Goal: Information Seeking & Learning: Learn about a topic

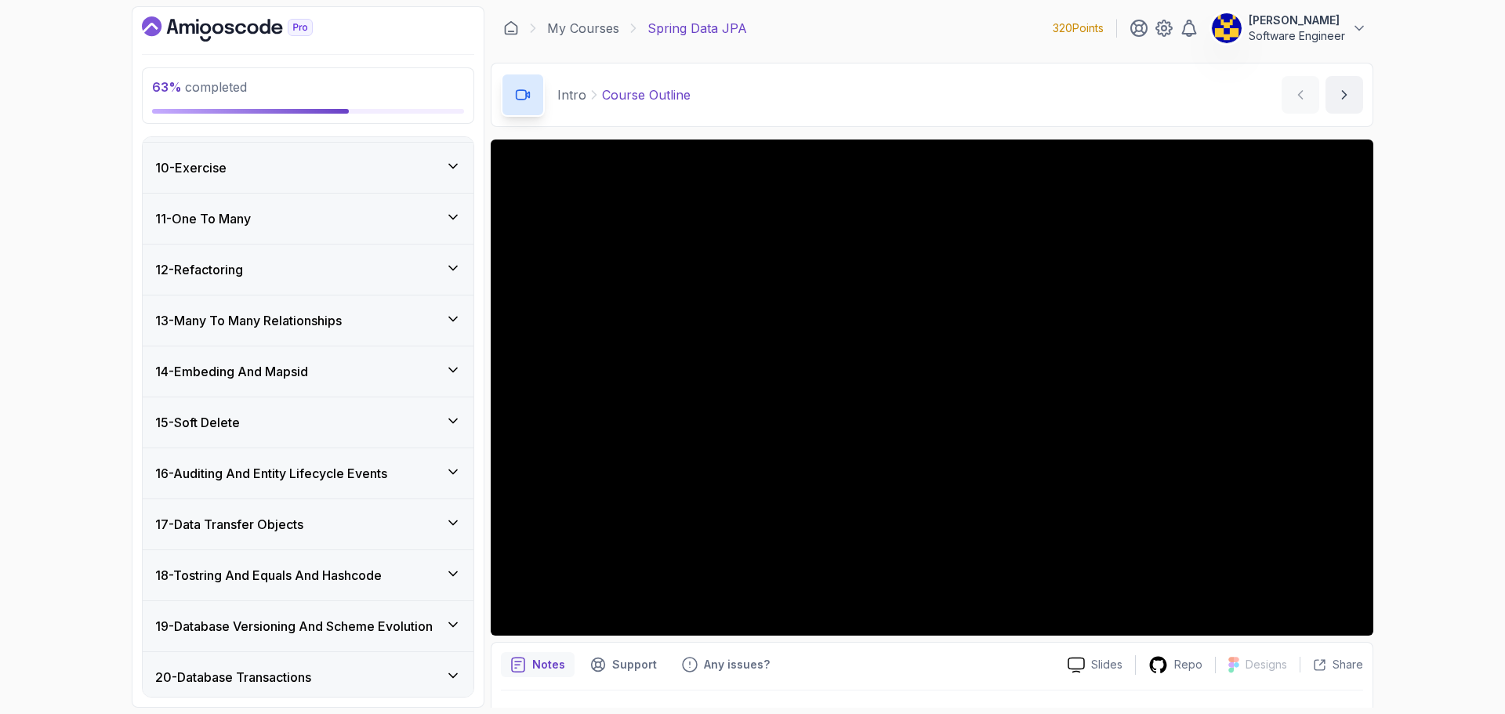
scroll to position [470, 0]
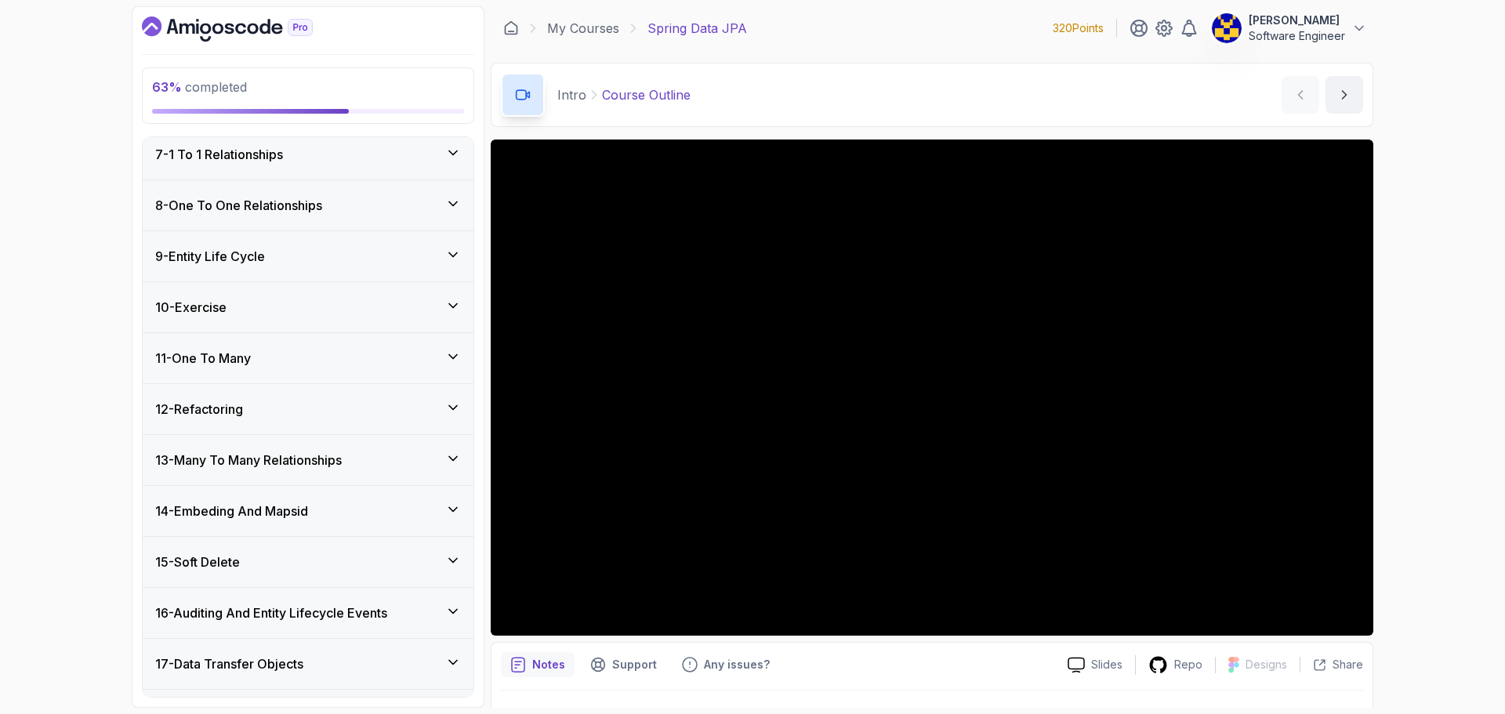
click at [344, 352] on div "11 - One To Many" at bounding box center [308, 358] width 306 height 19
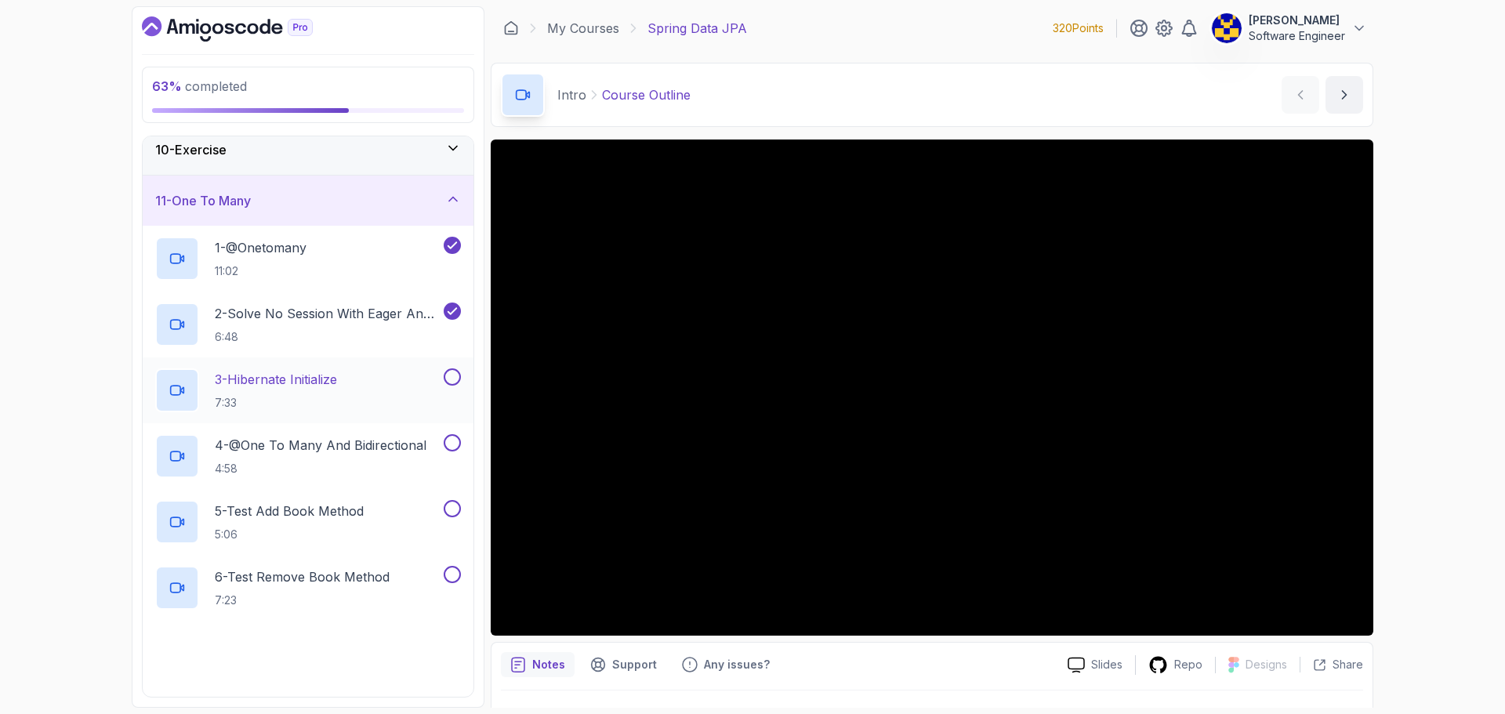
click at [337, 370] on p "3 - Hibernate Initialize" at bounding box center [276, 379] width 122 height 19
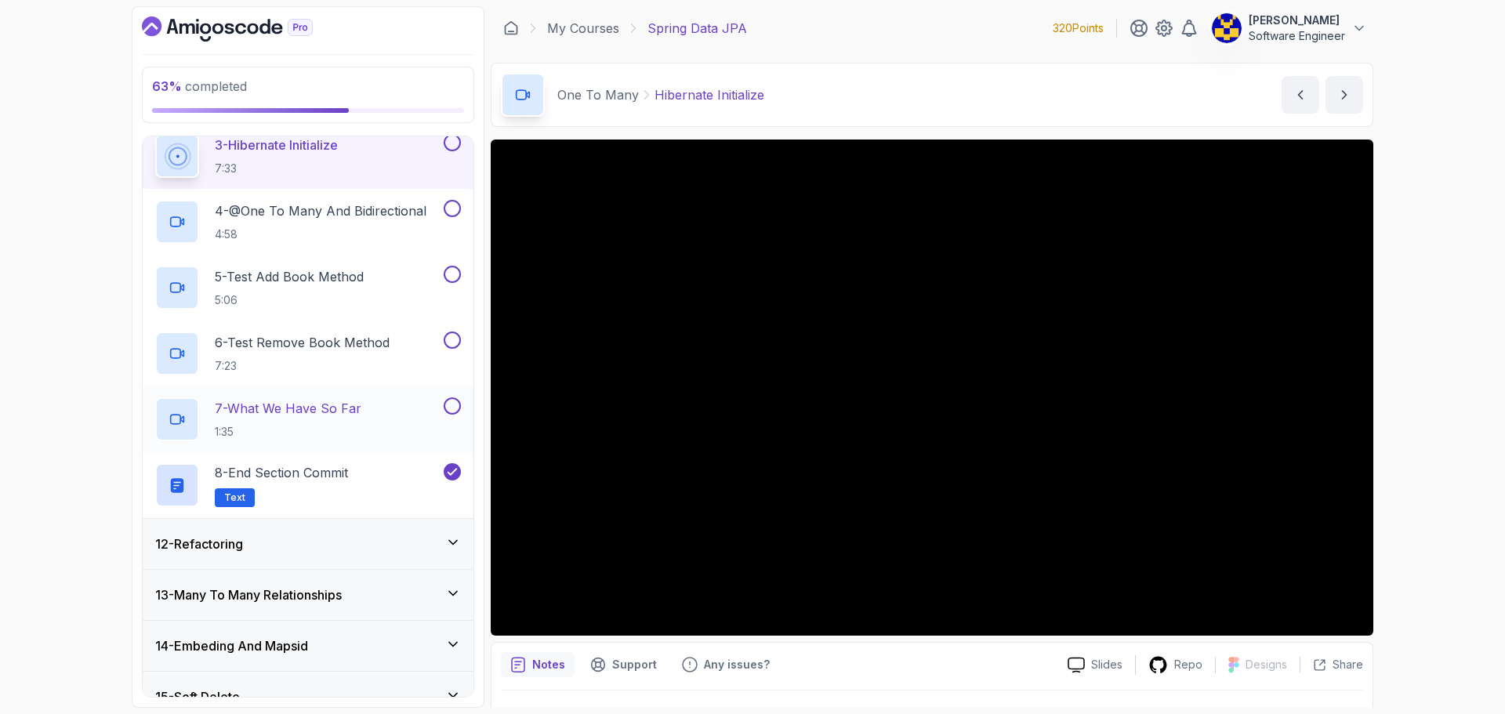
scroll to position [705, 0]
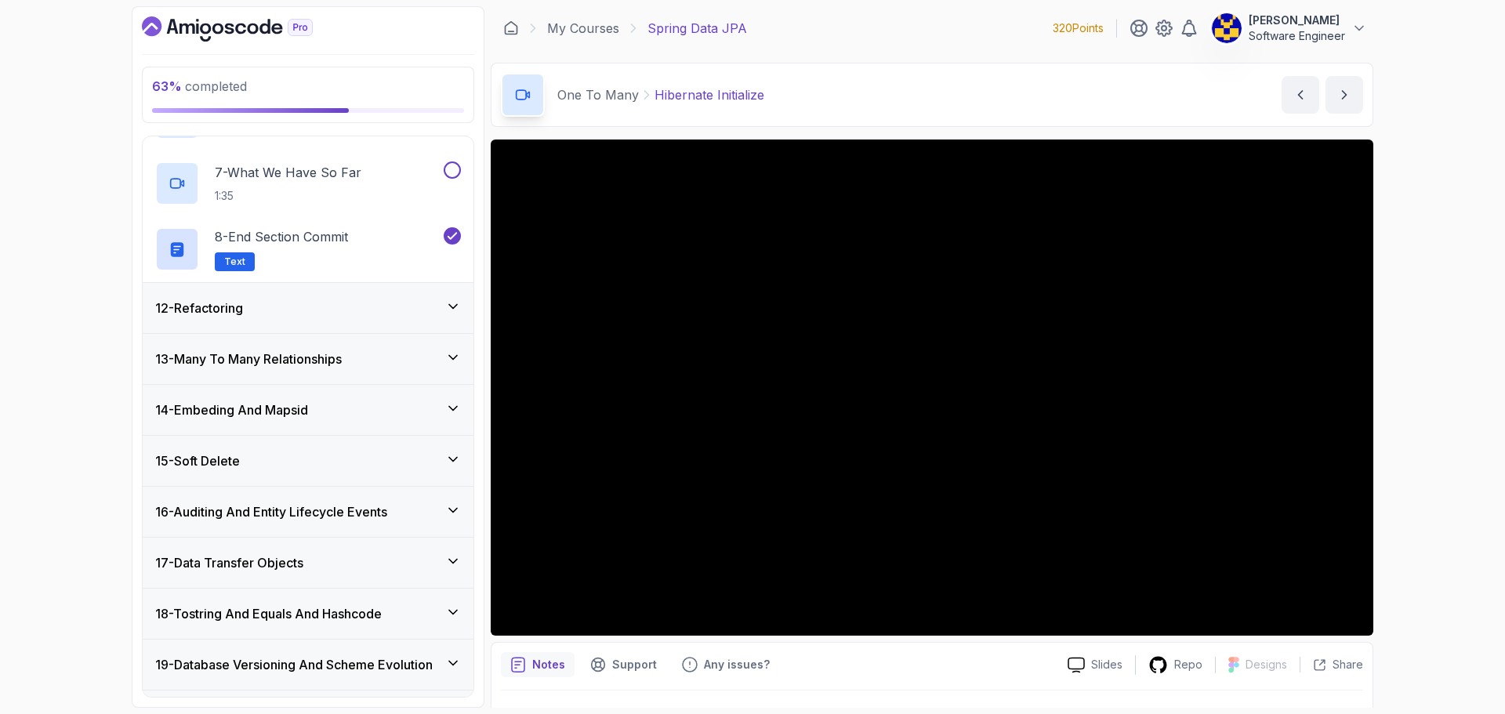
click at [232, 314] on h3 "12 - Refactoring" at bounding box center [199, 308] width 88 height 19
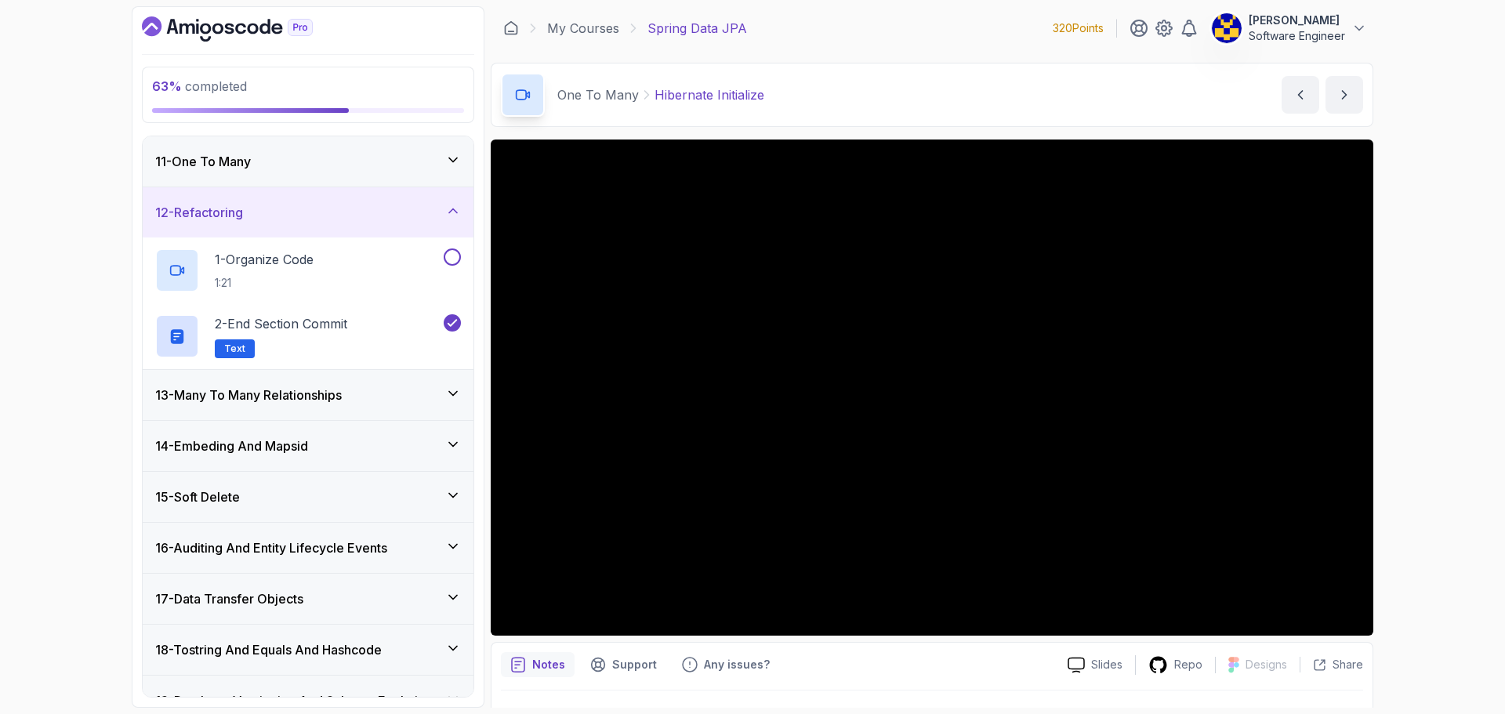
click at [242, 219] on h3 "12 - Refactoring" at bounding box center [199, 212] width 88 height 19
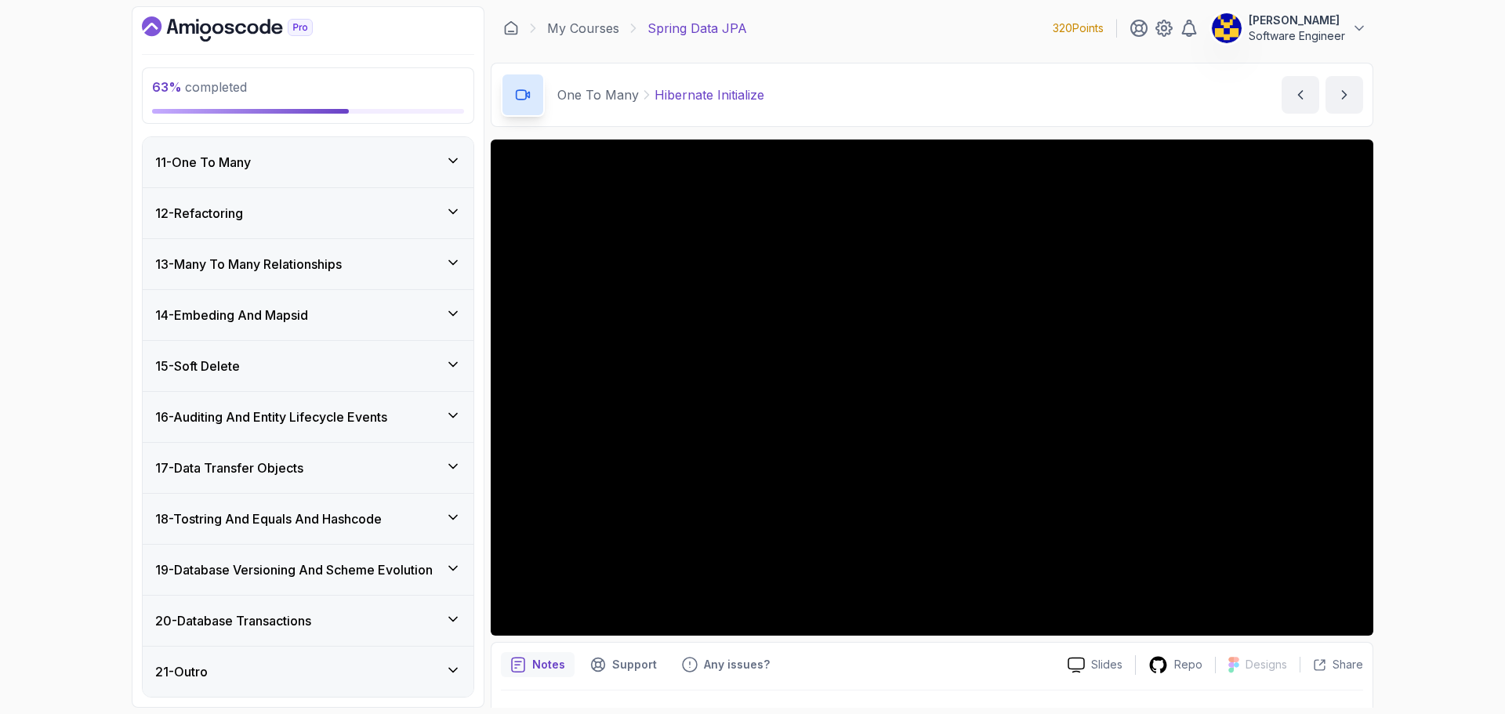
click at [247, 271] on h3 "13 - Many To Many Relationships" at bounding box center [248, 264] width 187 height 19
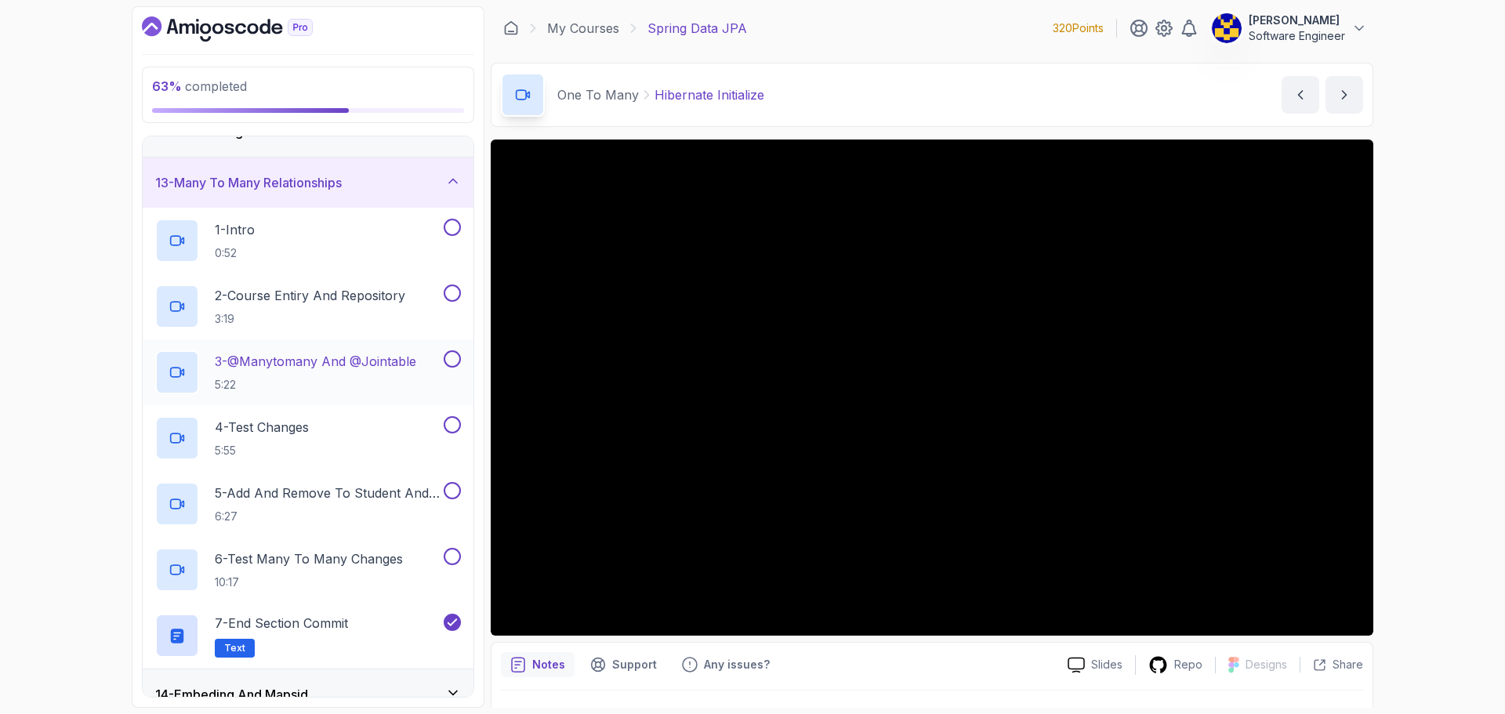
scroll to position [588, 0]
click at [278, 189] on h3 "13 - Many To Many Relationships" at bounding box center [248, 185] width 187 height 19
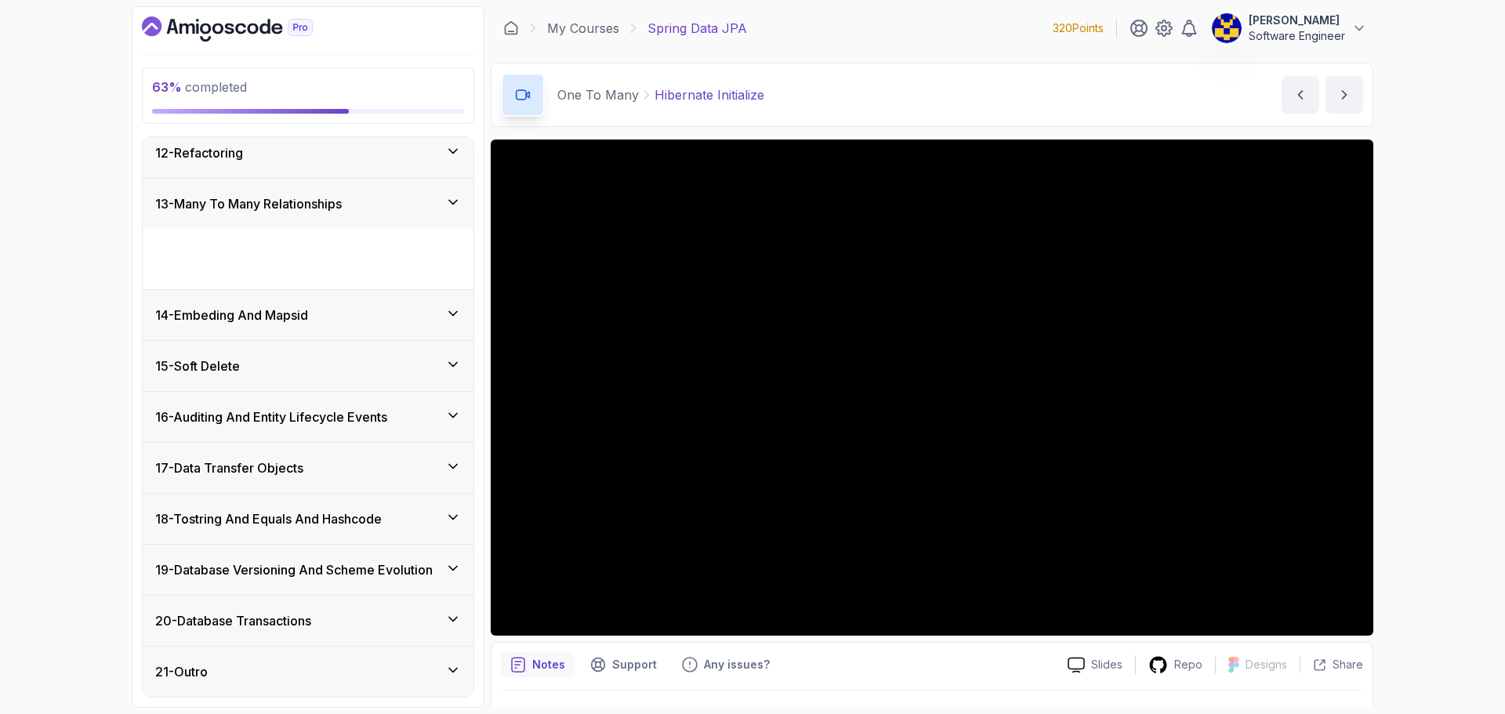
scroll to position [509, 0]
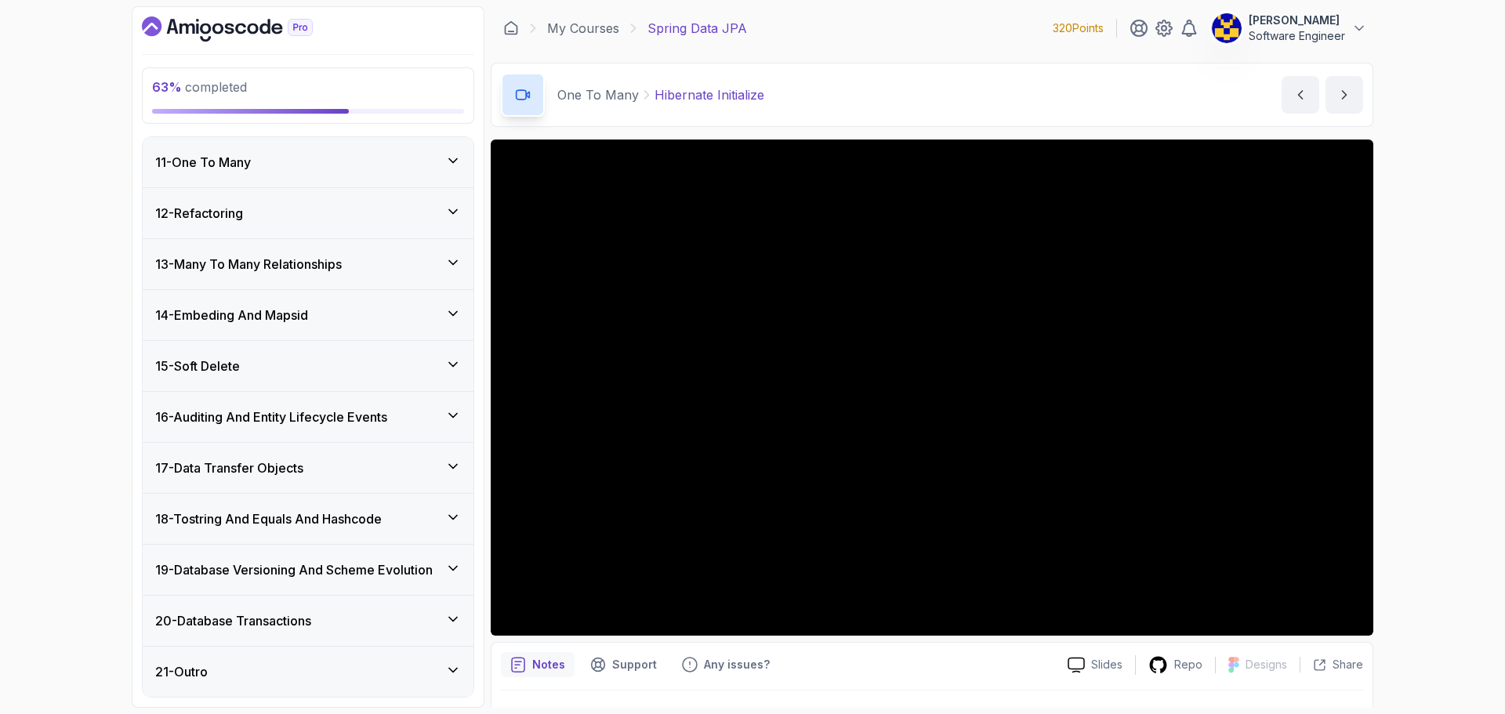
click at [267, 325] on div "14 - Embeding And Mapsid" at bounding box center [308, 315] width 331 height 50
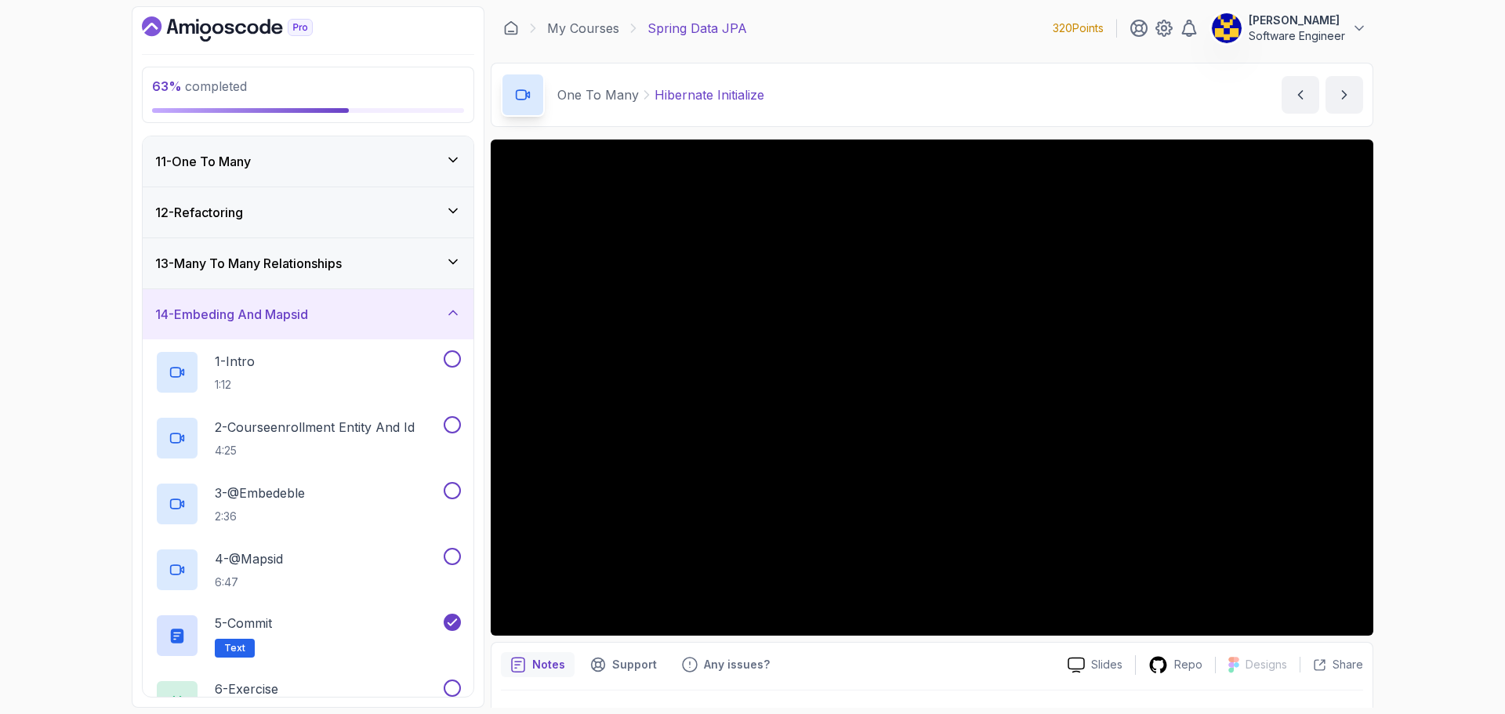
click at [269, 312] on h3 "14 - Embeding And Mapsid" at bounding box center [231, 314] width 153 height 19
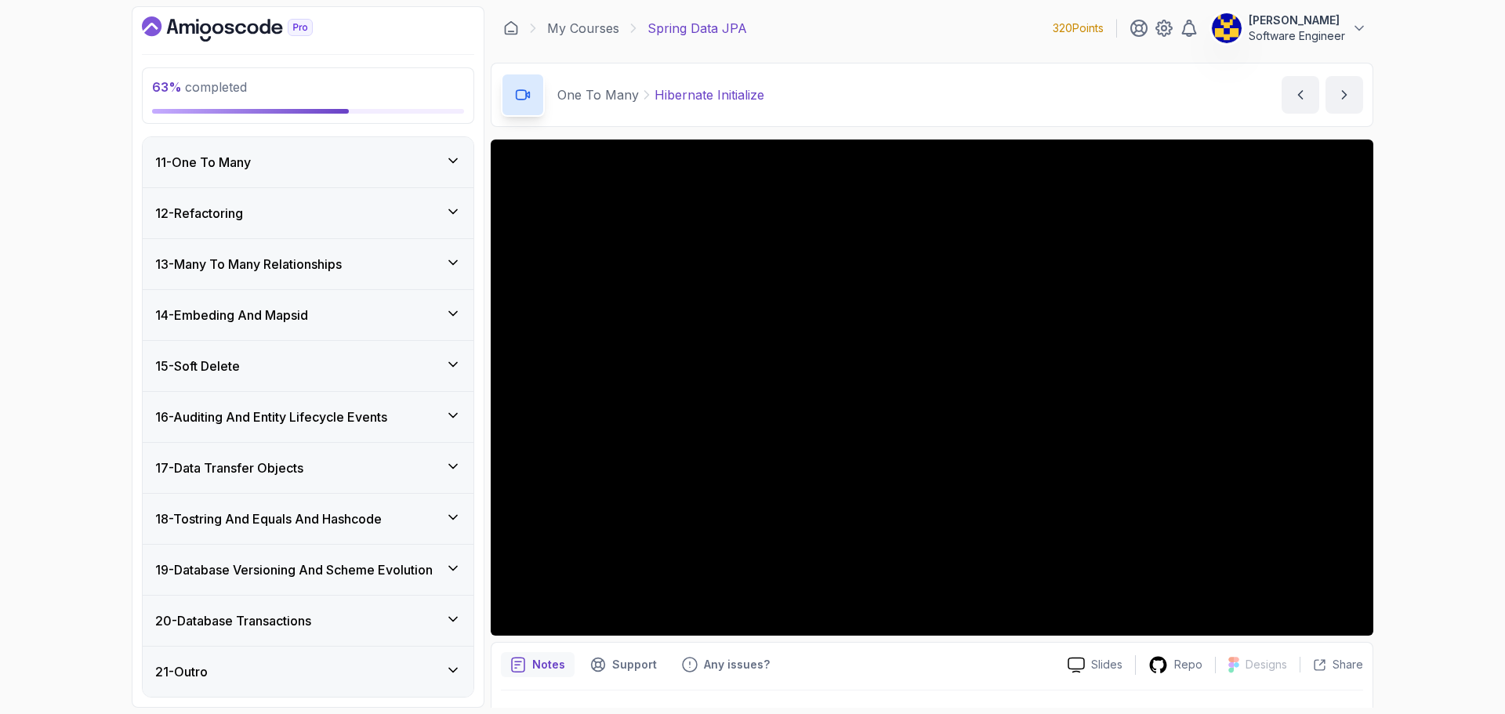
click at [329, 630] on div "20 - Database Transactions" at bounding box center [308, 621] width 331 height 50
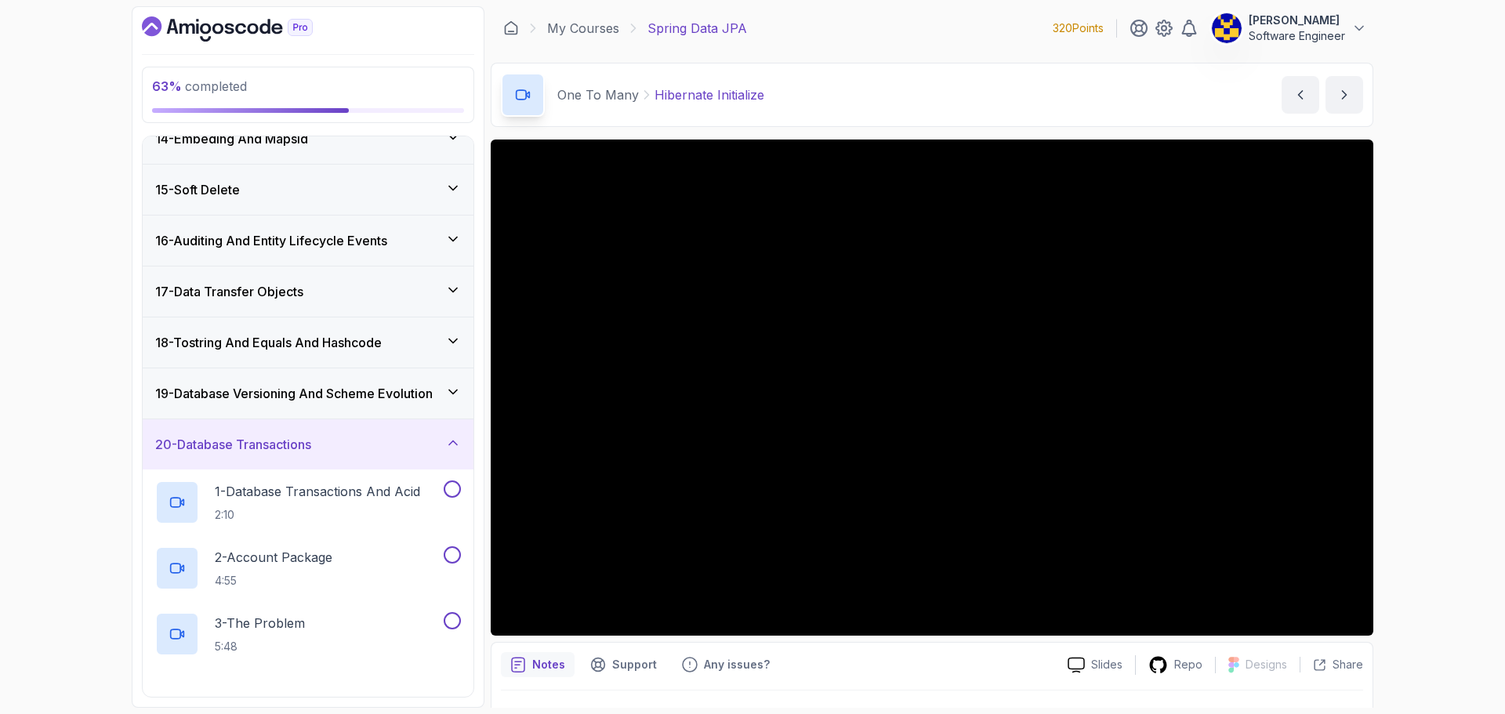
scroll to position [823, 0]
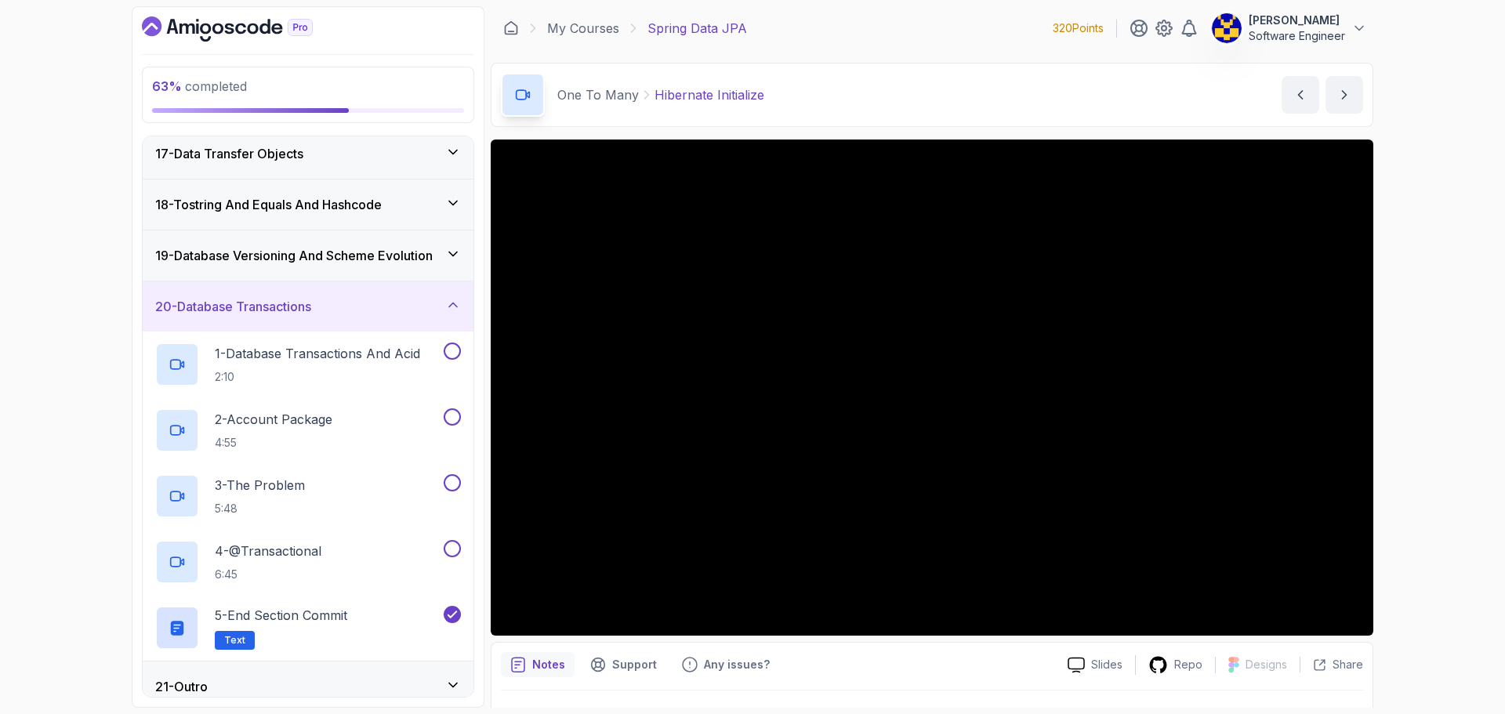
click at [285, 310] on h3 "20 - Database Transactions" at bounding box center [233, 306] width 156 height 19
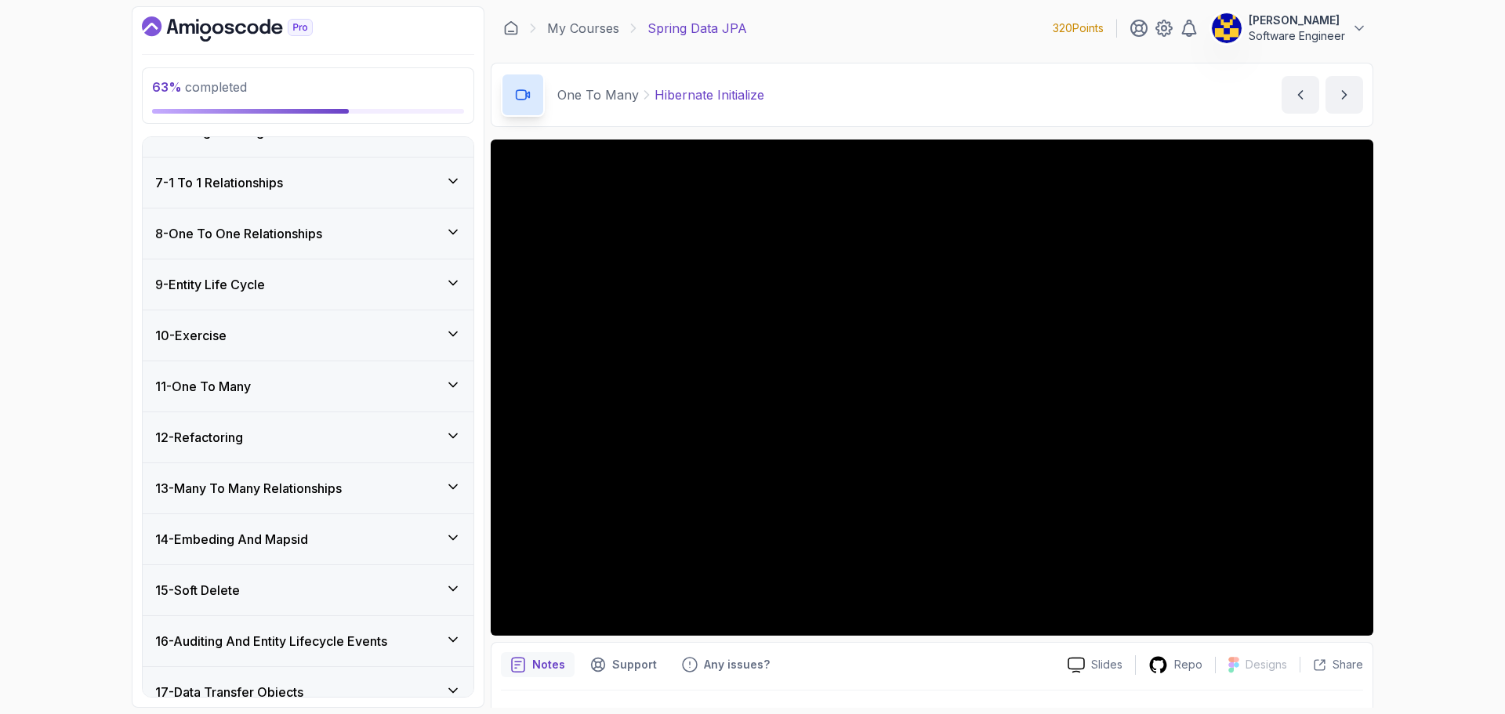
scroll to position [392, 0]
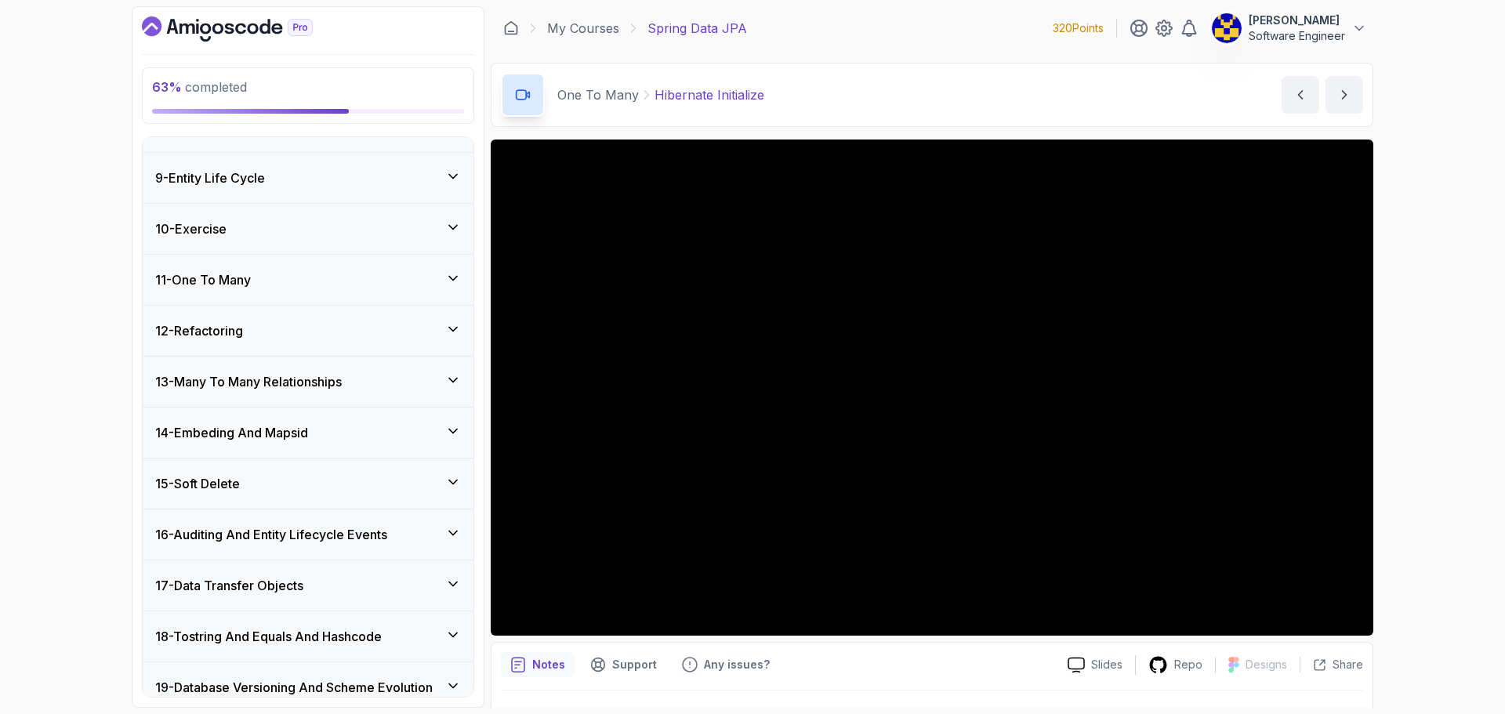
click at [297, 291] on div "11 - One To Many" at bounding box center [308, 280] width 331 height 50
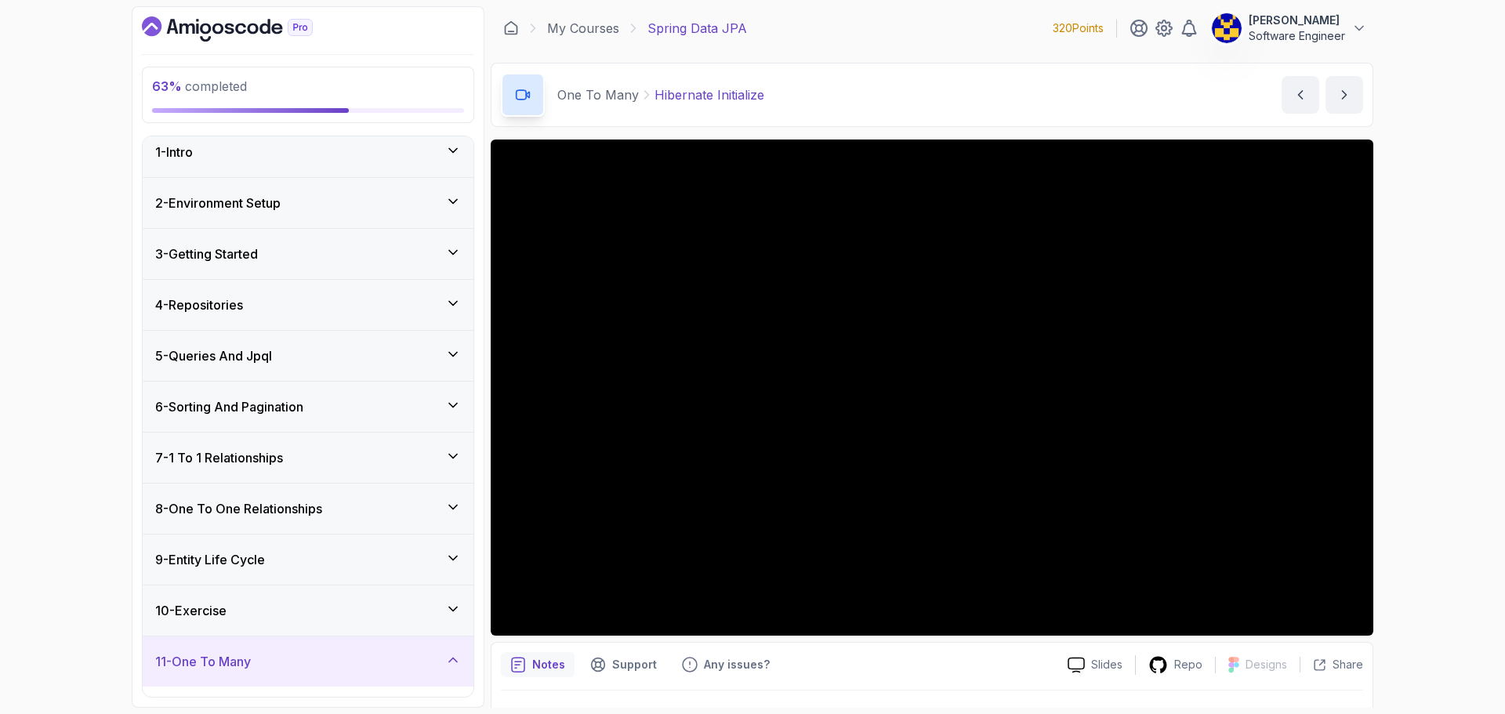
scroll to position [0, 0]
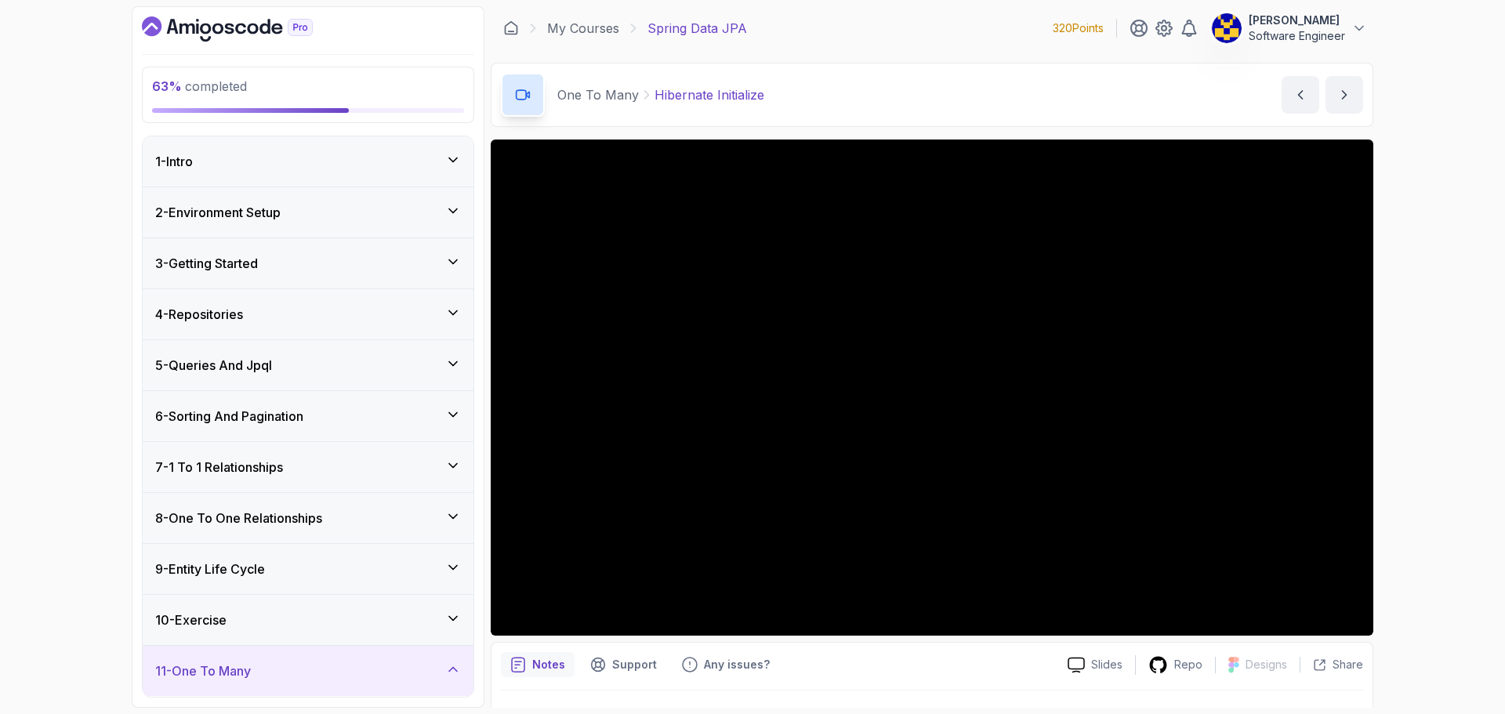
click at [291, 272] on div "3 - Getting Started" at bounding box center [308, 263] width 306 height 19
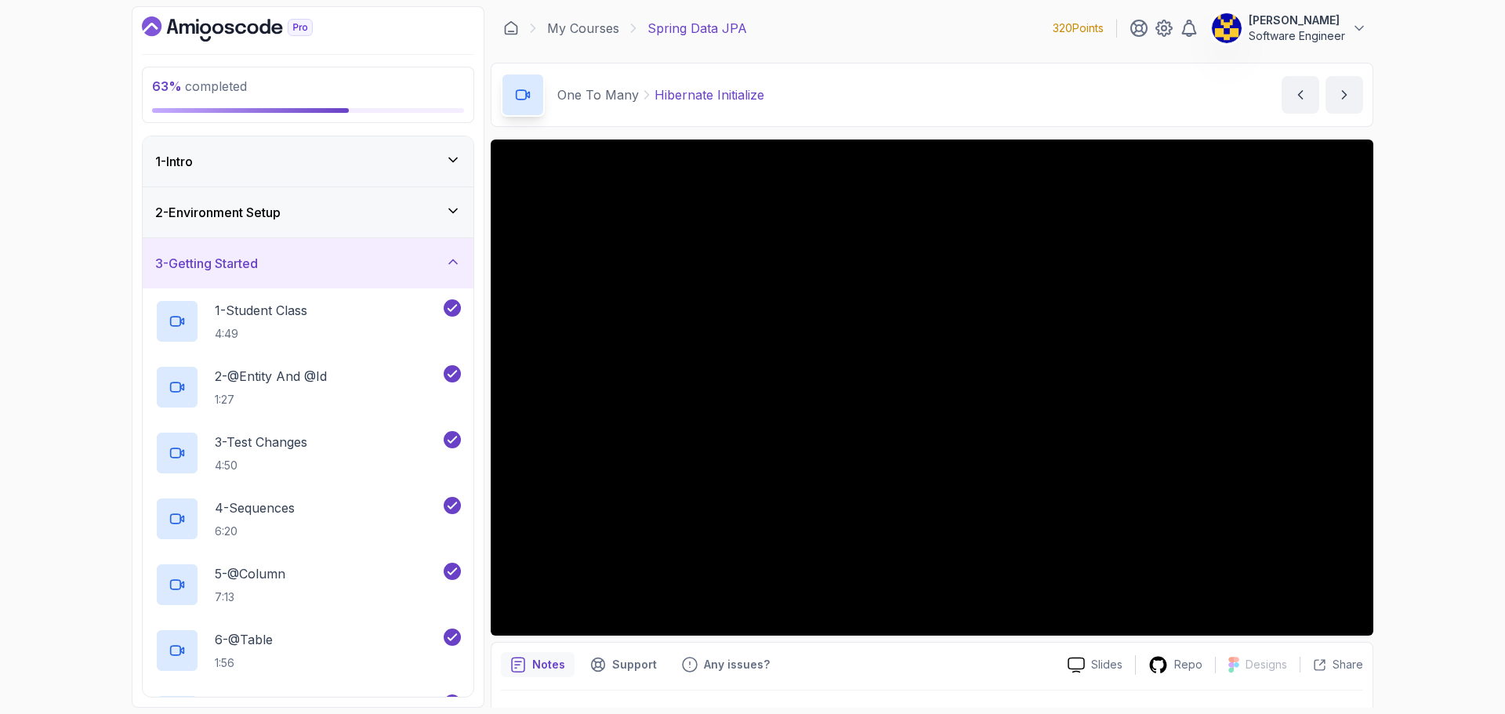
click at [312, 261] on div "3 - Getting Started" at bounding box center [308, 263] width 306 height 19
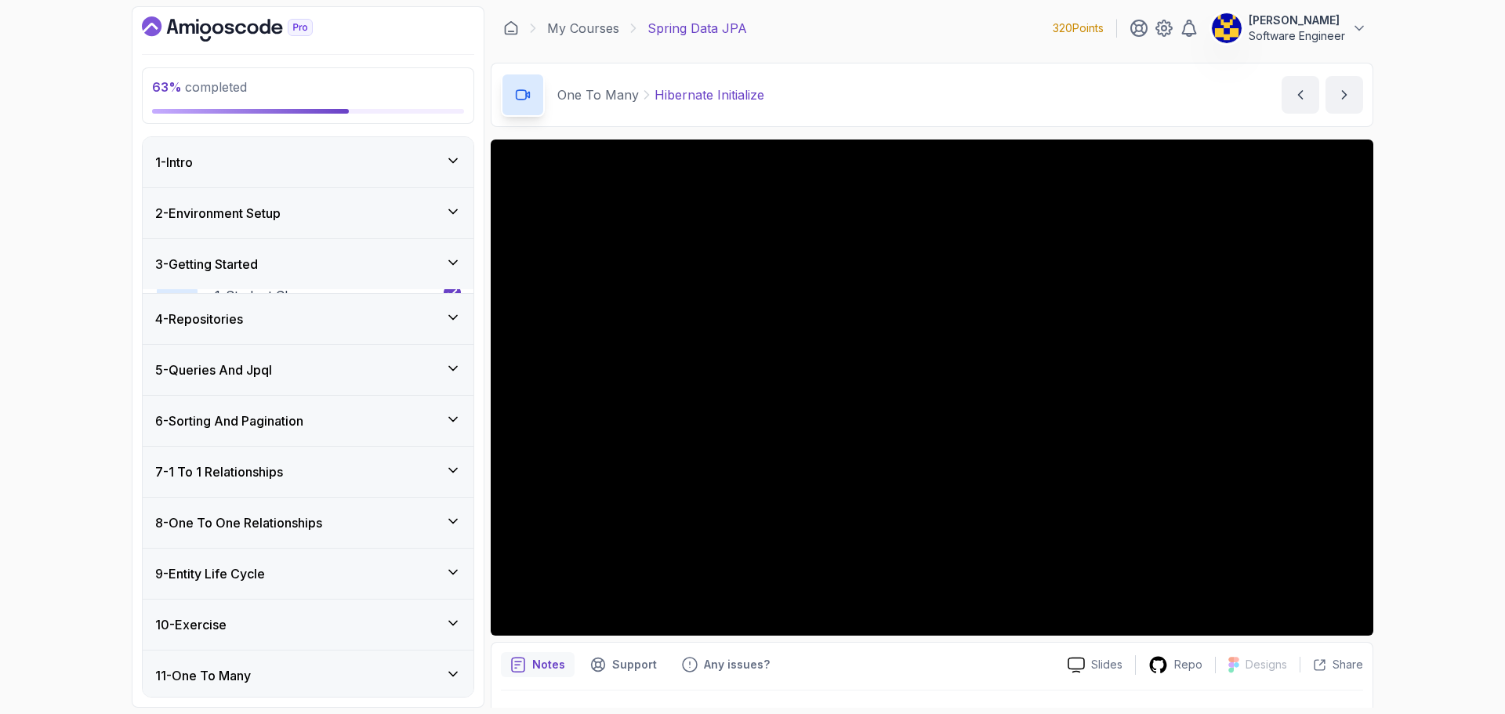
click at [302, 303] on div "4 - Repositories" at bounding box center [308, 319] width 331 height 50
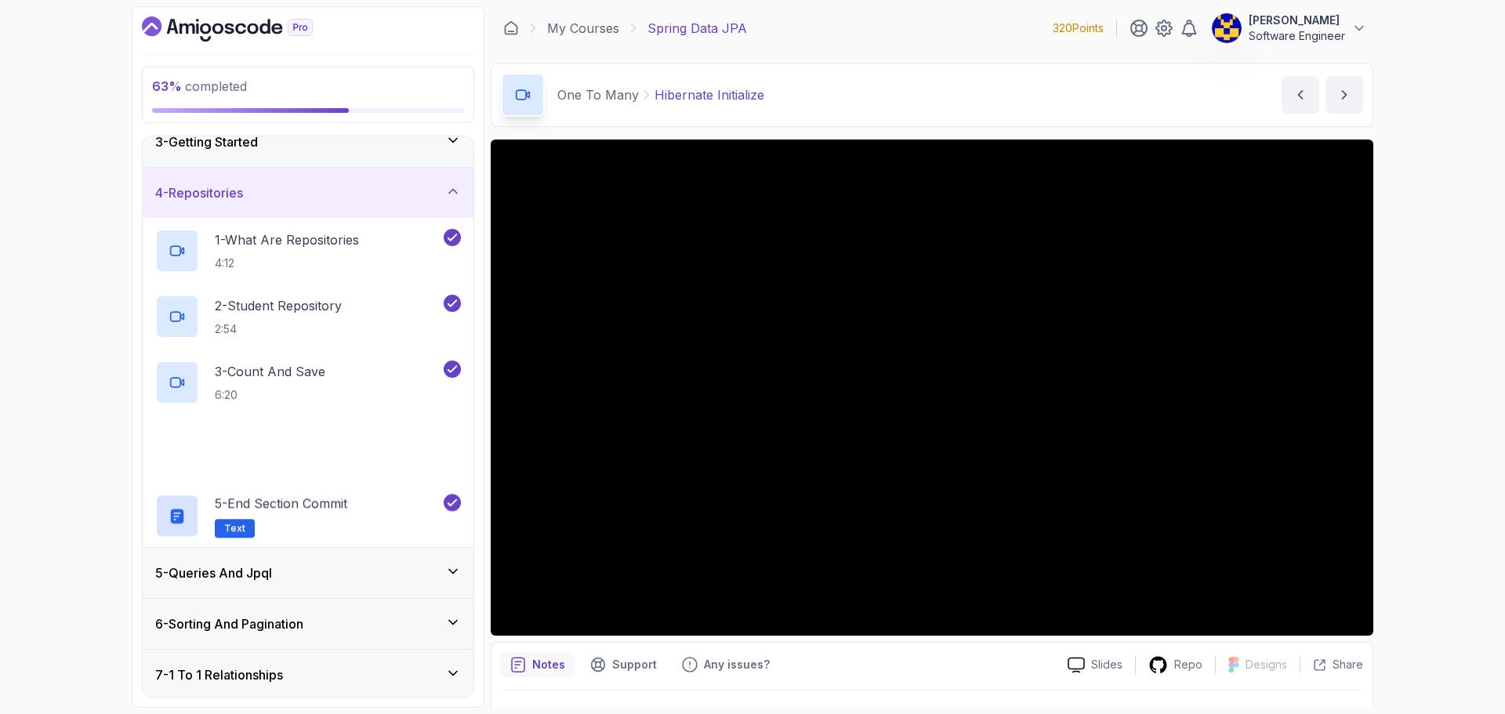
scroll to position [157, 0]
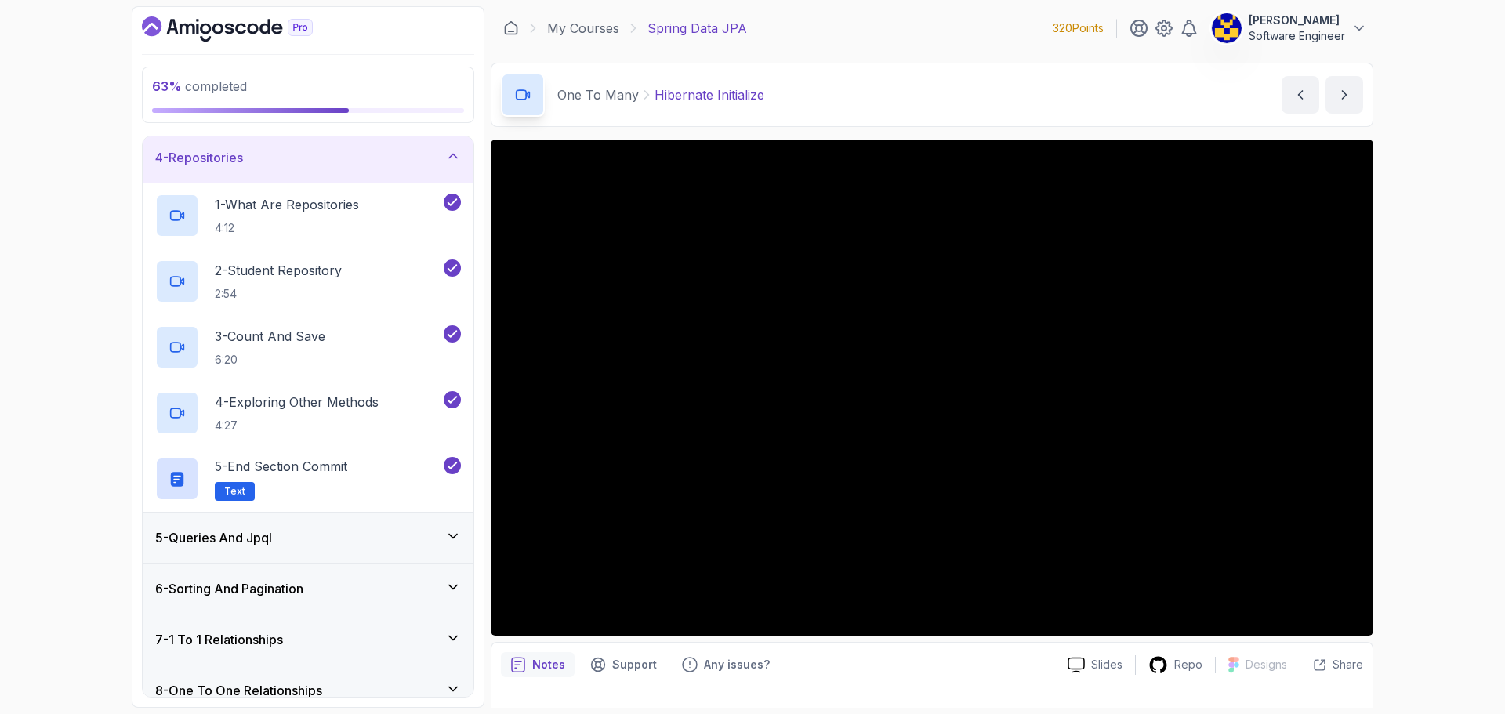
click at [321, 170] on div "4 - Repositories" at bounding box center [308, 157] width 331 height 50
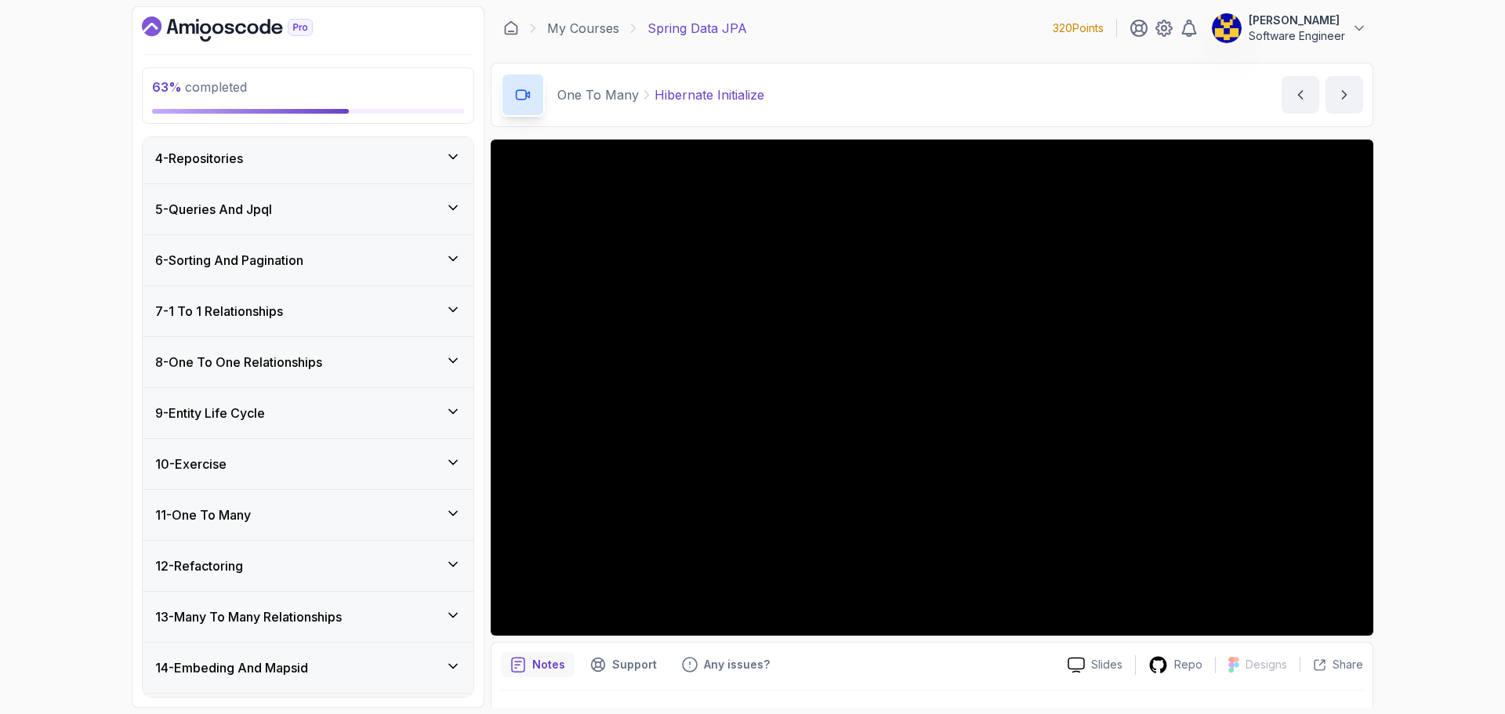
click at [313, 232] on div "5 - Queries And Jpql" at bounding box center [308, 209] width 331 height 50
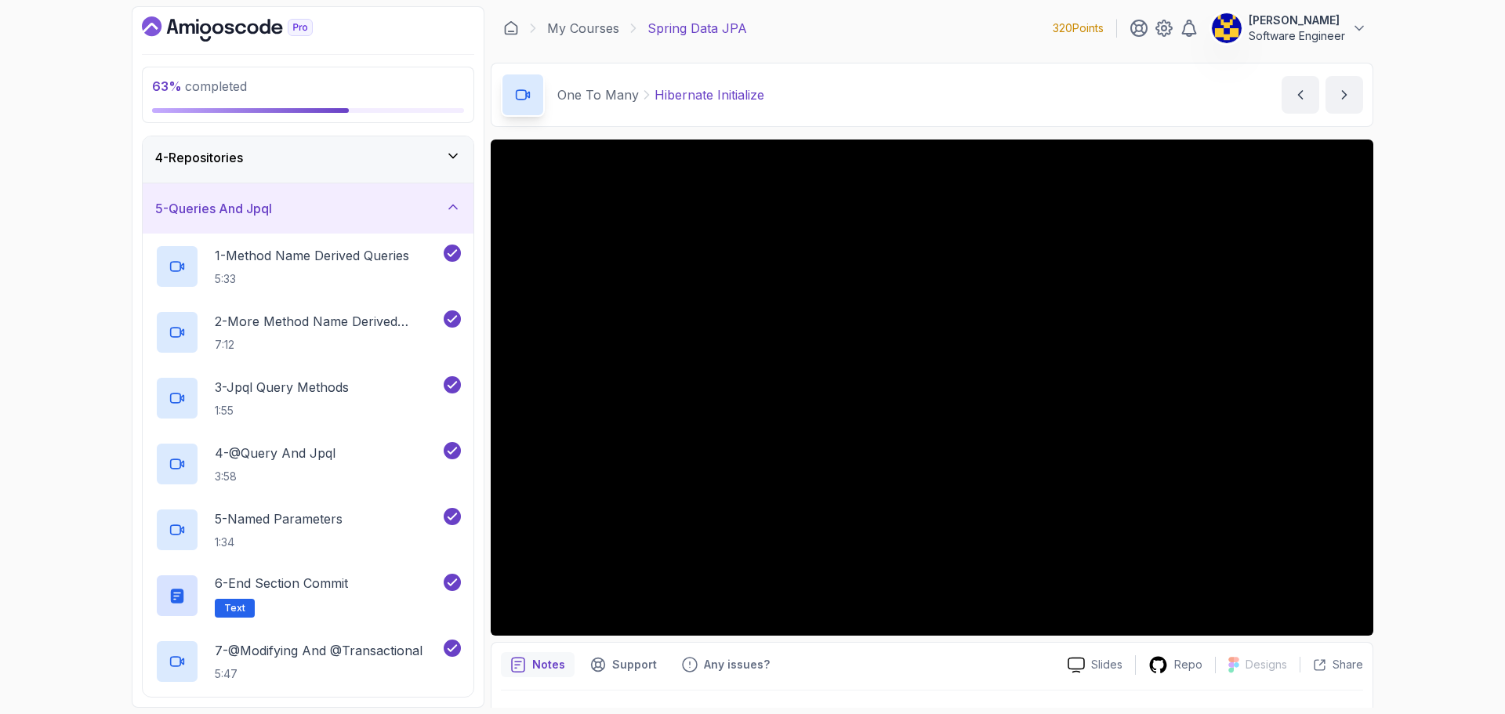
click at [316, 221] on div "5 - Queries And Jpql" at bounding box center [308, 208] width 331 height 50
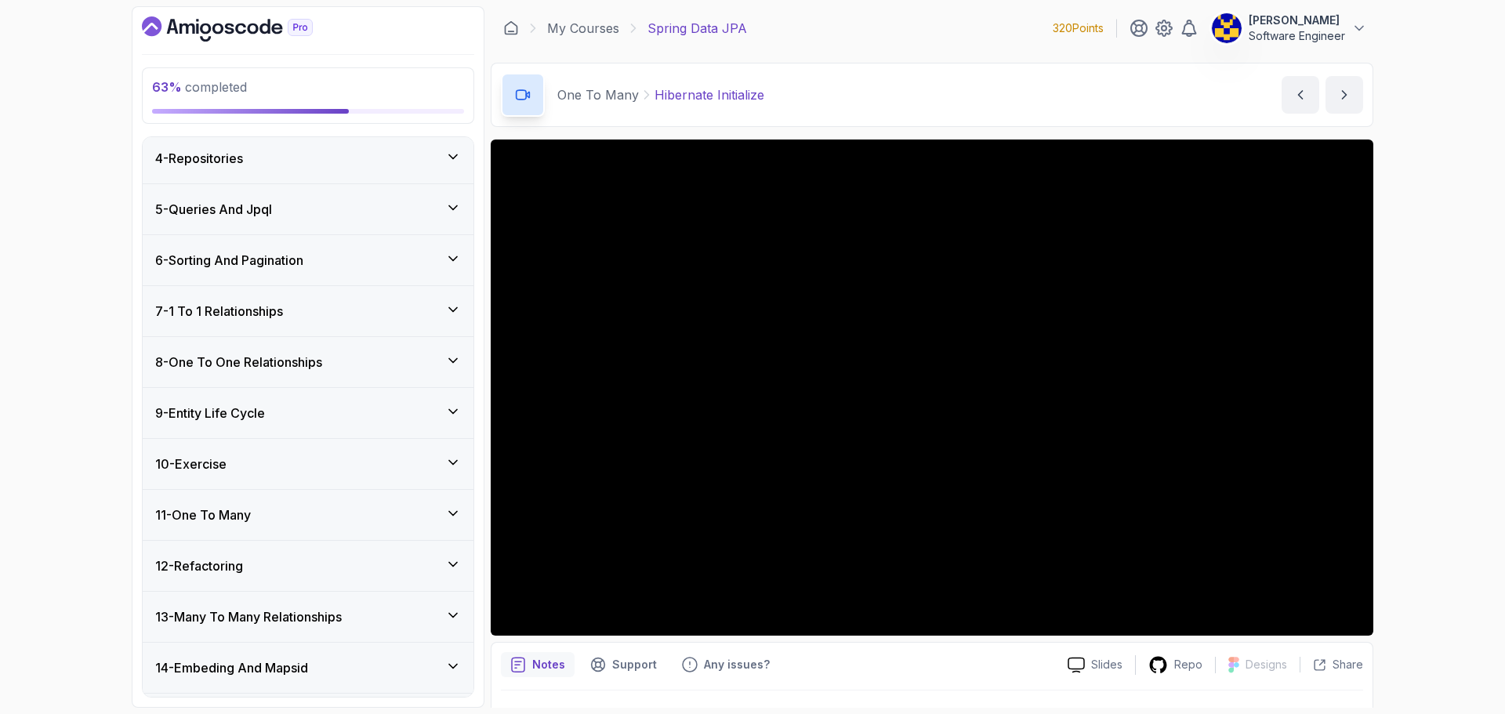
click at [318, 251] on div "6 - Sorting And Pagination" at bounding box center [308, 260] width 306 height 19
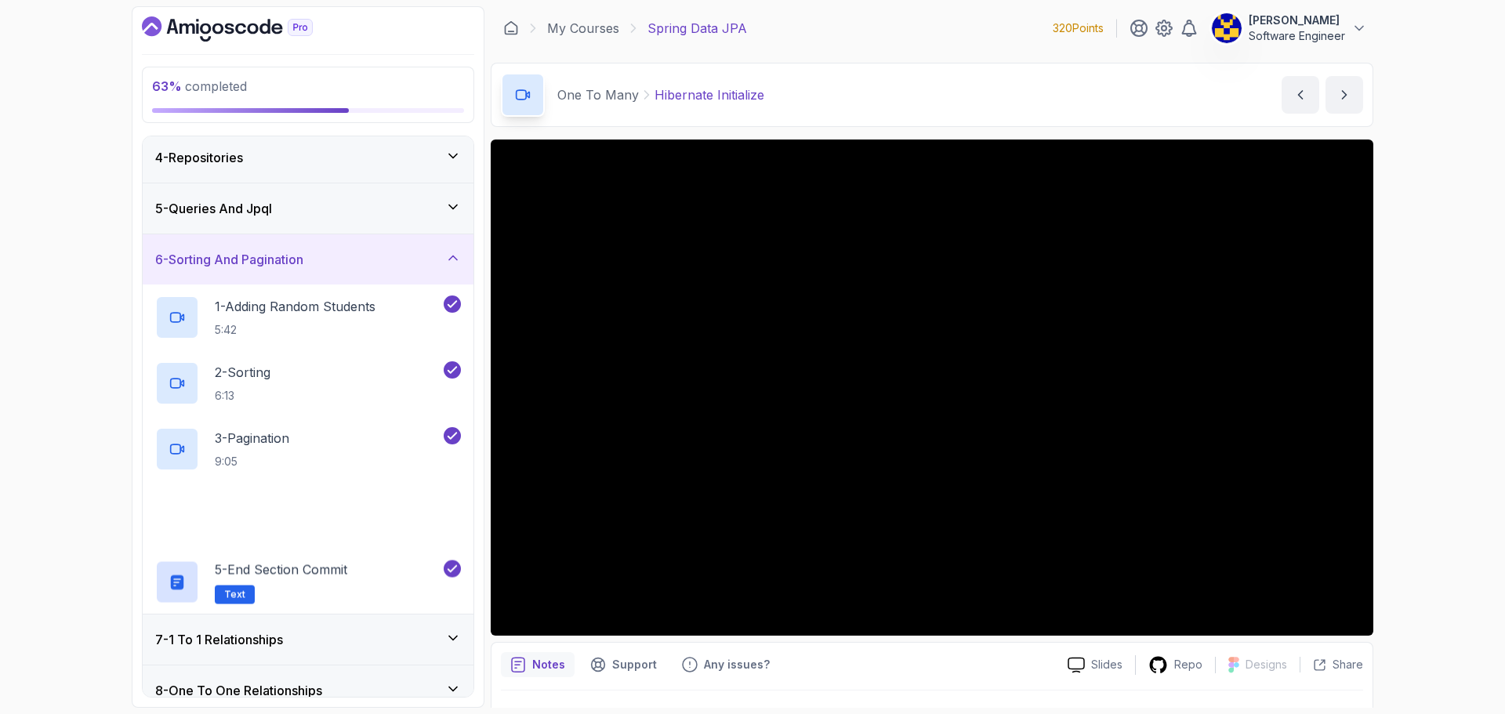
click at [324, 266] on div "6 - Sorting And Pagination" at bounding box center [308, 259] width 306 height 19
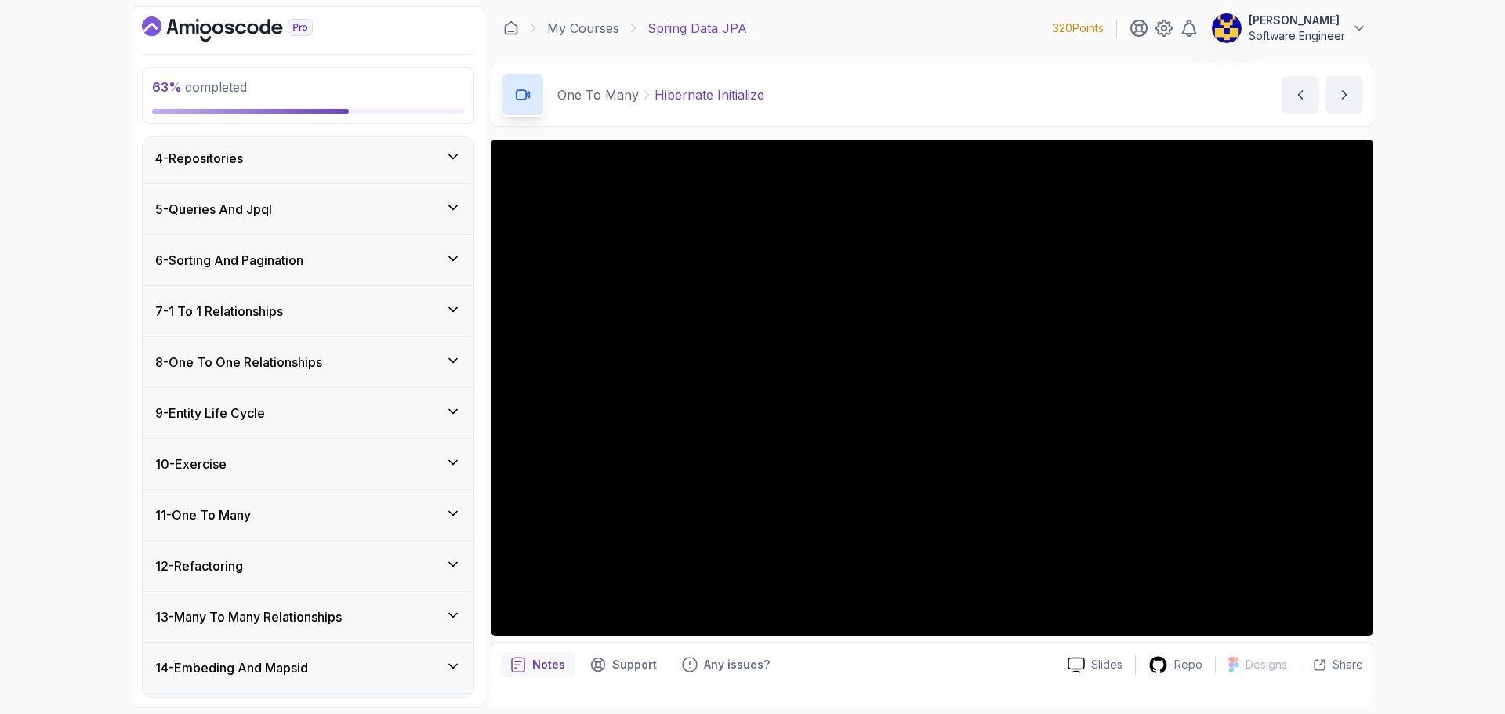
click at [324, 298] on div "7 - 1 To 1 Relationships" at bounding box center [308, 311] width 331 height 50
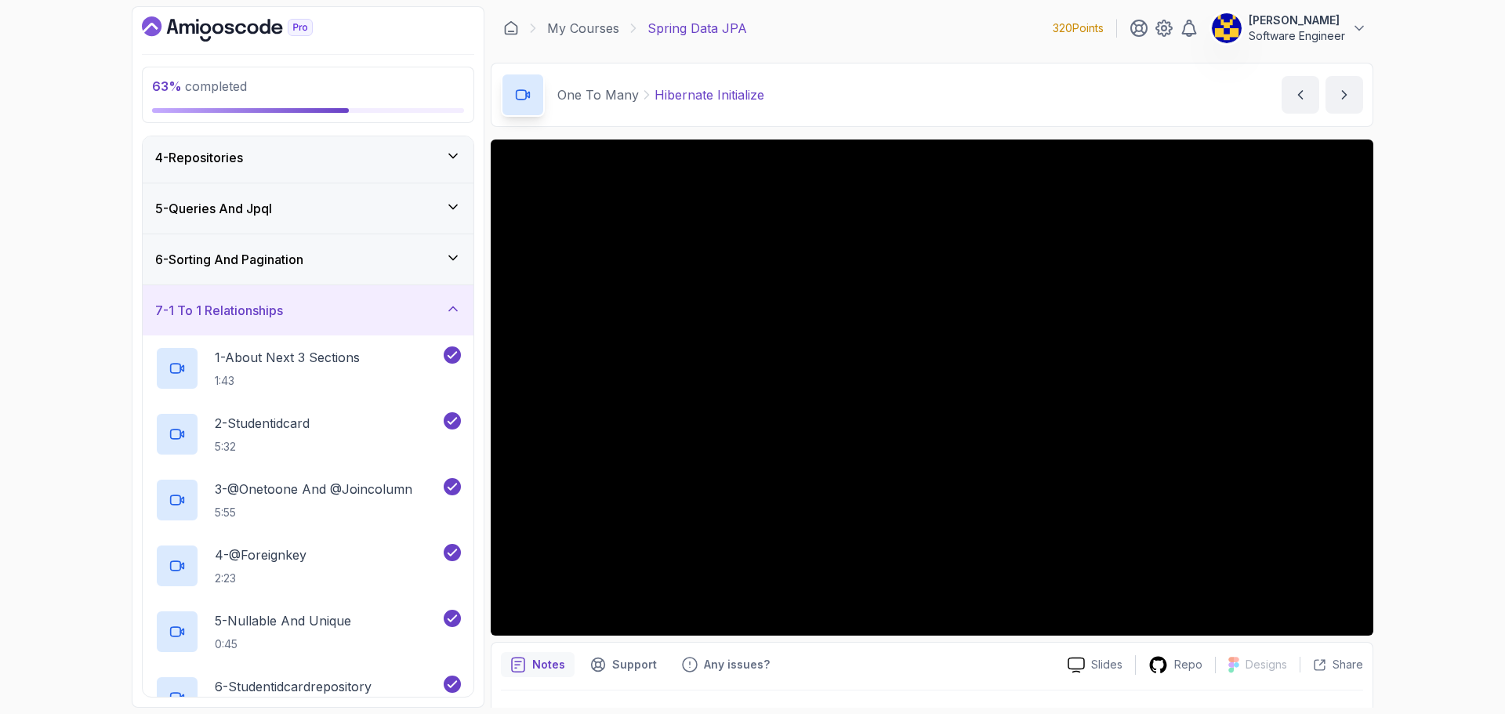
click at [329, 295] on div "7 - 1 To 1 Relationships" at bounding box center [308, 310] width 331 height 50
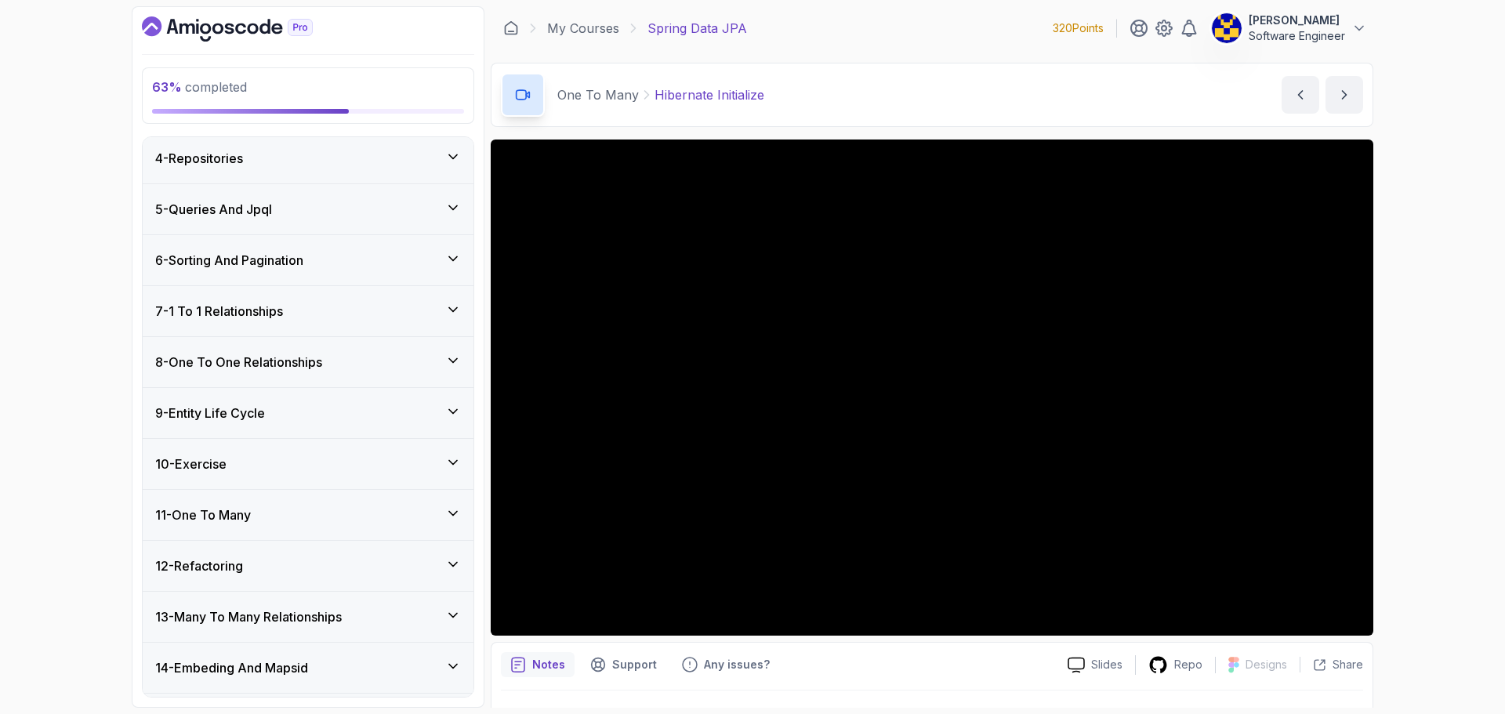
click at [322, 368] on h3 "8 - One To One Relationships" at bounding box center [238, 362] width 167 height 19
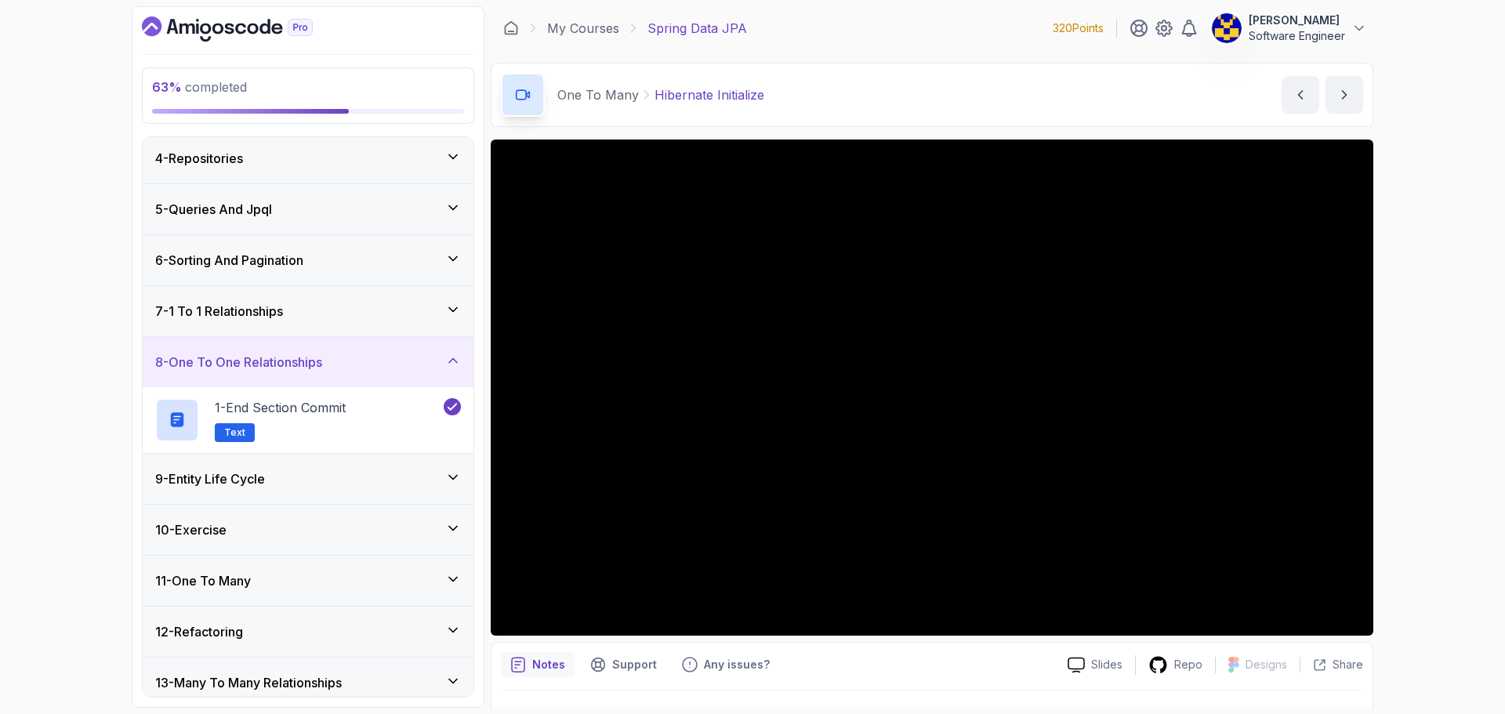
click at [322, 368] on h3 "8 - One To One Relationships" at bounding box center [238, 362] width 167 height 19
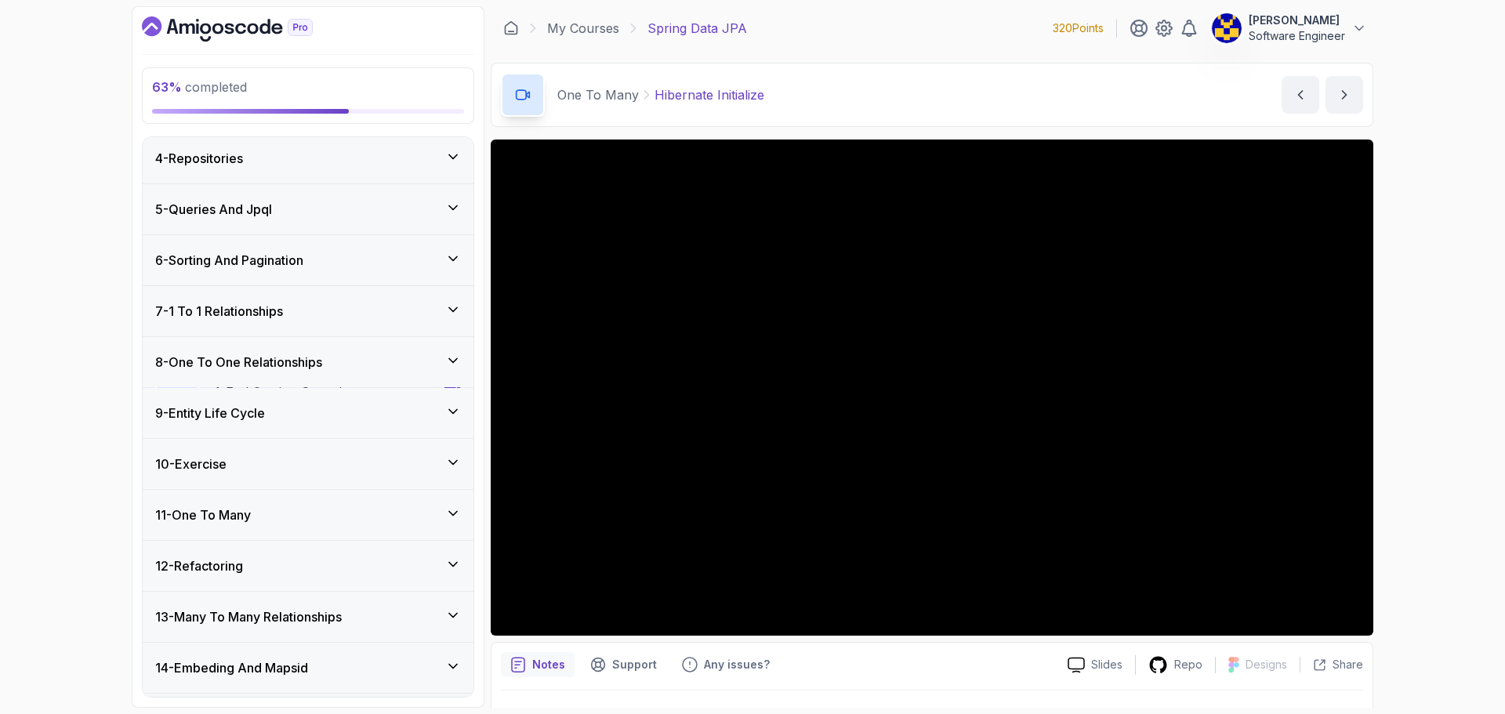
click at [322, 405] on div "9 - Entity Life Cycle" at bounding box center [308, 413] width 306 height 19
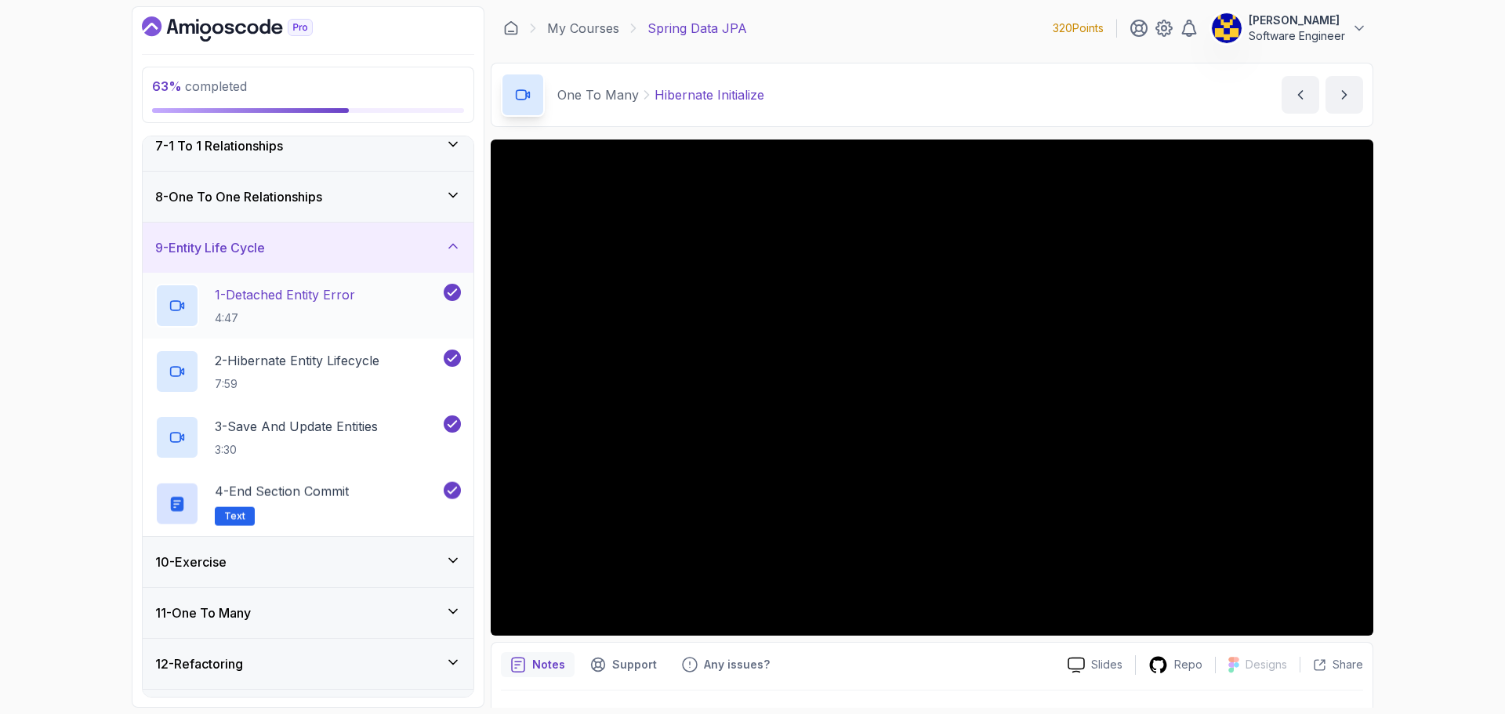
scroll to position [392, 0]
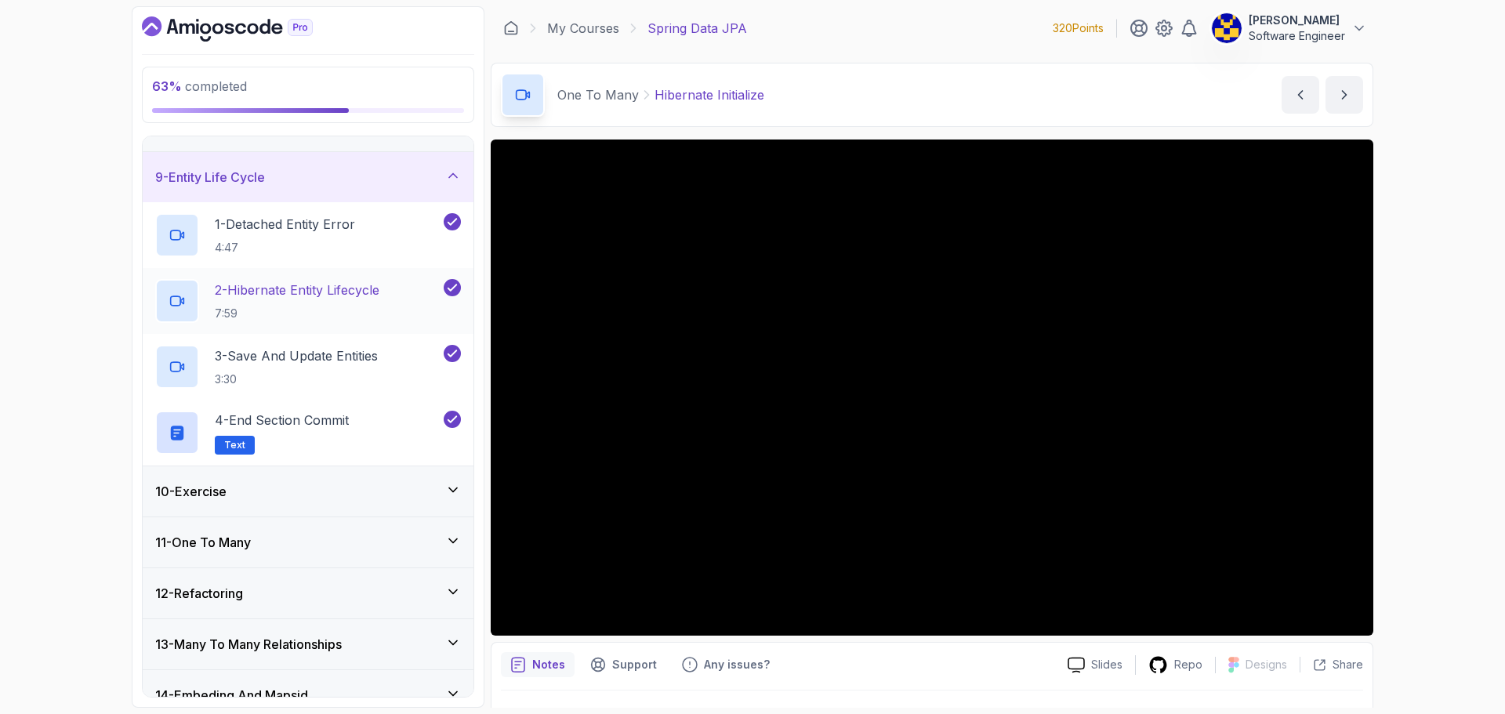
click at [321, 301] on h2 "2 - Hibernate Entity Lifecycle 7:59" at bounding box center [297, 301] width 165 height 41
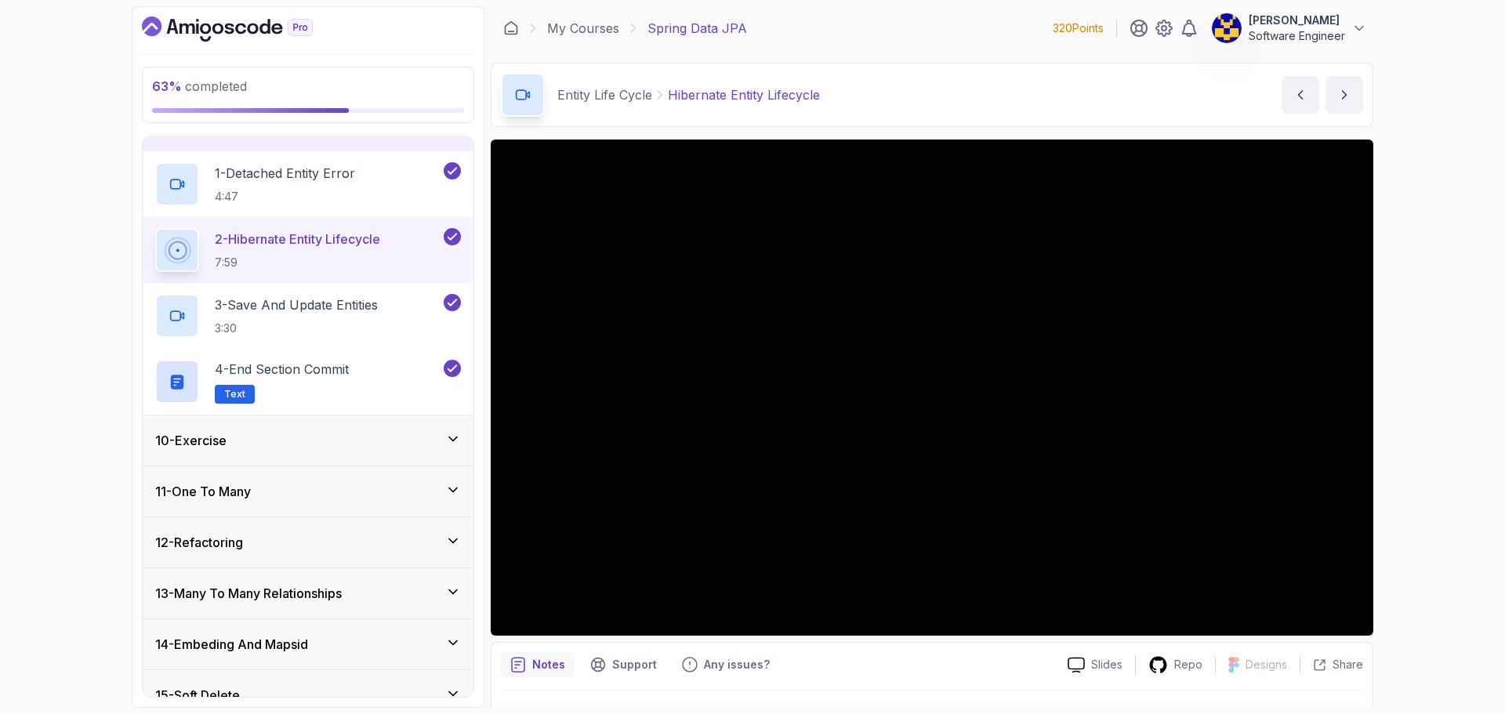
scroll to position [627, 0]
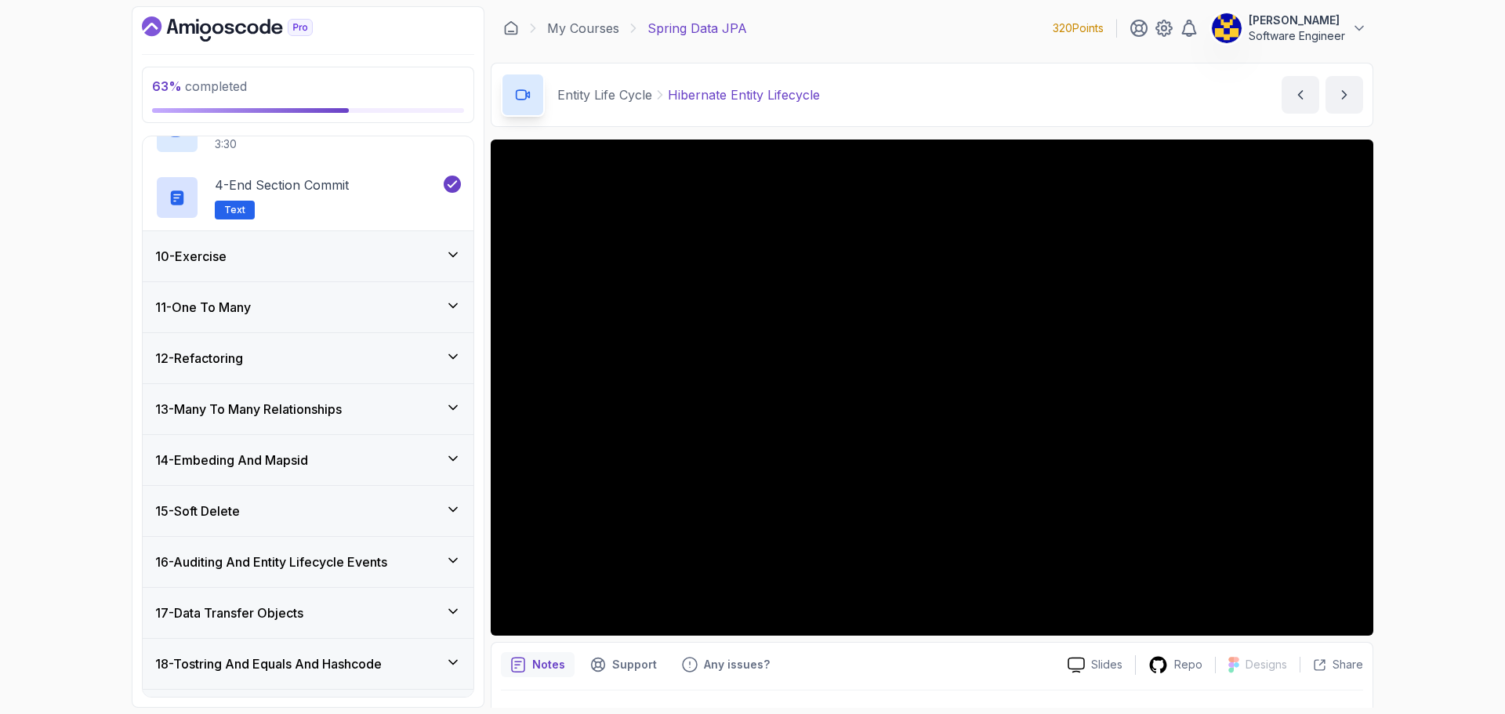
click at [306, 314] on div "11 - One To Many" at bounding box center [308, 307] width 306 height 19
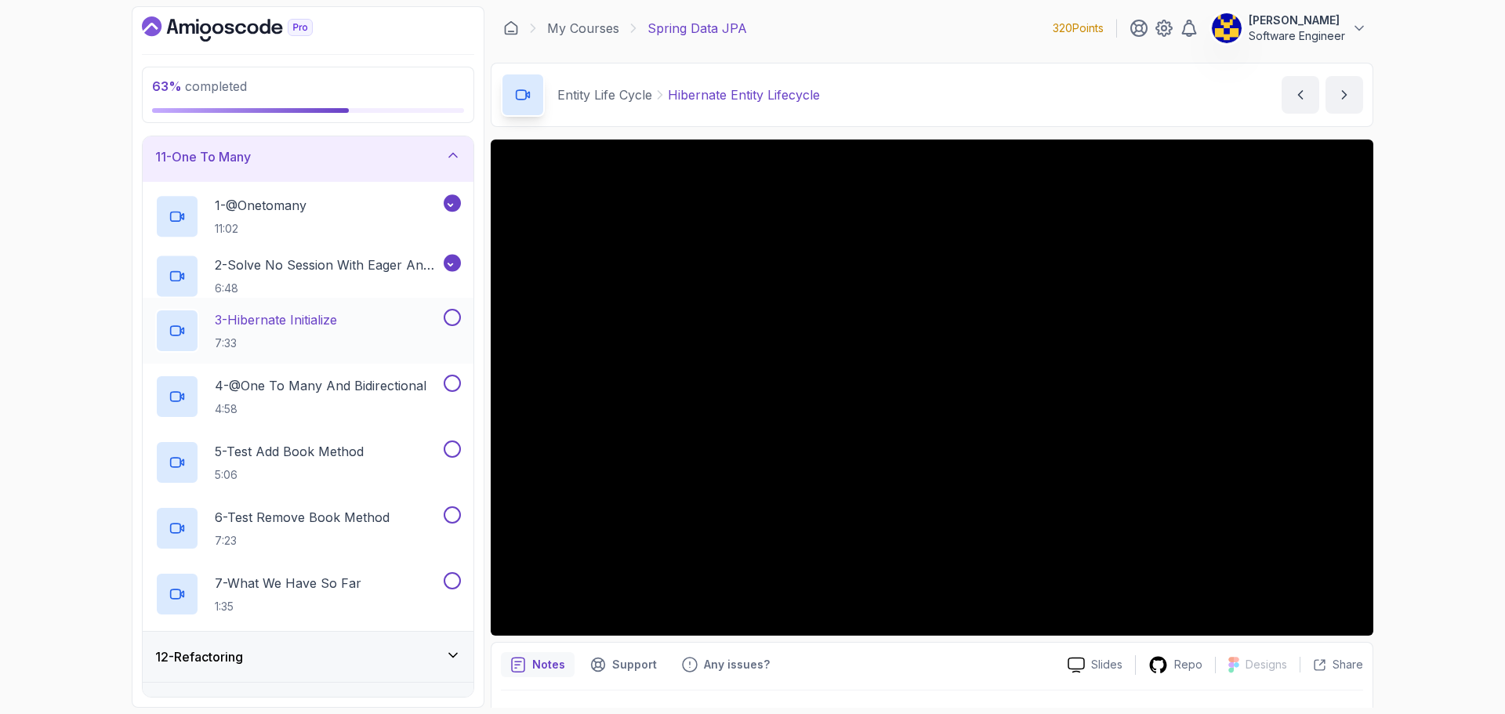
scroll to position [509, 0]
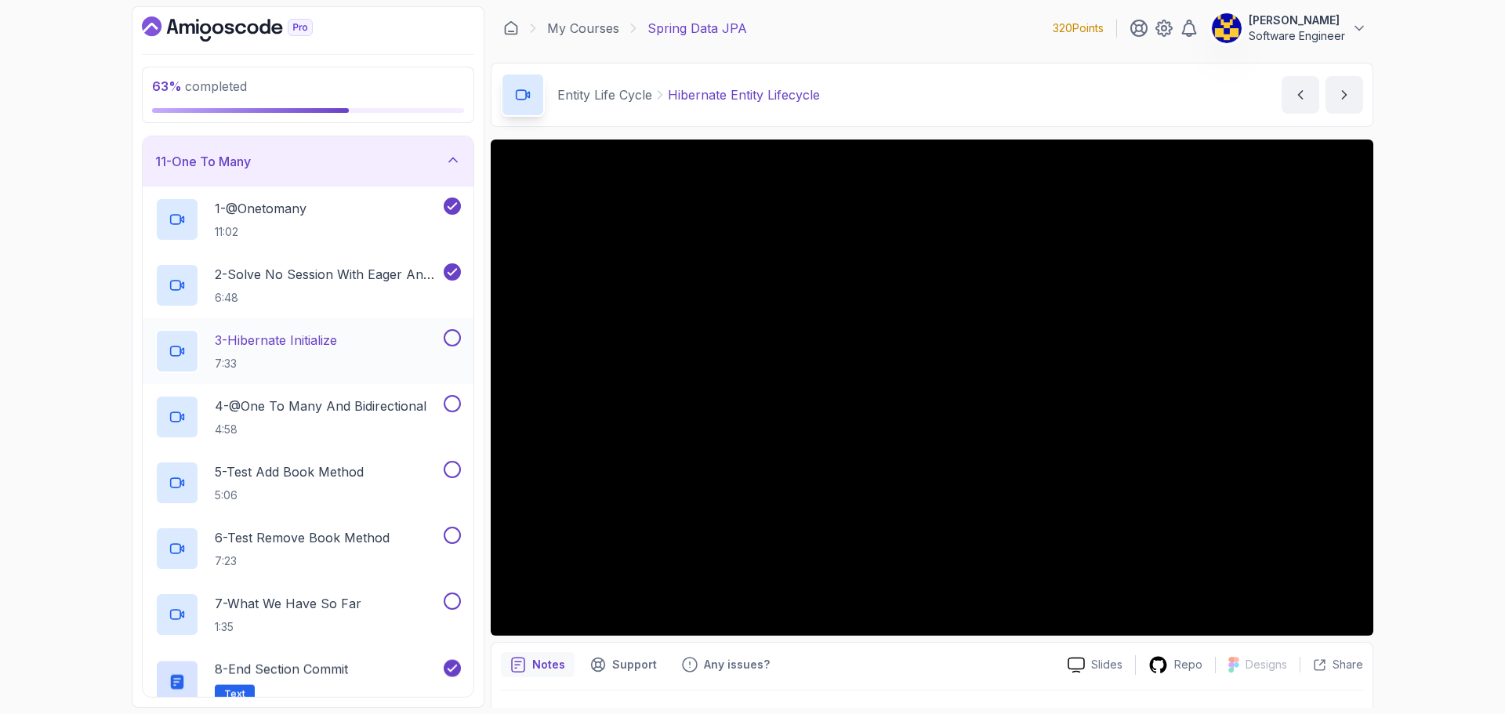
click at [350, 350] on div "3 - Hibernate Initialize 7:33" at bounding box center [297, 351] width 285 height 44
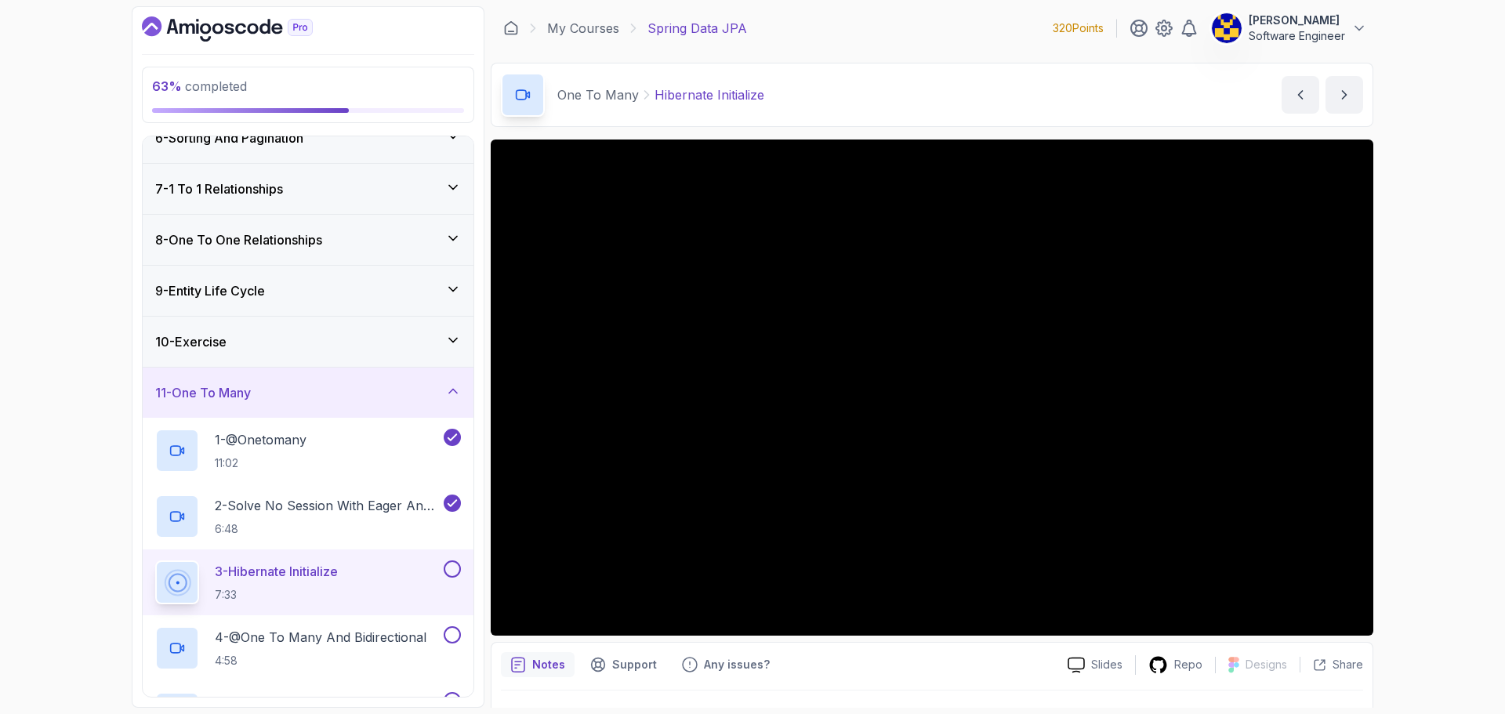
scroll to position [274, 0]
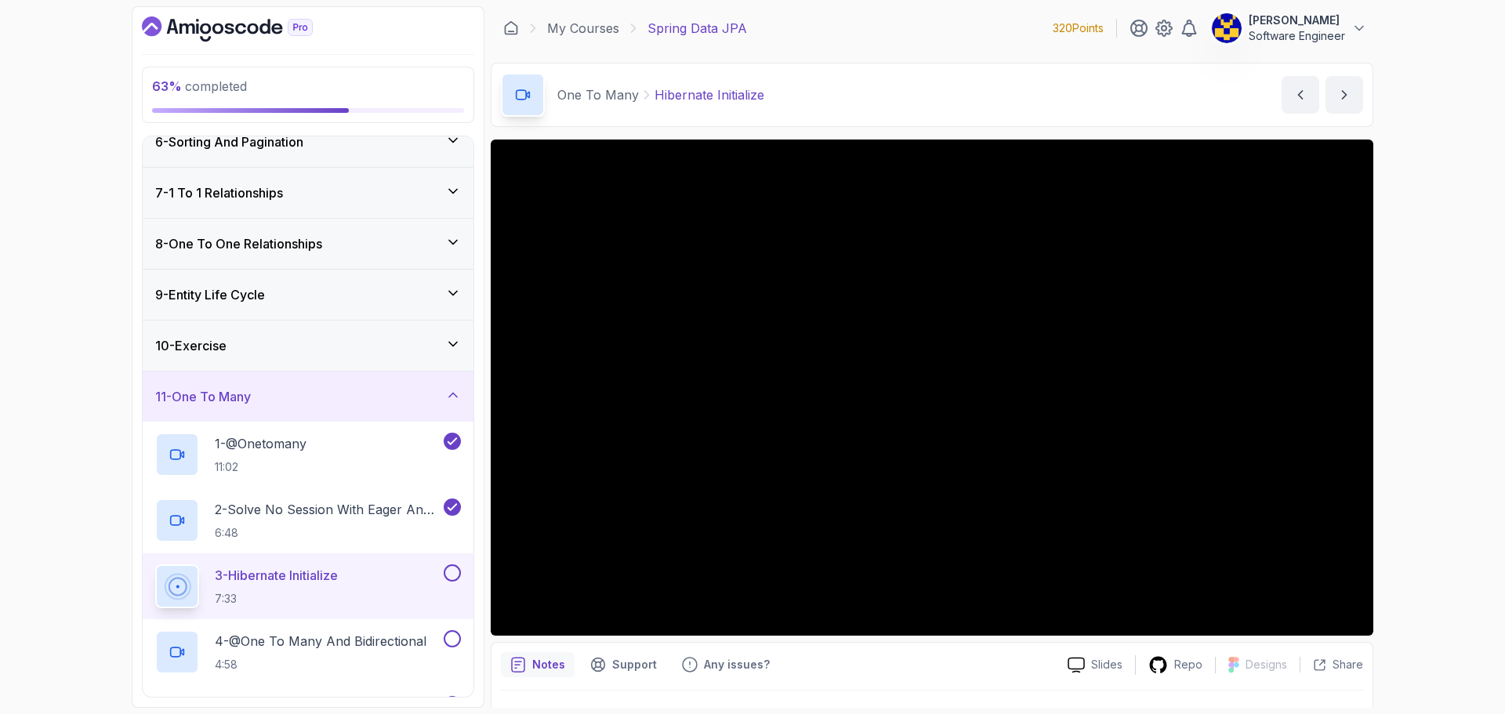
click at [328, 298] on div "9 - Entity Life Cycle" at bounding box center [308, 294] width 306 height 19
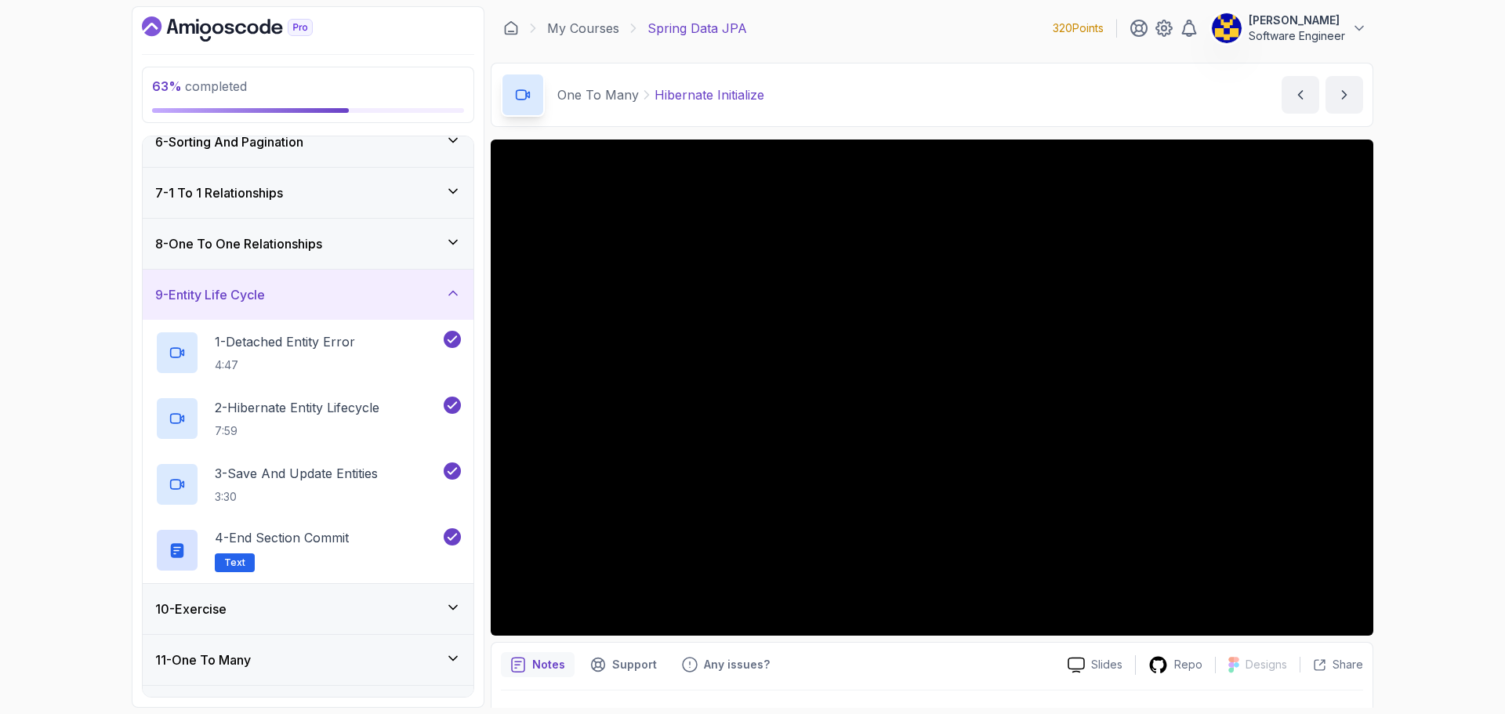
click at [328, 298] on div "9 - Entity Life Cycle" at bounding box center [308, 294] width 306 height 19
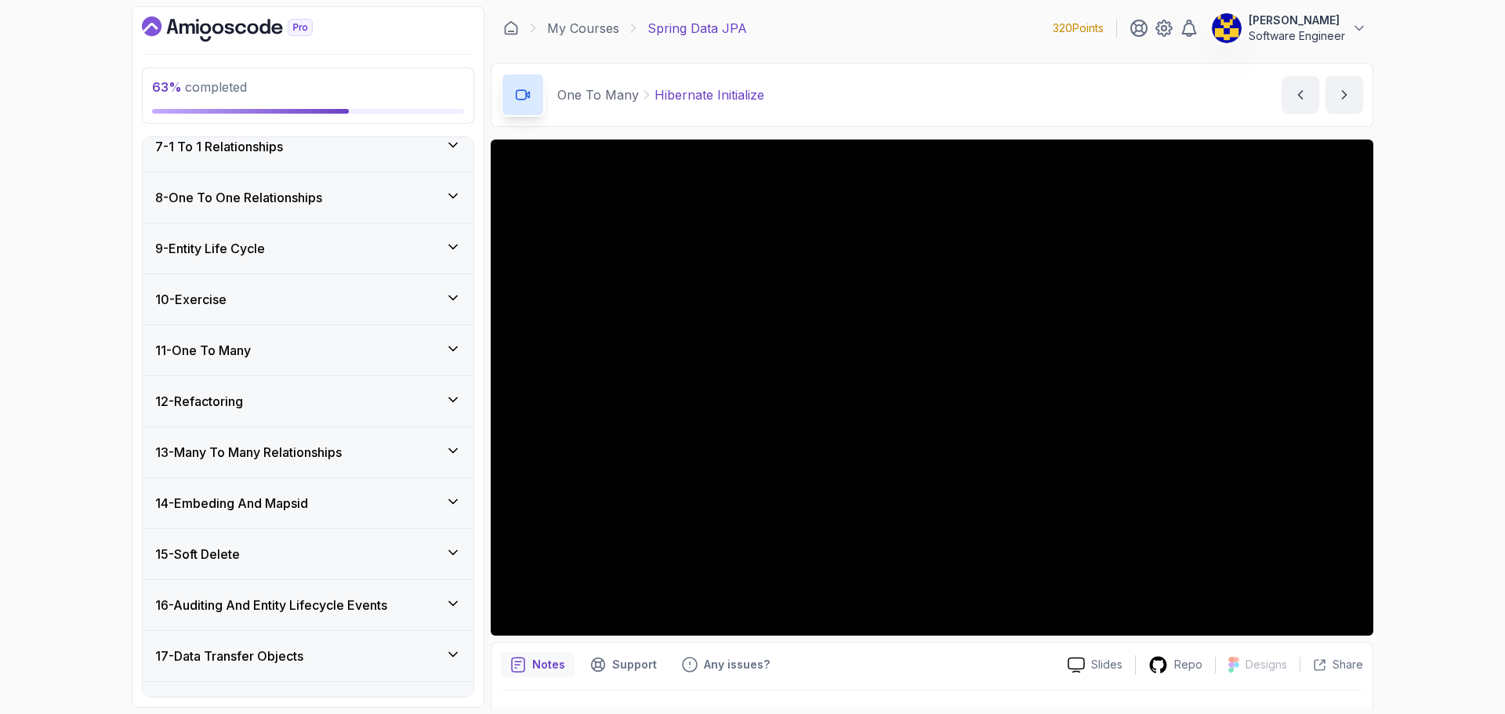
scroll to position [509, 0]
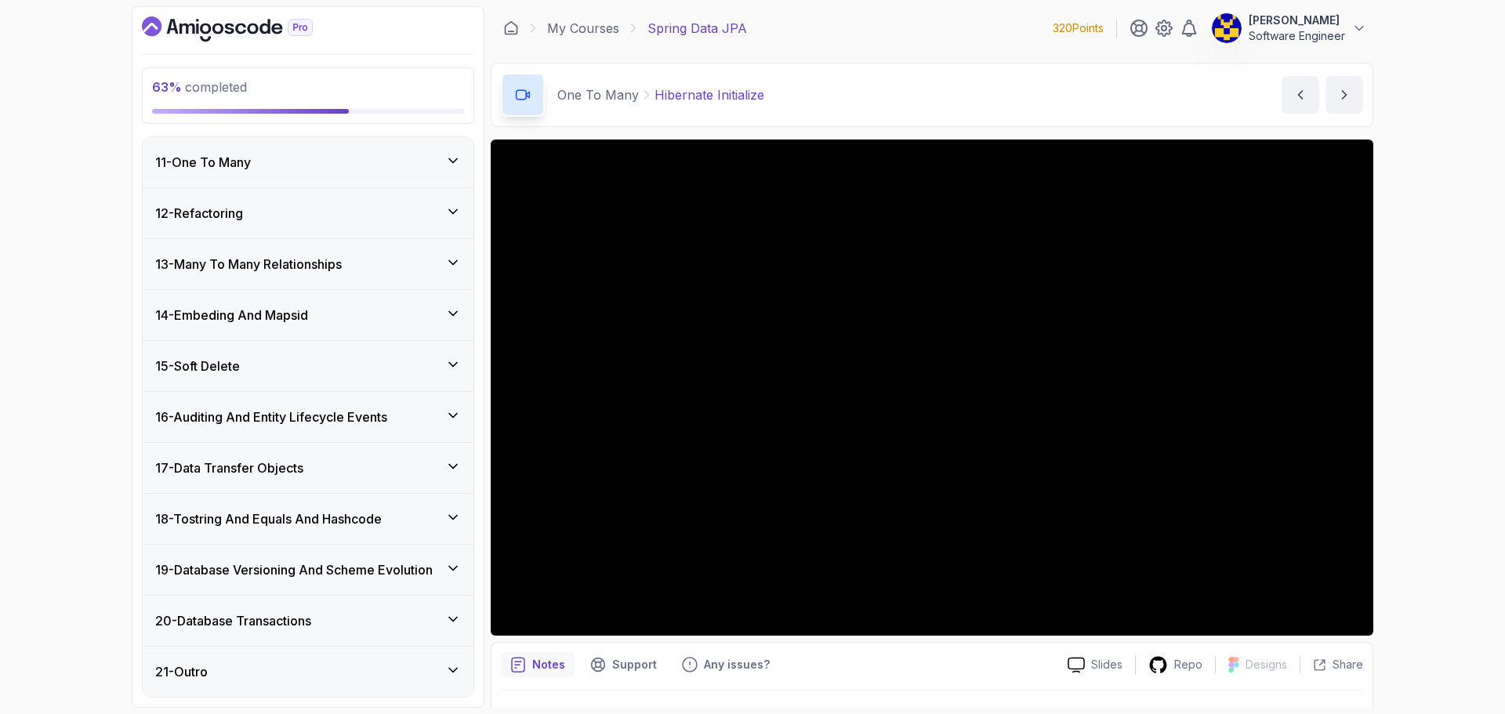
click at [264, 618] on h3 "20 - Database Transactions" at bounding box center [233, 620] width 156 height 19
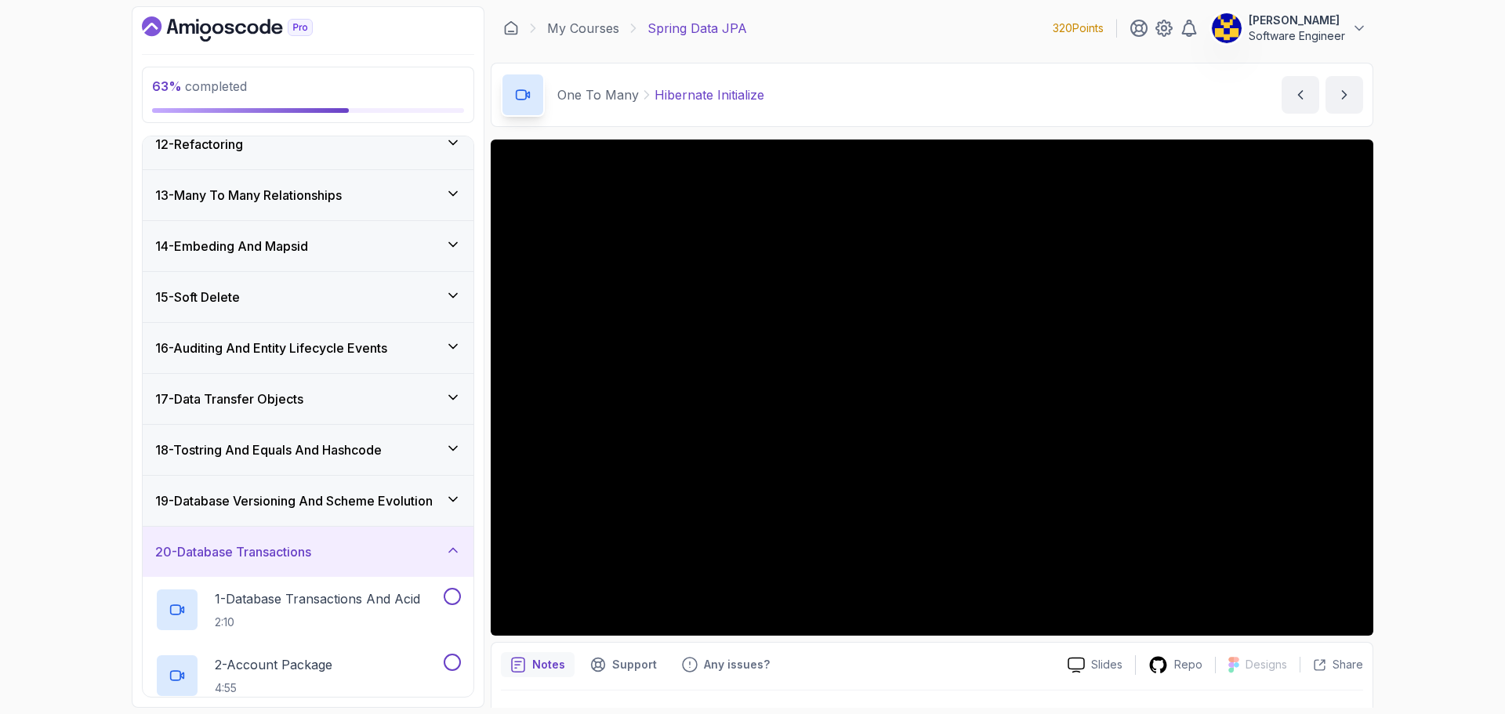
scroll to position [838, 0]
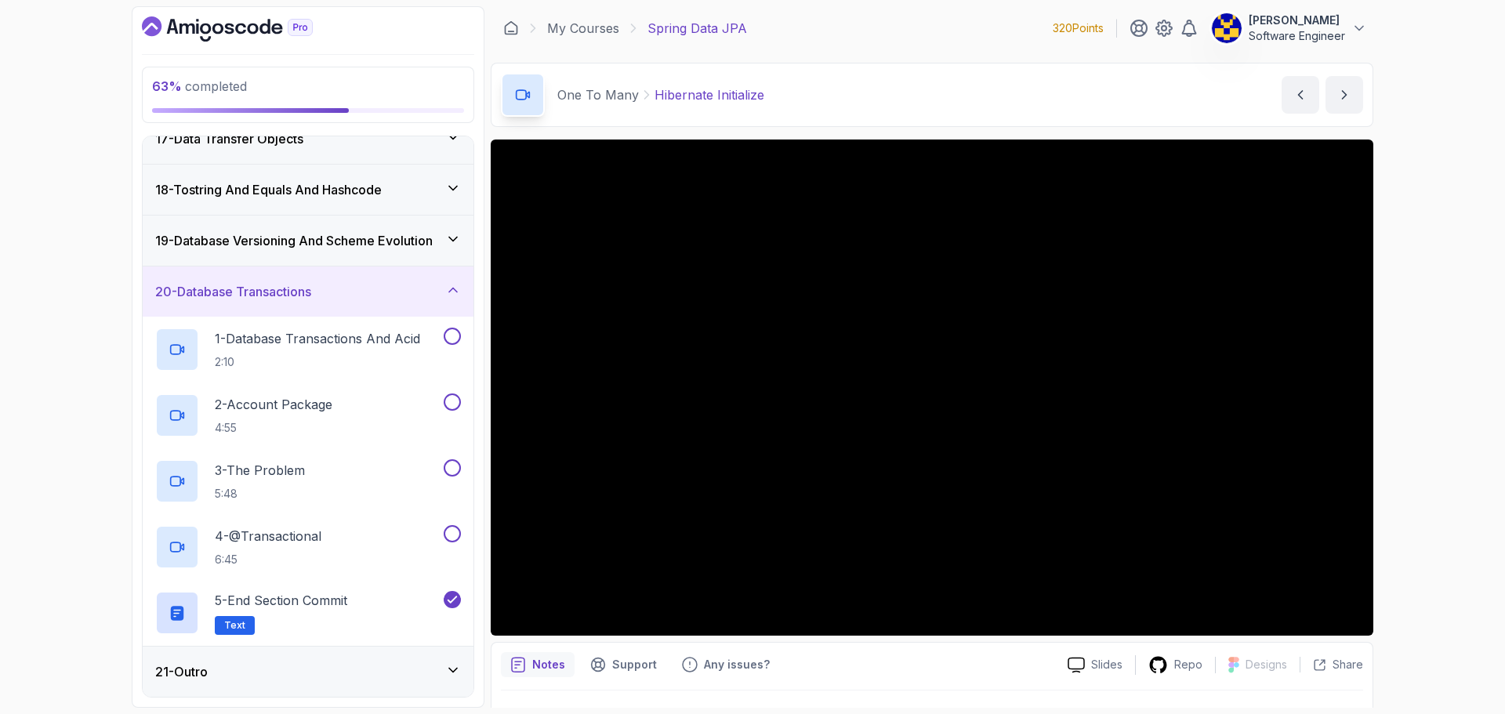
click at [336, 282] on div "20 - Database Transactions" at bounding box center [308, 291] width 306 height 19
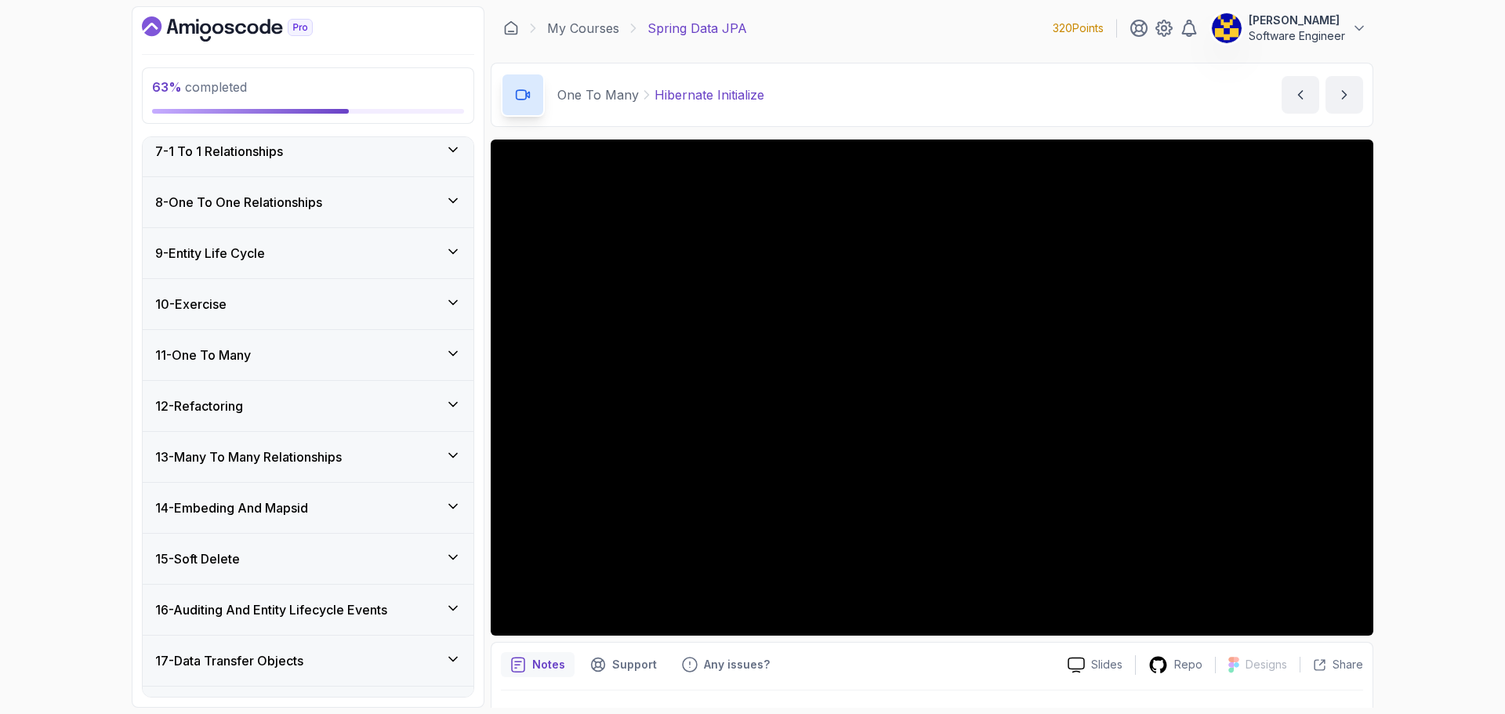
scroll to position [196, 0]
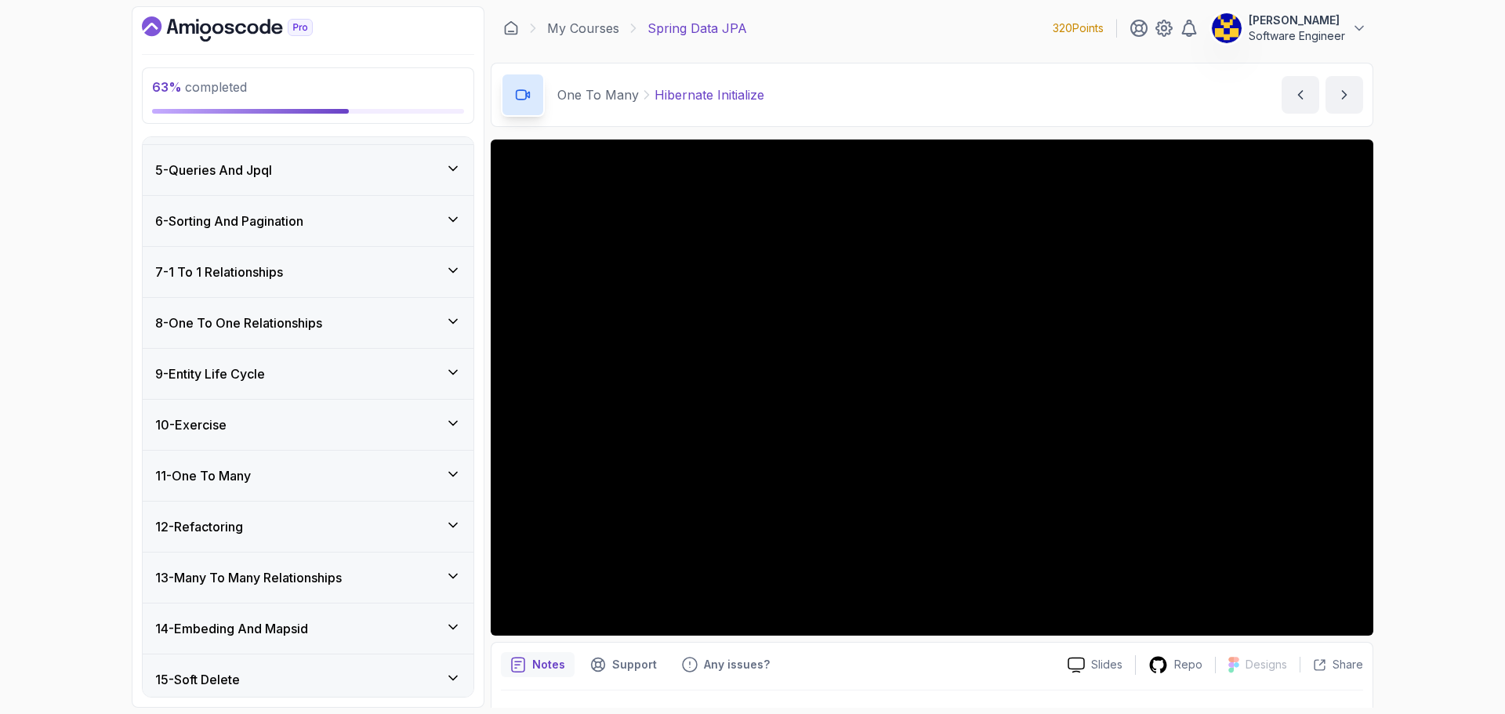
click at [281, 372] on div "9 - Entity Life Cycle" at bounding box center [308, 373] width 306 height 19
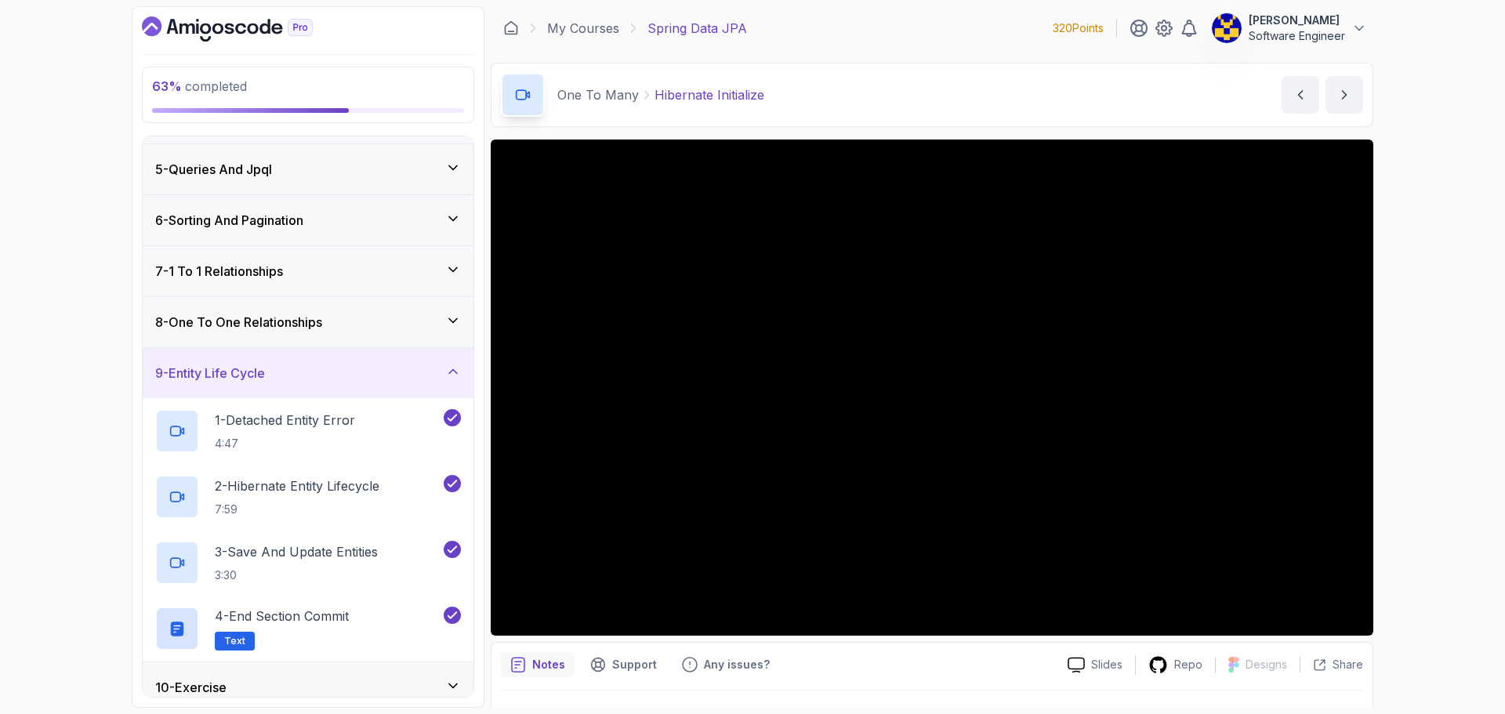
click at [288, 372] on div "9 - Entity Life Cycle" at bounding box center [308, 373] width 306 height 19
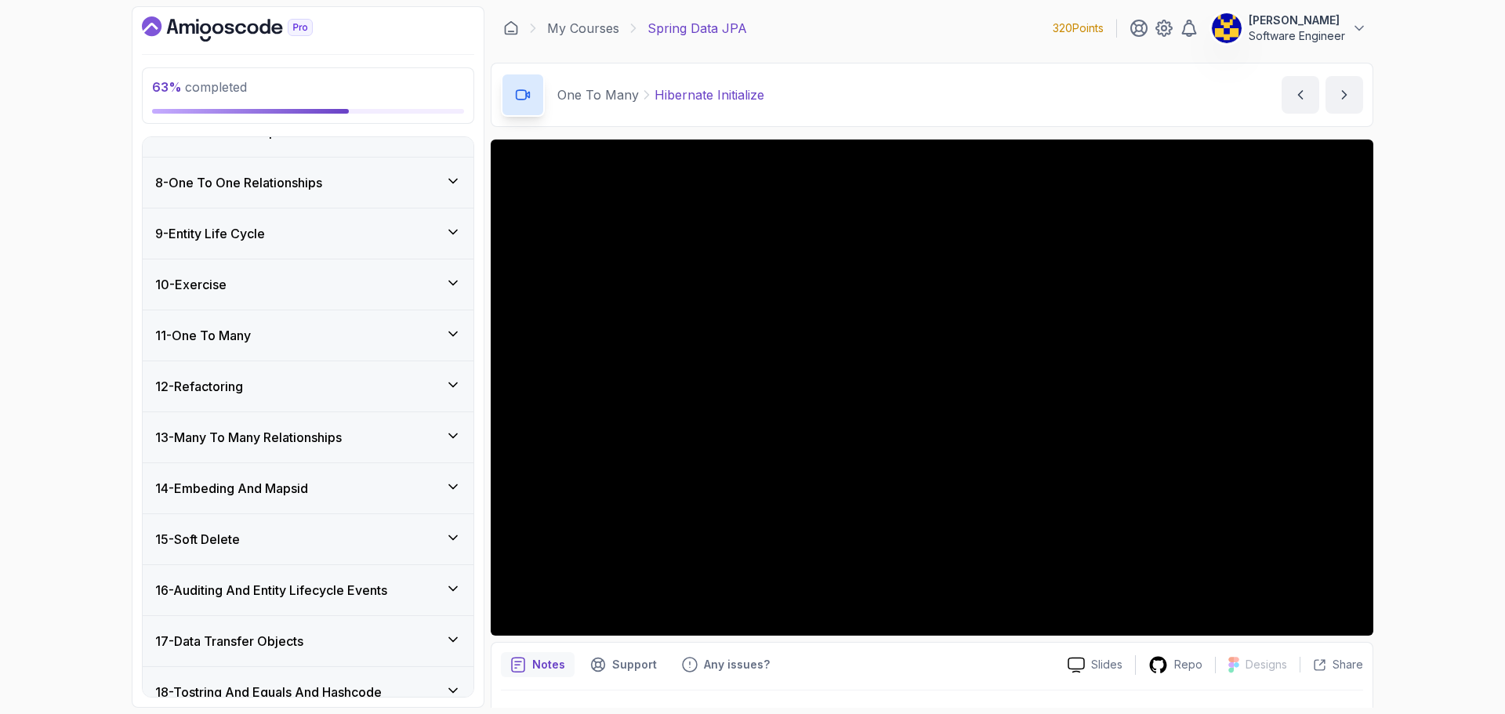
scroll to position [353, 0]
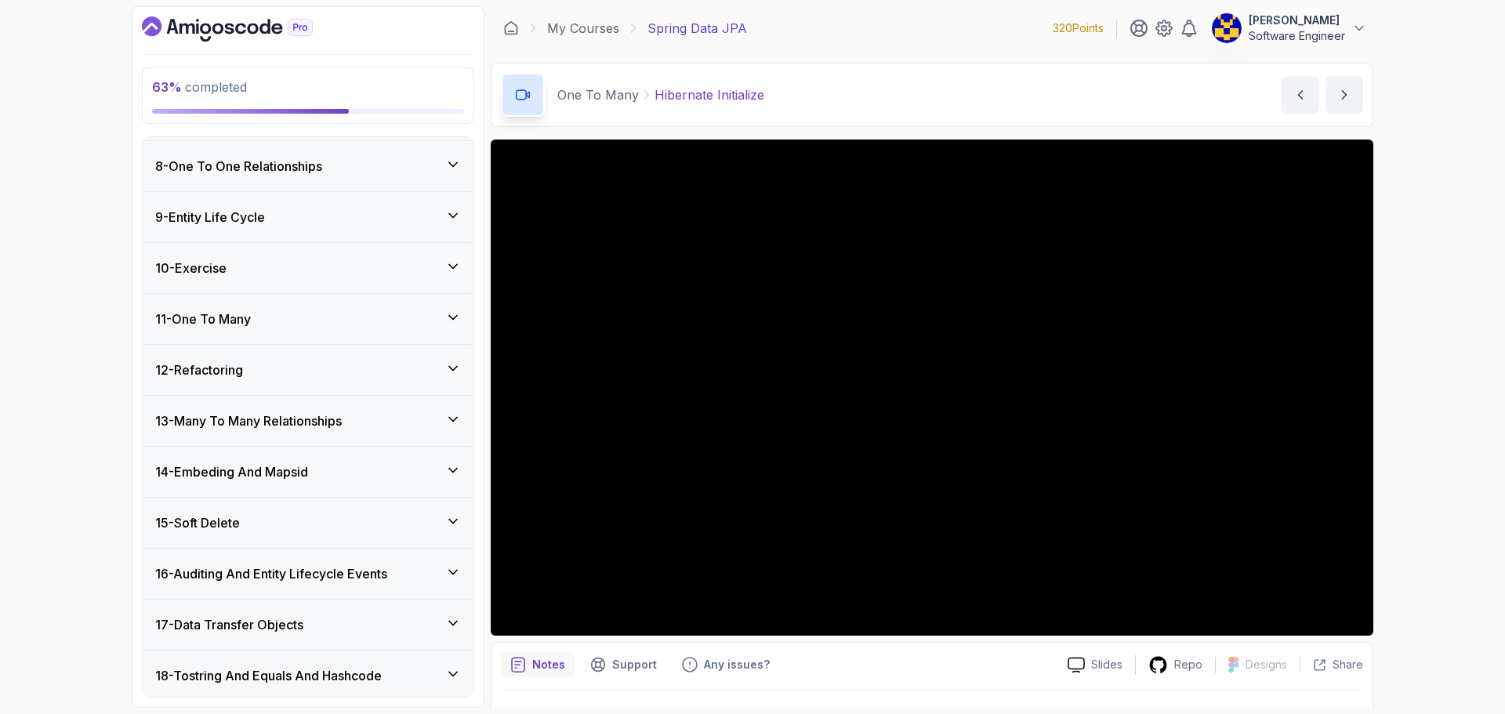
click at [269, 324] on div "11 - One To Many" at bounding box center [308, 319] width 306 height 19
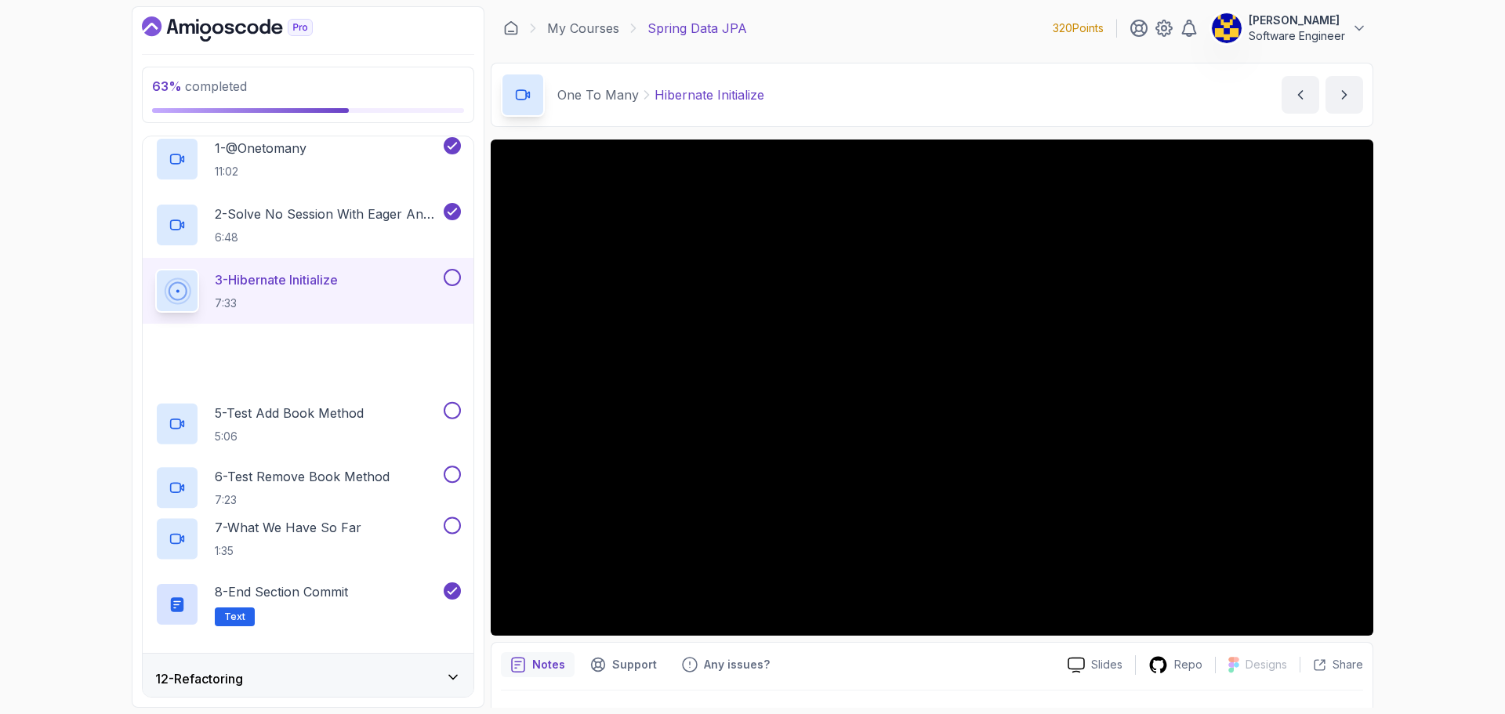
scroll to position [588, 0]
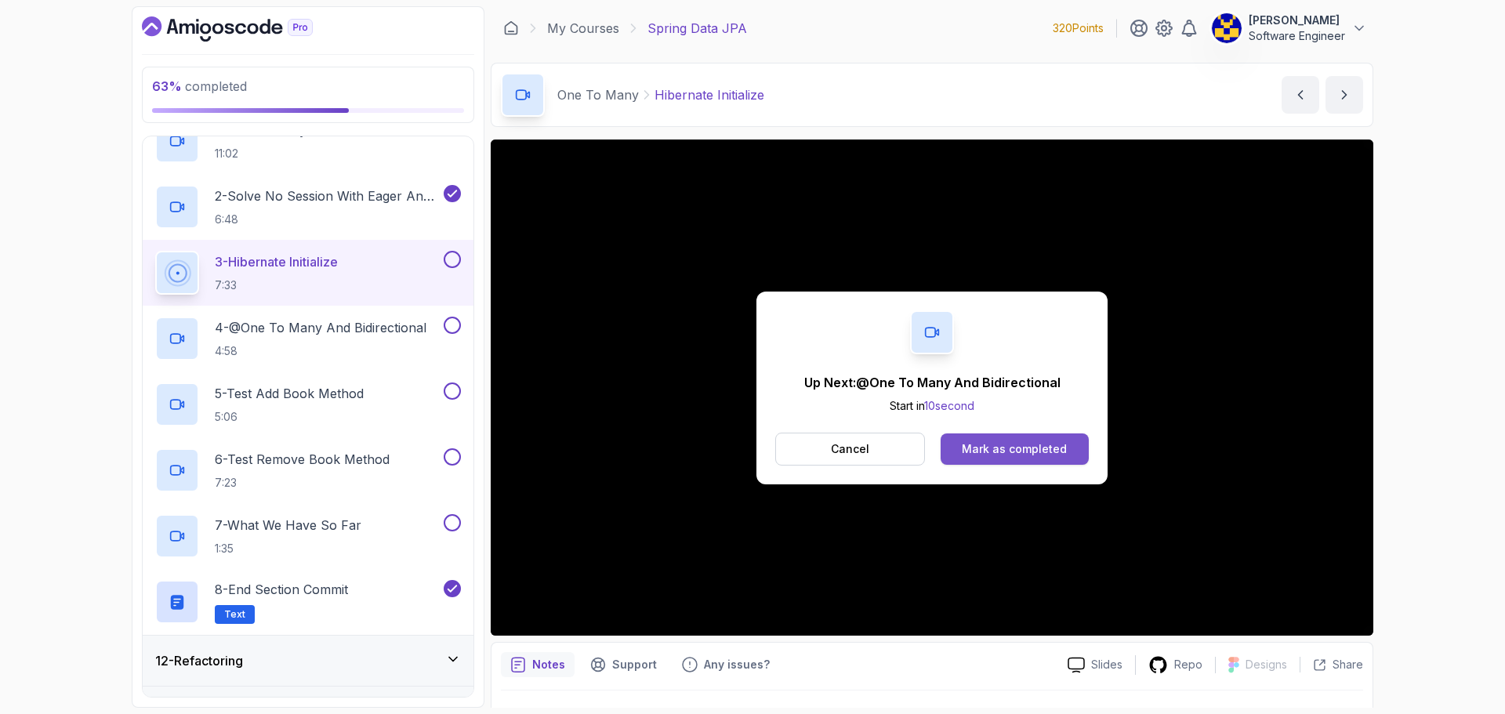
click at [1031, 451] on div "Mark as completed" at bounding box center [1014, 449] width 105 height 16
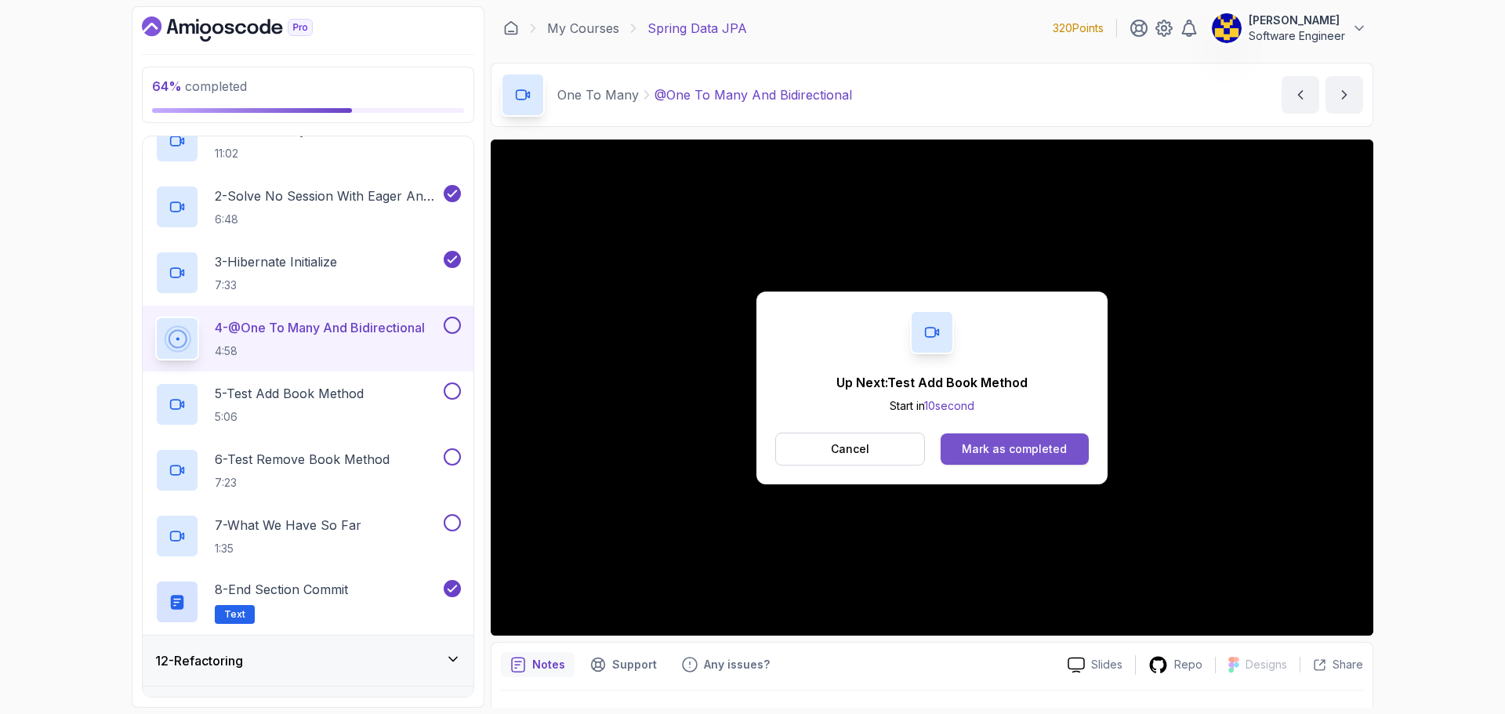
click at [1017, 450] on div "Mark as completed" at bounding box center [1014, 449] width 105 height 16
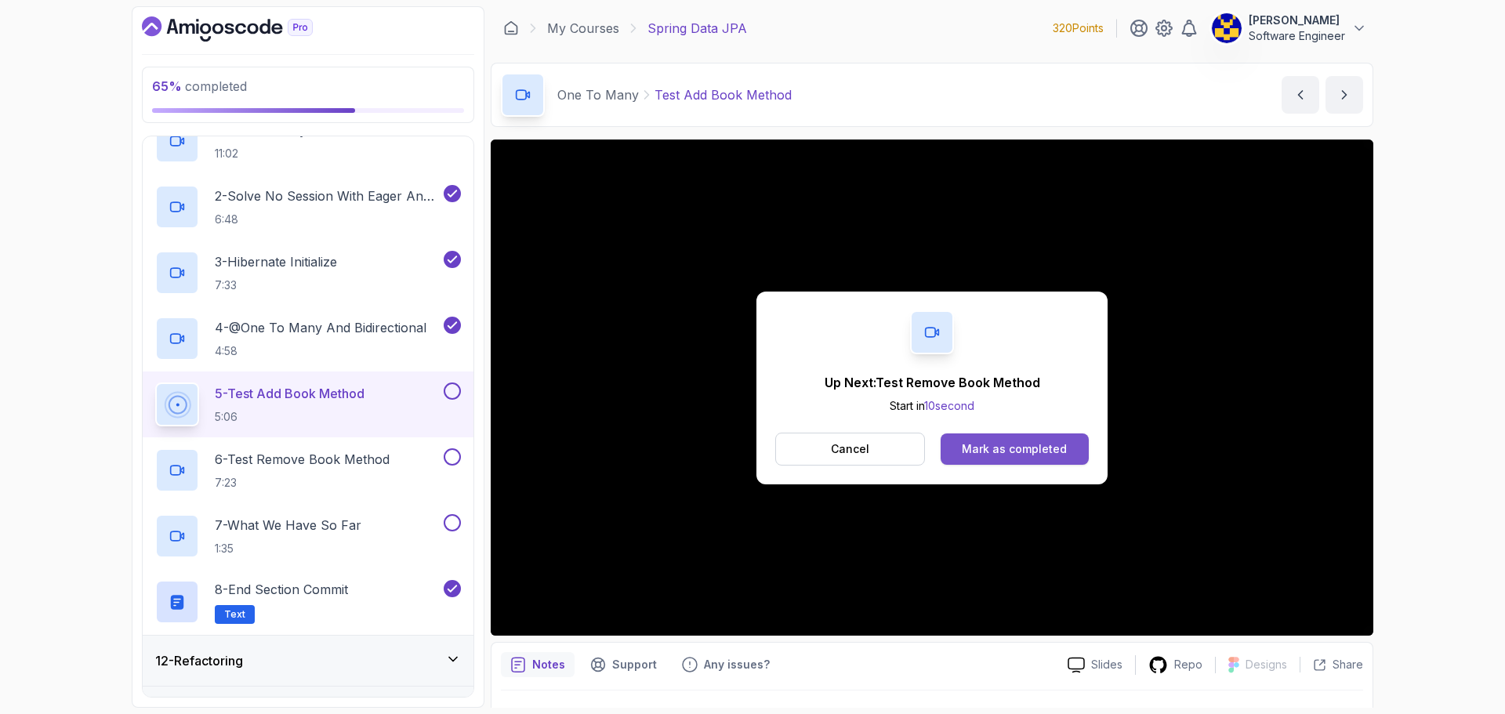
click at [1017, 445] on div "Mark as completed" at bounding box center [1014, 449] width 105 height 16
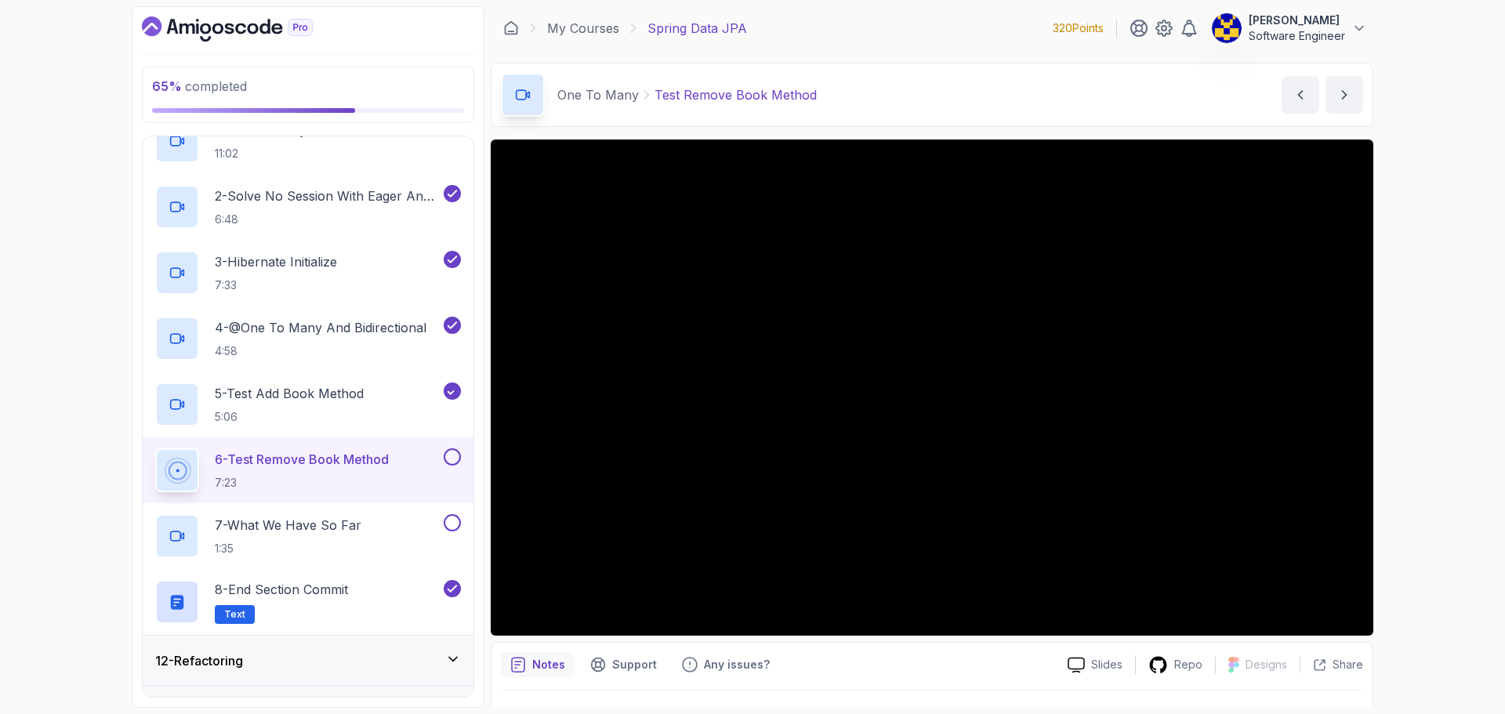
click at [448, 453] on button at bounding box center [452, 456] width 17 height 17
click at [387, 522] on div "7 - What We Have So Far 1:35" at bounding box center [297, 536] width 285 height 44
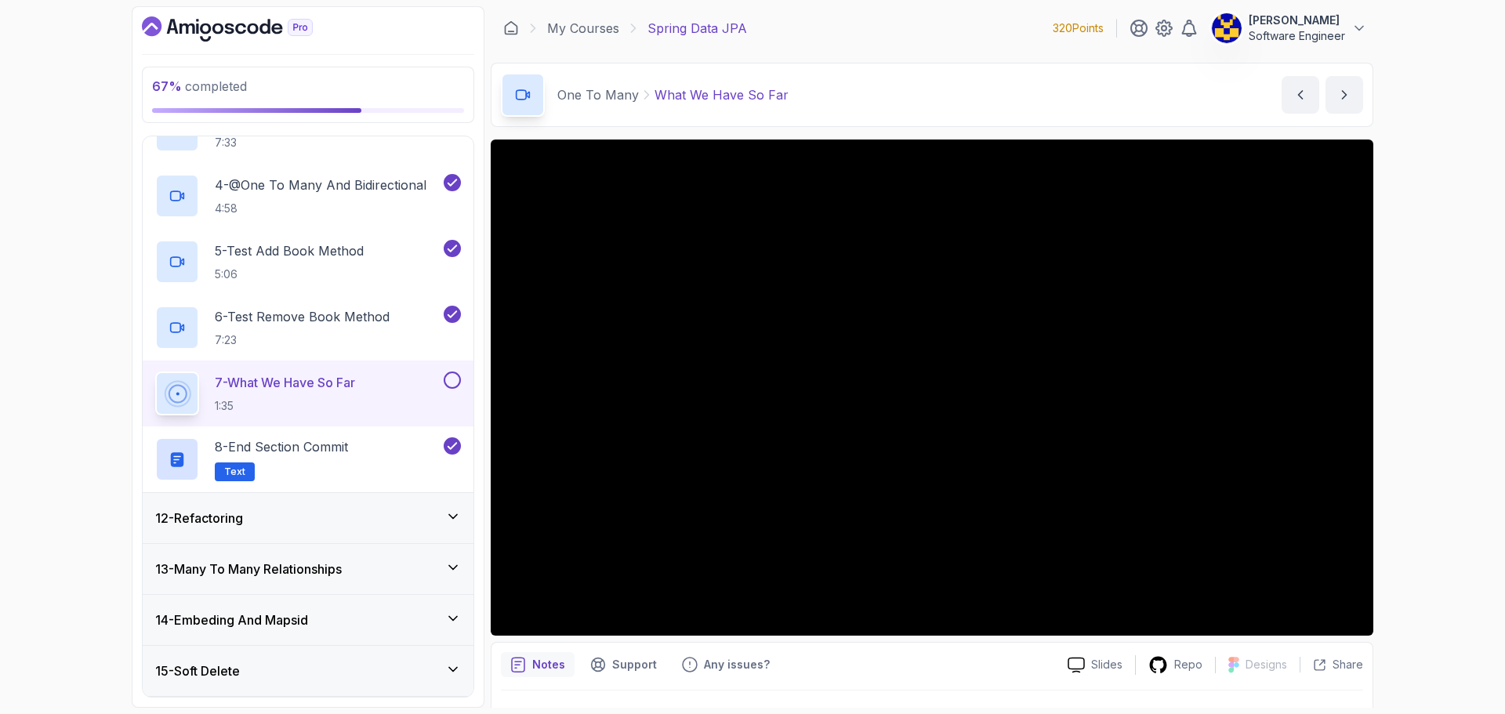
scroll to position [823, 0]
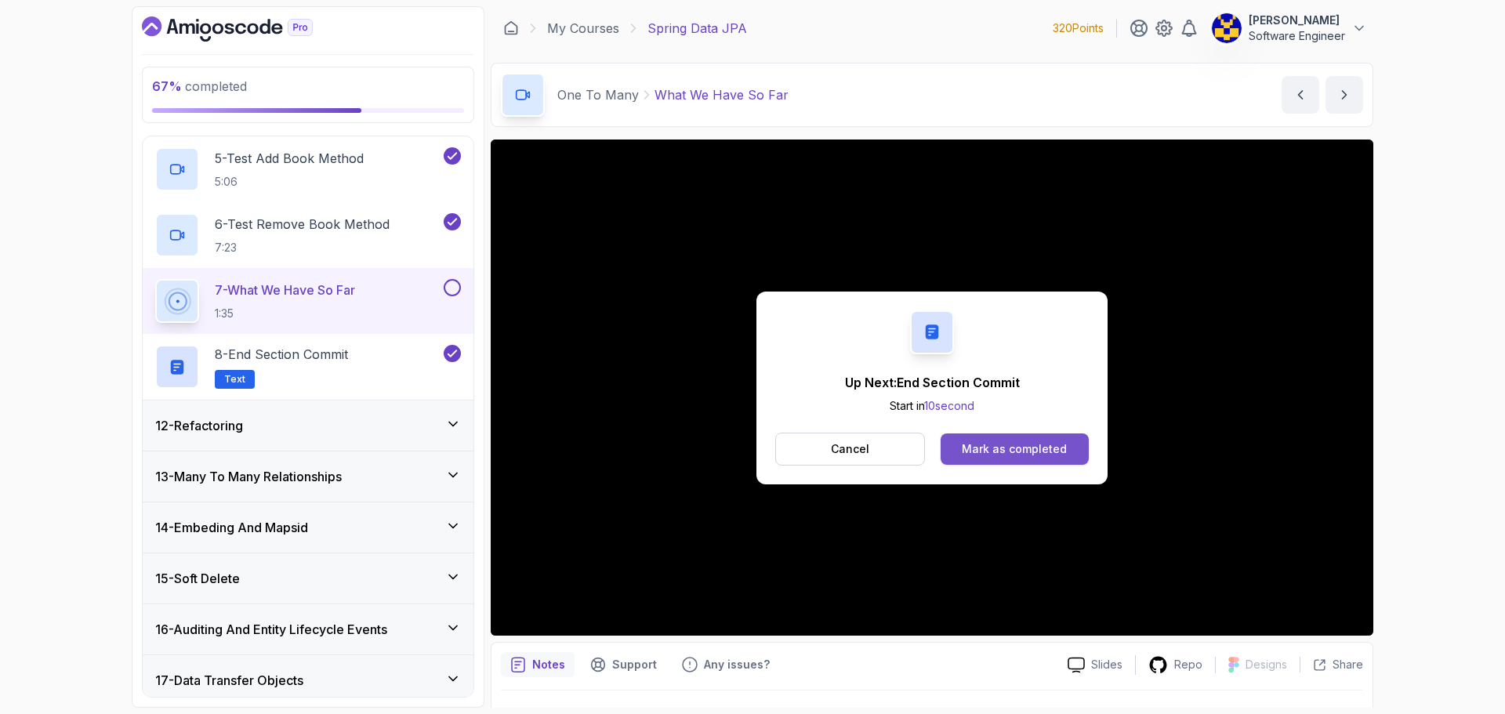
click at [1007, 444] on div "Mark as completed" at bounding box center [1014, 449] width 105 height 16
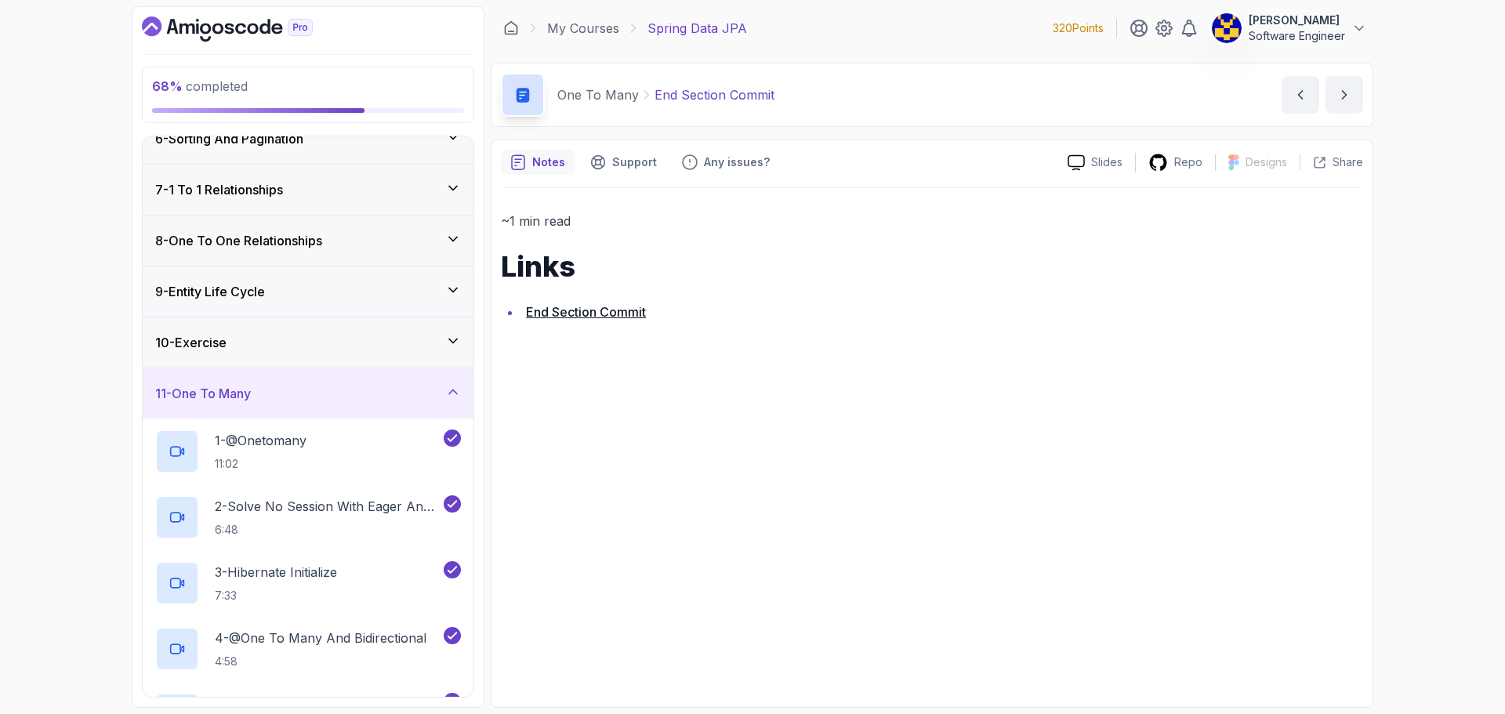
scroll to position [274, 0]
click at [298, 303] on div "9 - Entity Life Cycle" at bounding box center [308, 294] width 306 height 19
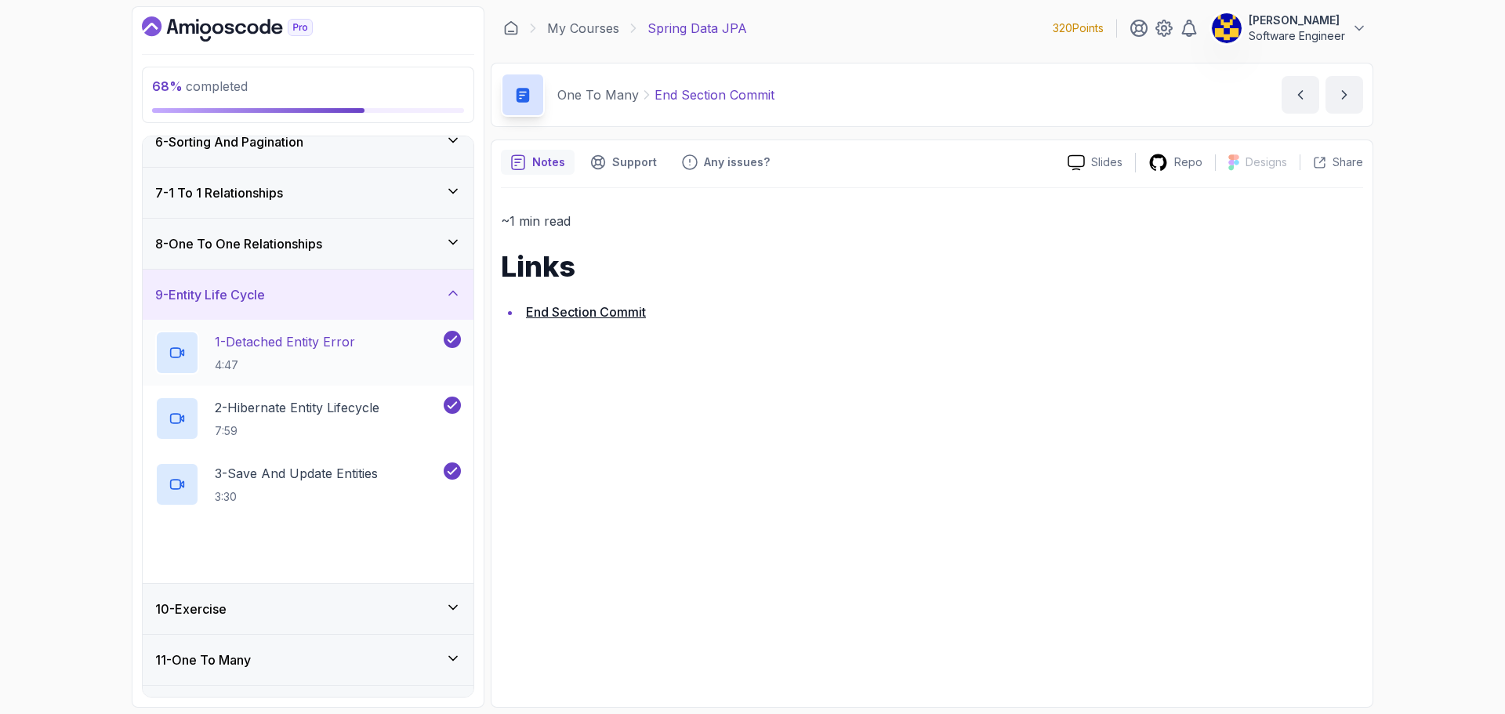
click at [304, 344] on p "1 - Detached Entity Error" at bounding box center [285, 341] width 140 height 19
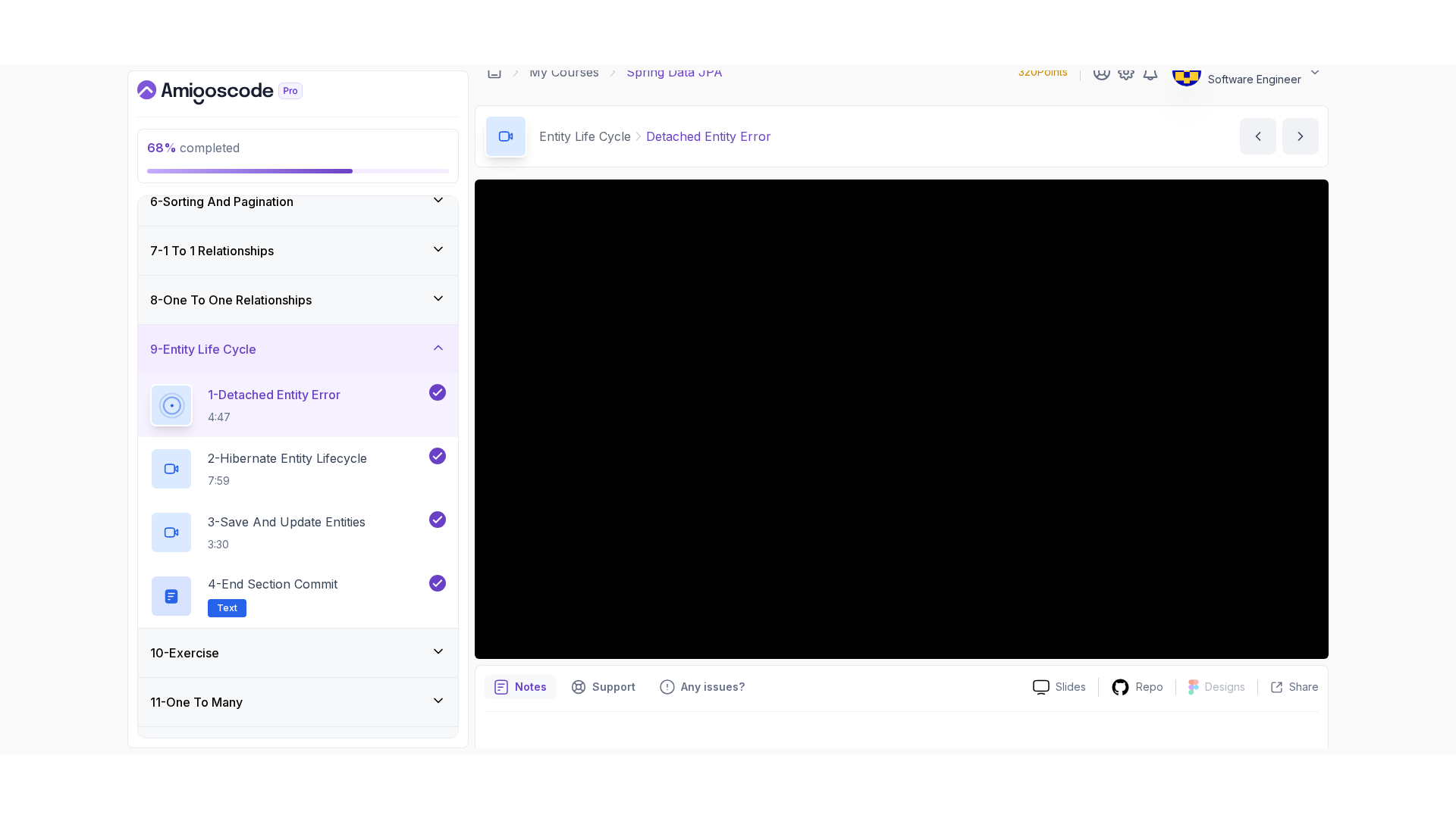
scroll to position [36, 0]
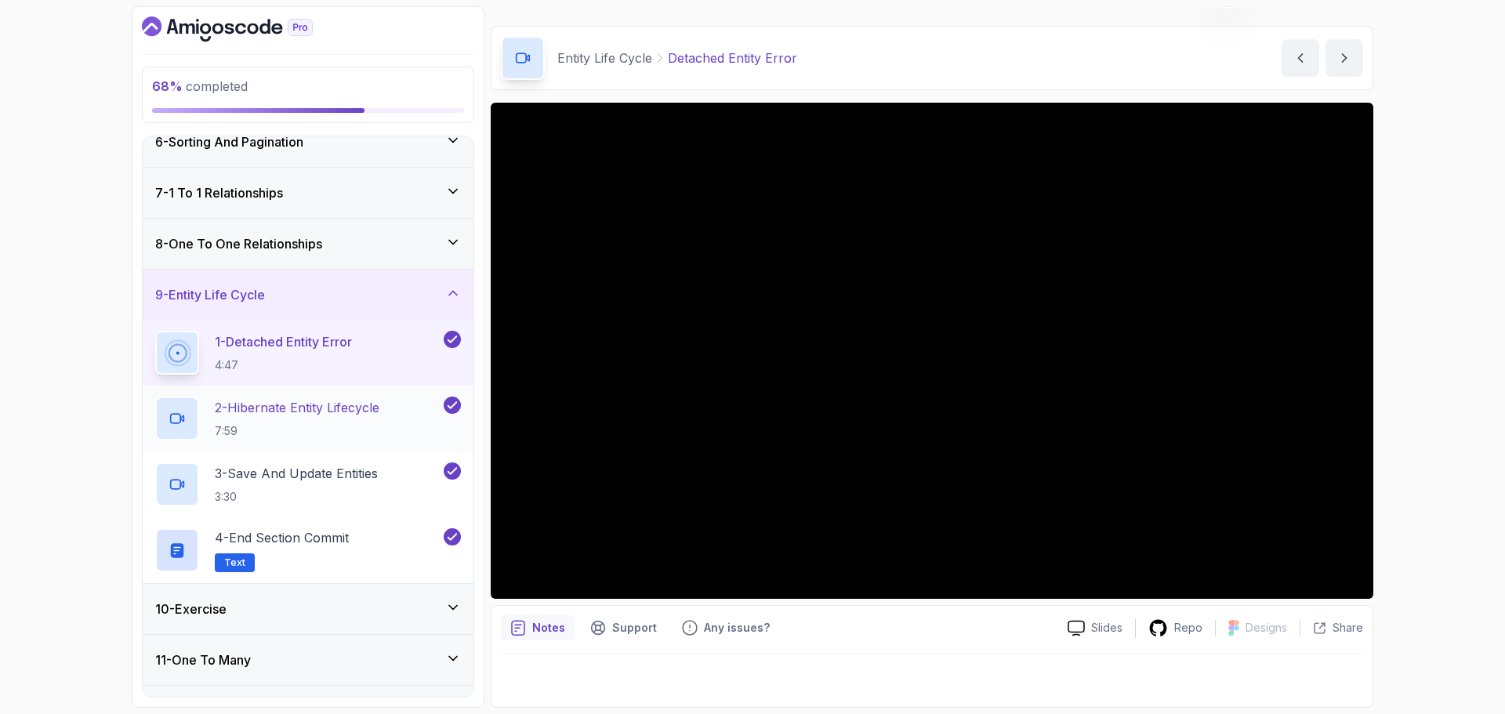
click at [319, 415] on p "2 - Hibernate Entity Lifecycle" at bounding box center [297, 407] width 165 height 19
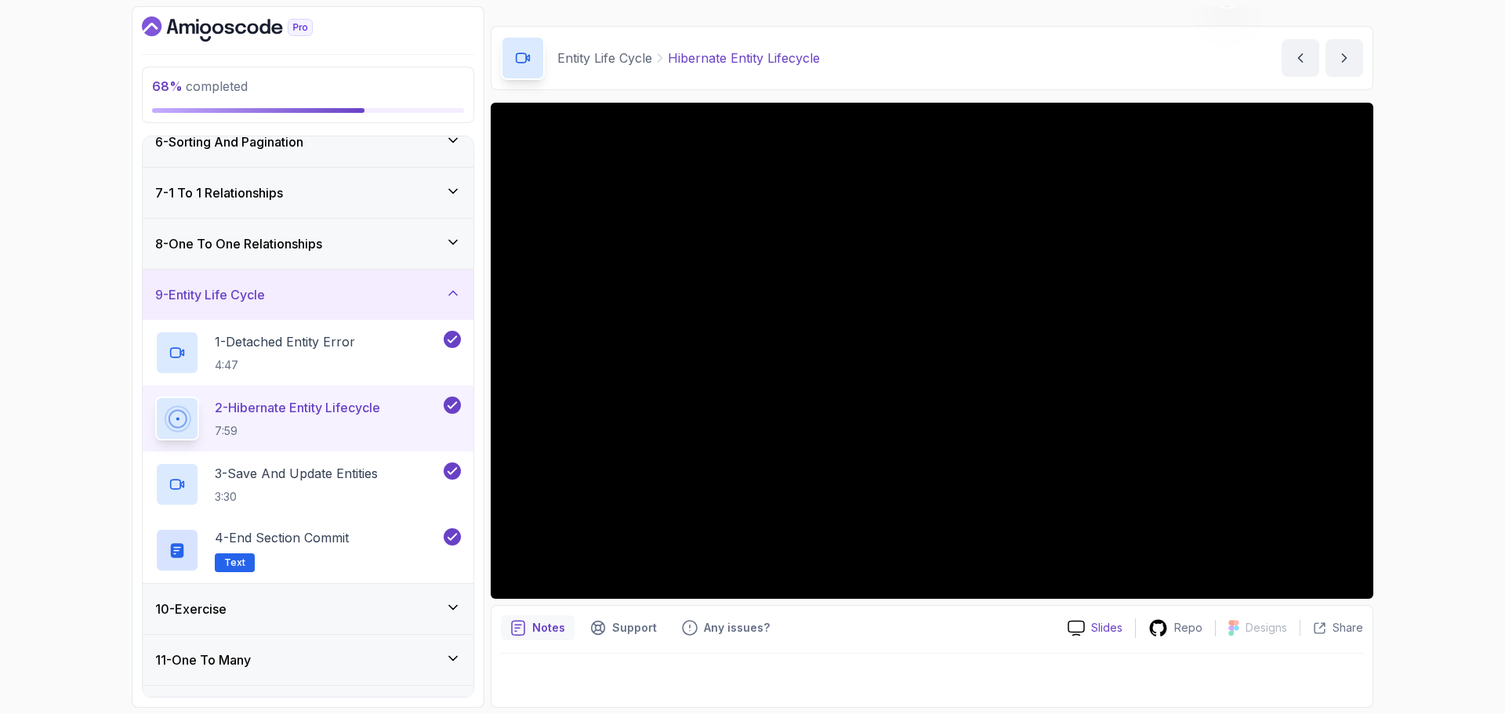
click at [1104, 622] on p "Slides" at bounding box center [1106, 628] width 31 height 16
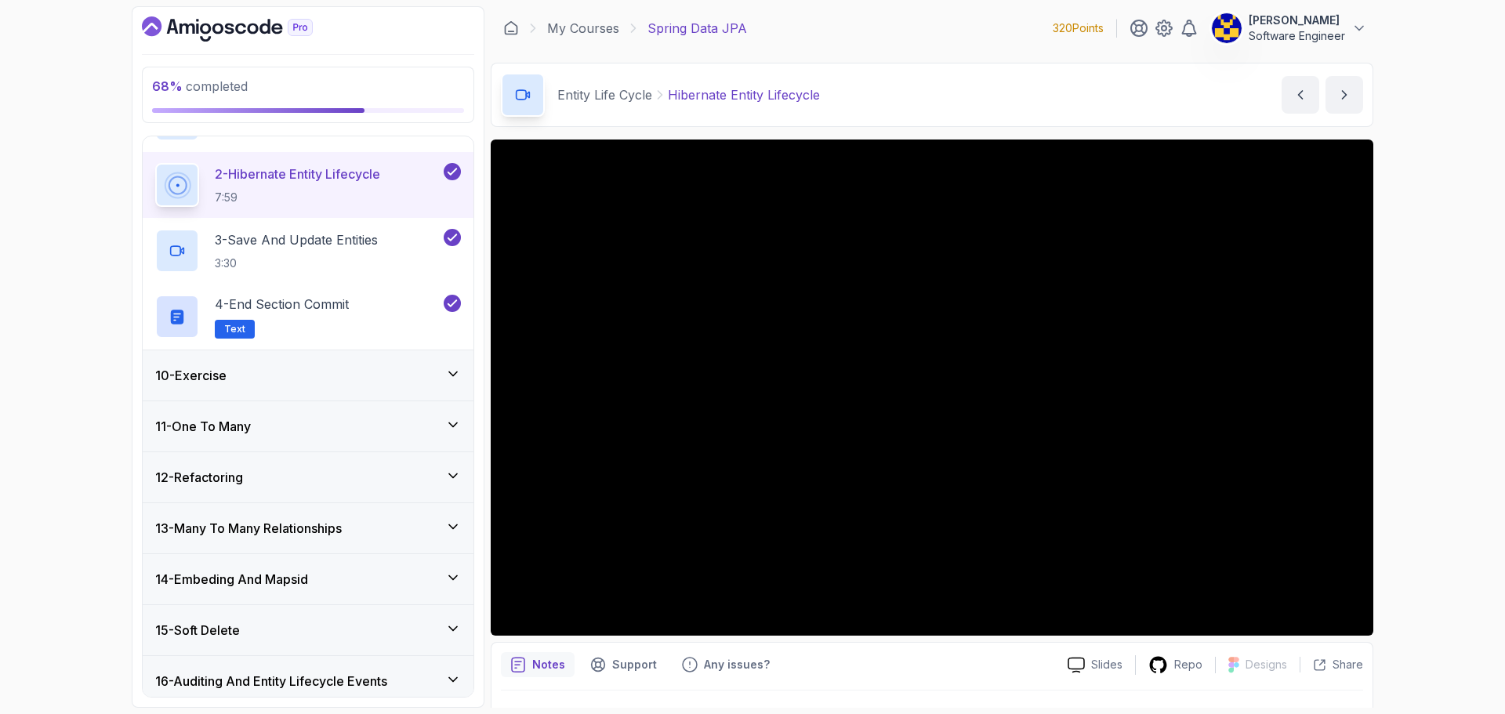
scroll to position [509, 0]
click at [332, 480] on div "12 - Refactoring" at bounding box center [308, 475] width 306 height 19
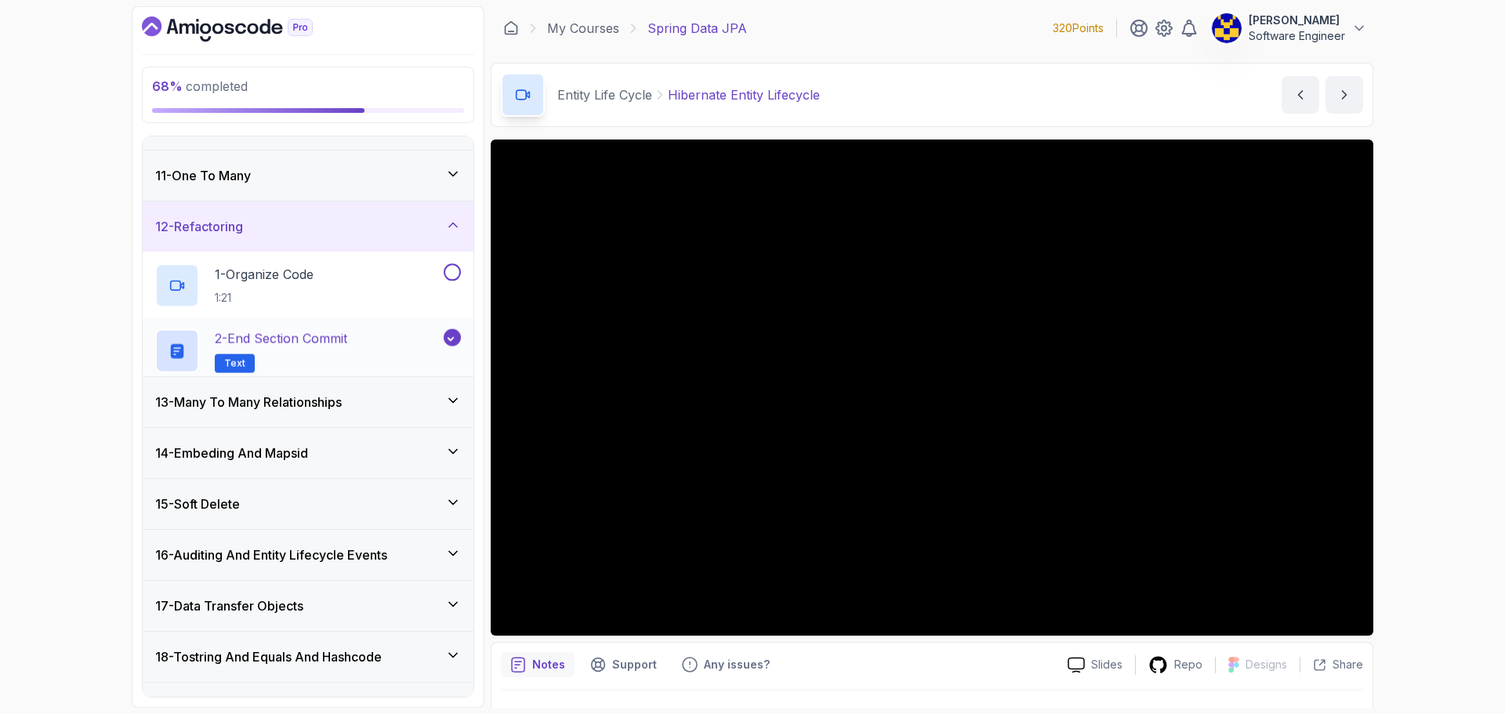
scroll to position [468, 0]
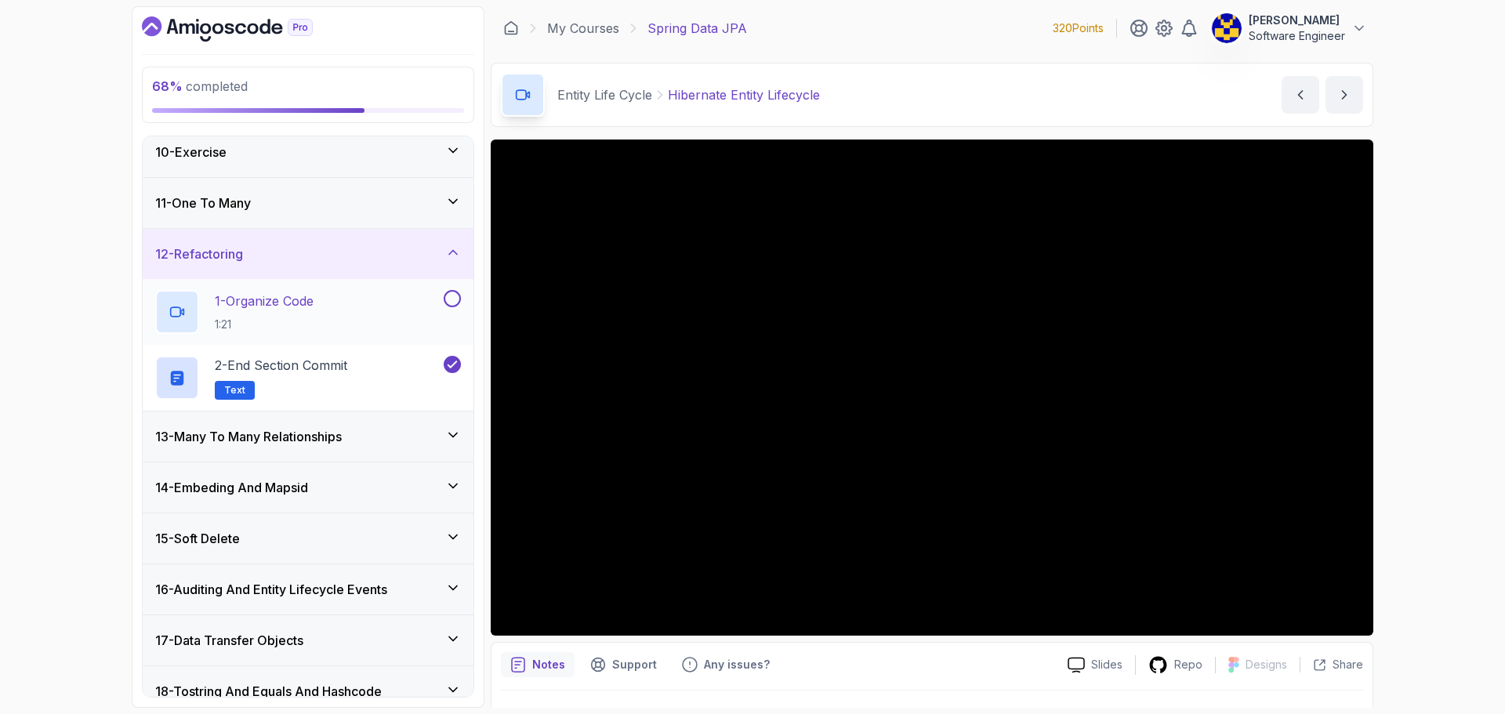
click at [367, 311] on div "1 - Organize Code 1:21" at bounding box center [297, 312] width 285 height 44
click at [331, 435] on h3 "13 - Many To Many Relationships" at bounding box center [248, 436] width 187 height 19
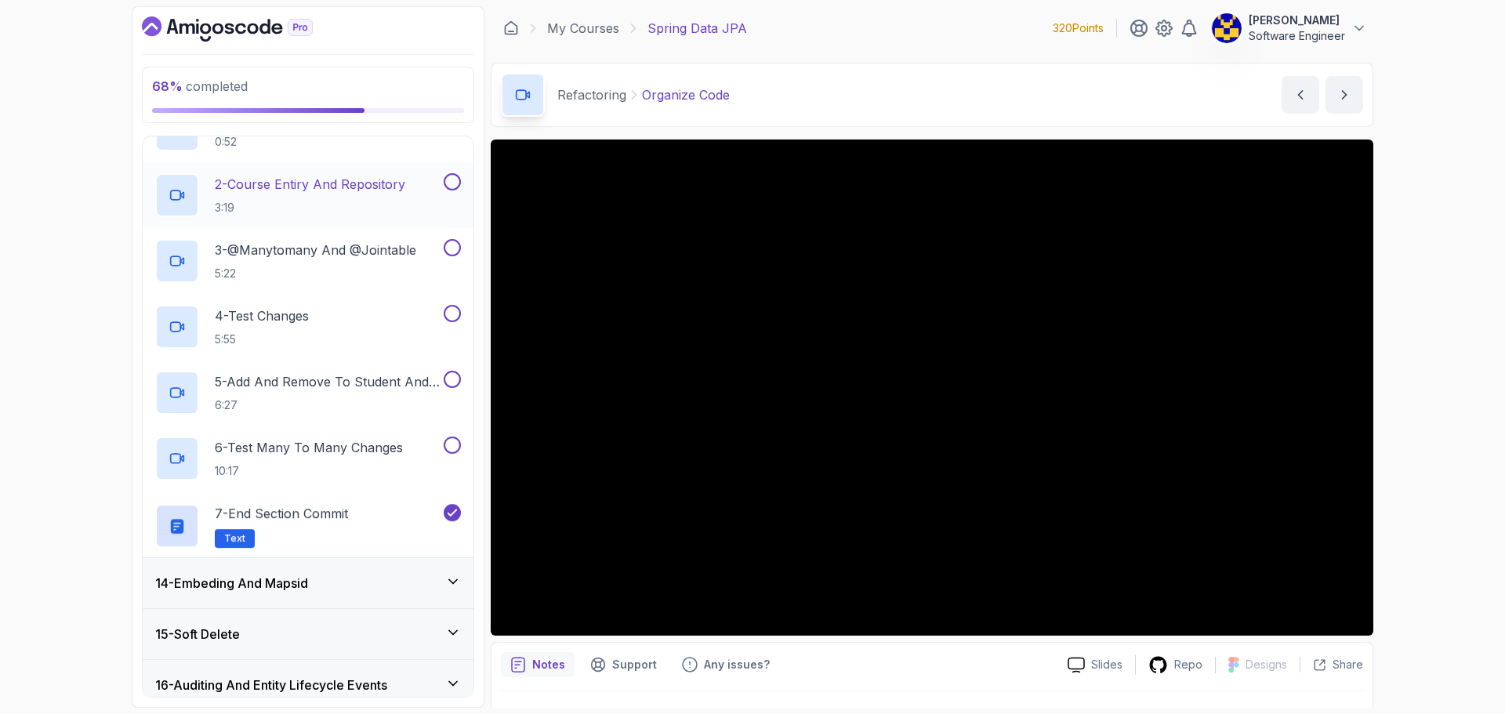
scroll to position [703, 0]
drag, startPoint x: 346, startPoint y: 581, endPoint x: 339, endPoint y: 547, distance: 34.3
click at [345, 581] on div "14 - Embeding And Mapsid" at bounding box center [308, 581] width 306 height 19
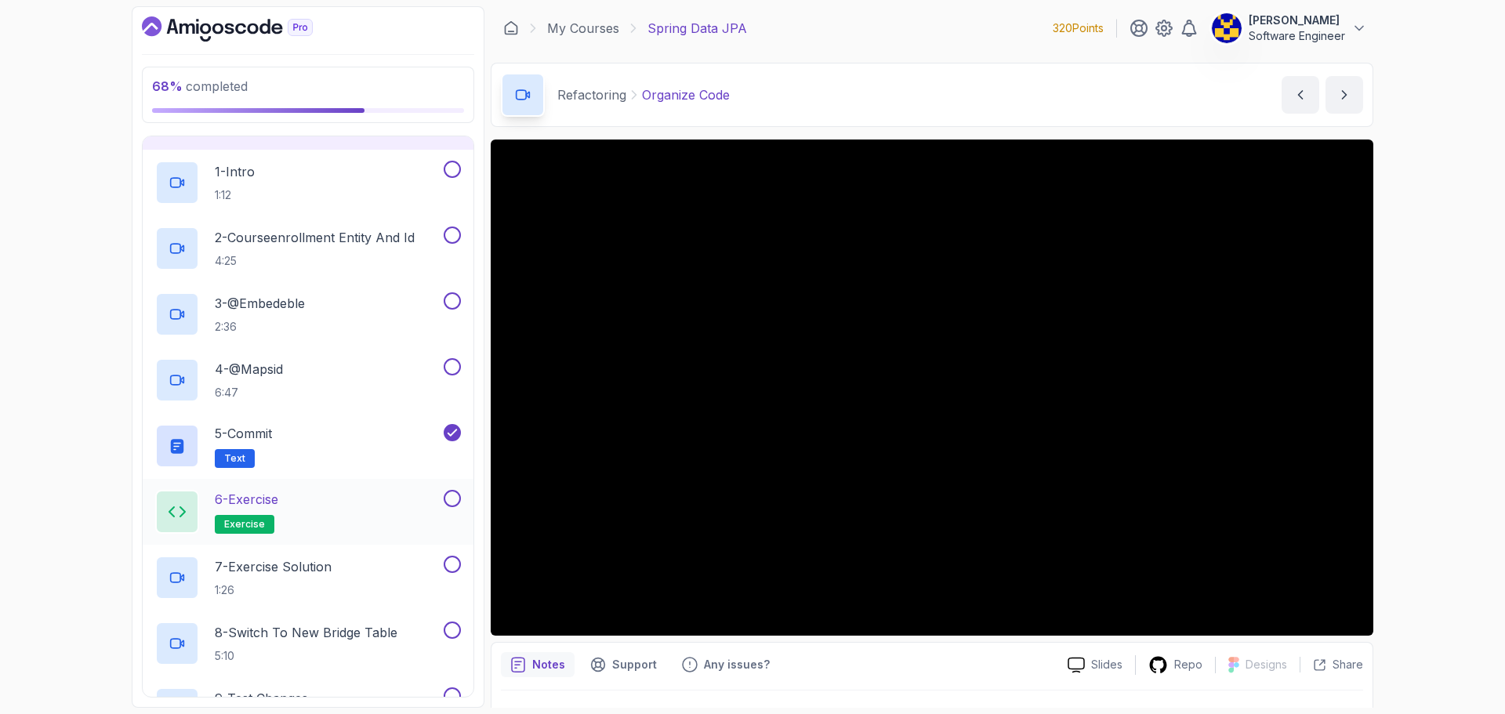
scroll to position [745, 0]
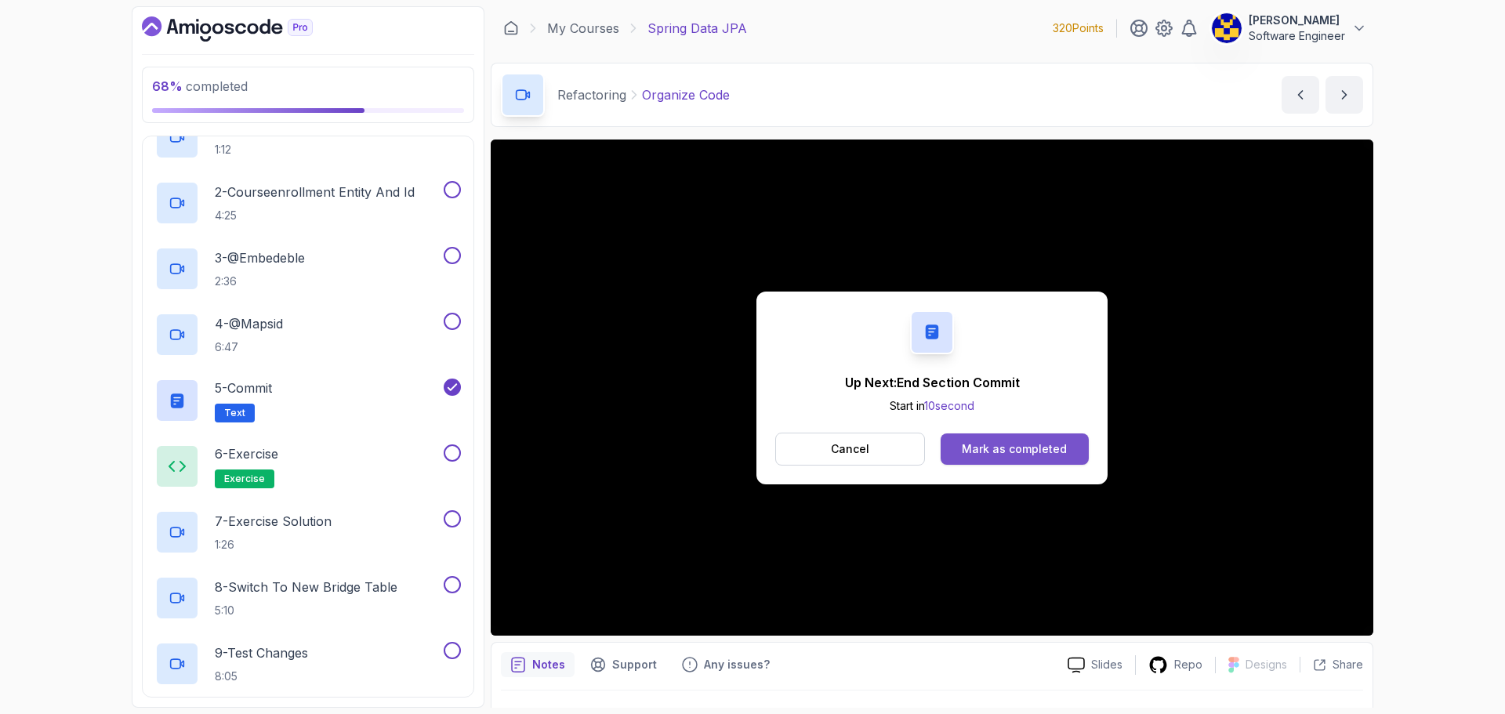
click at [1022, 447] on div "Mark as completed" at bounding box center [1014, 449] width 105 height 16
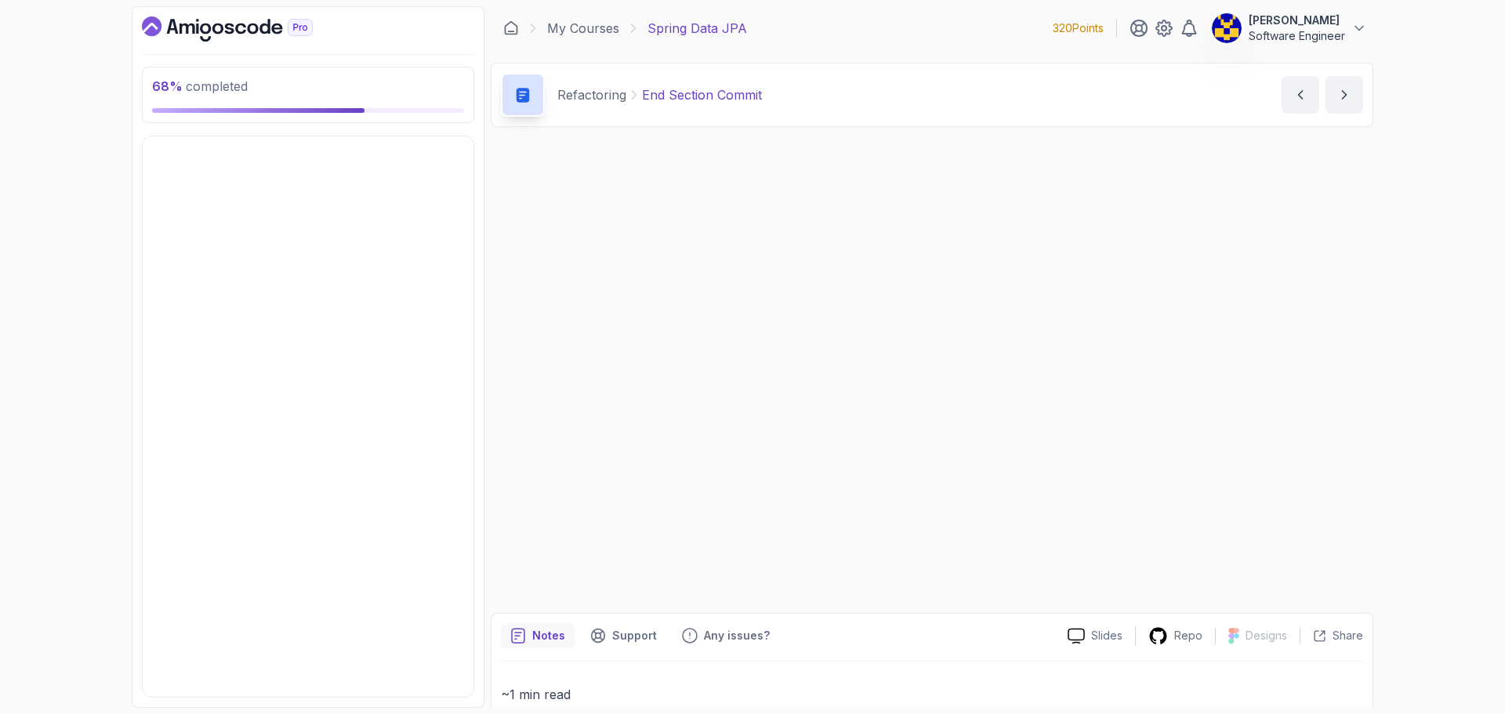
scroll to position [509, 0]
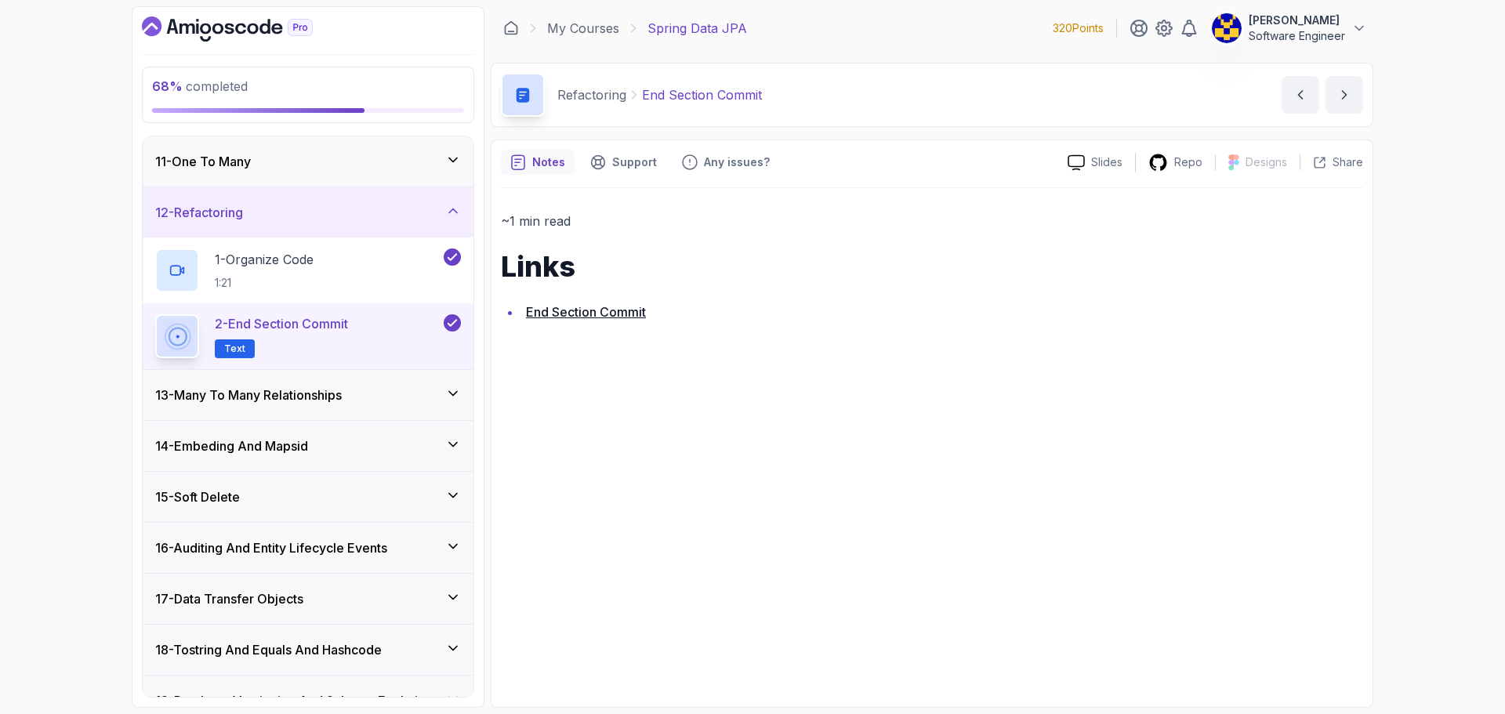
click at [362, 387] on div "13 - Many To Many Relationships" at bounding box center [308, 395] width 306 height 19
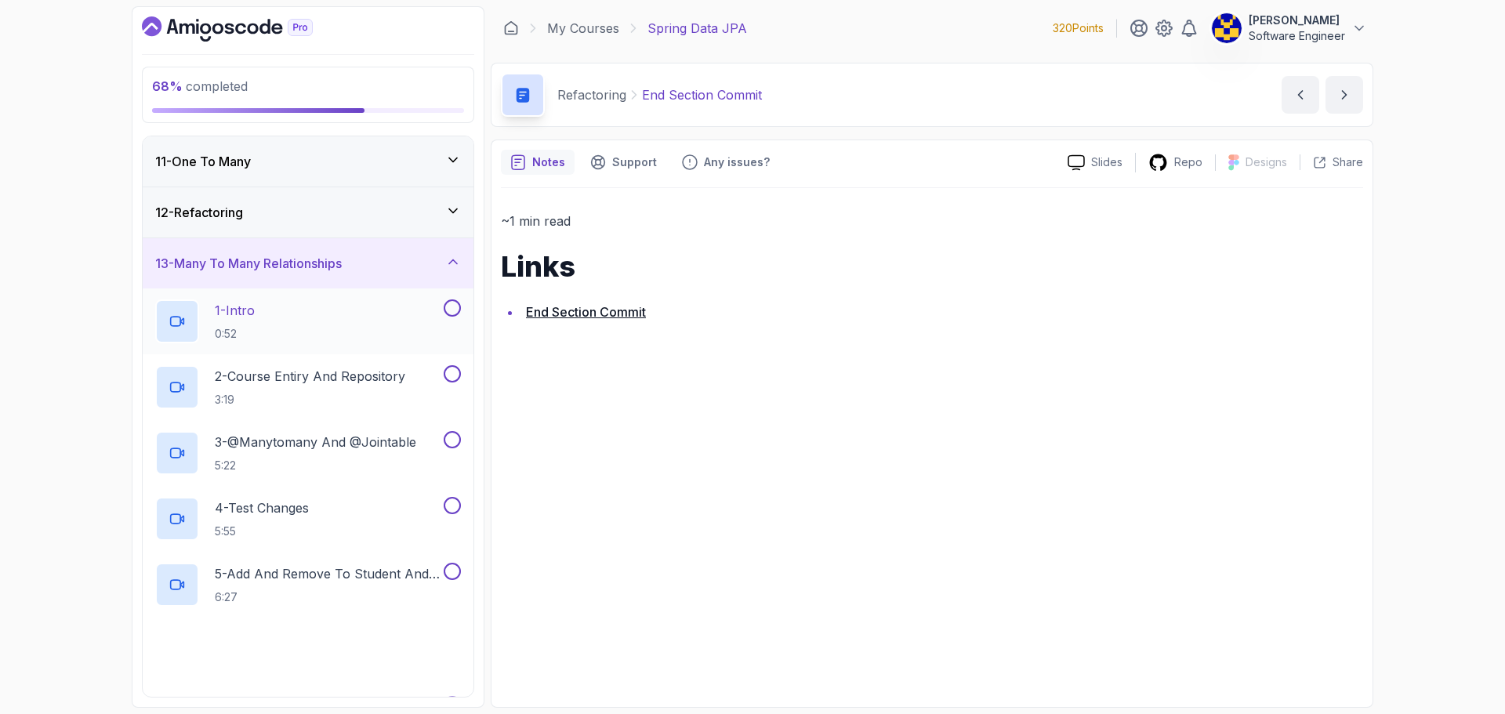
click at [362, 321] on div "1 - Intro 0:52" at bounding box center [297, 321] width 285 height 44
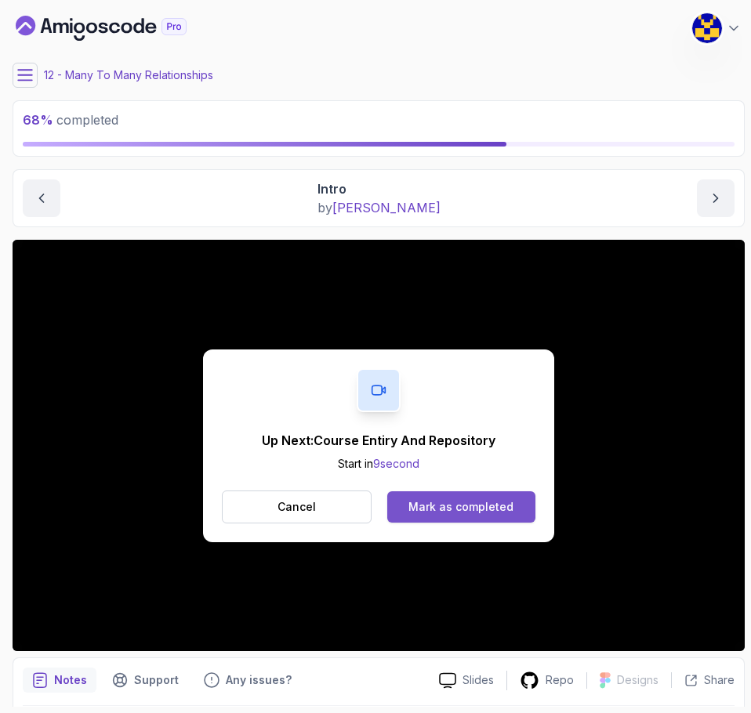
click at [487, 501] on div "Mark as completed" at bounding box center [460, 507] width 105 height 16
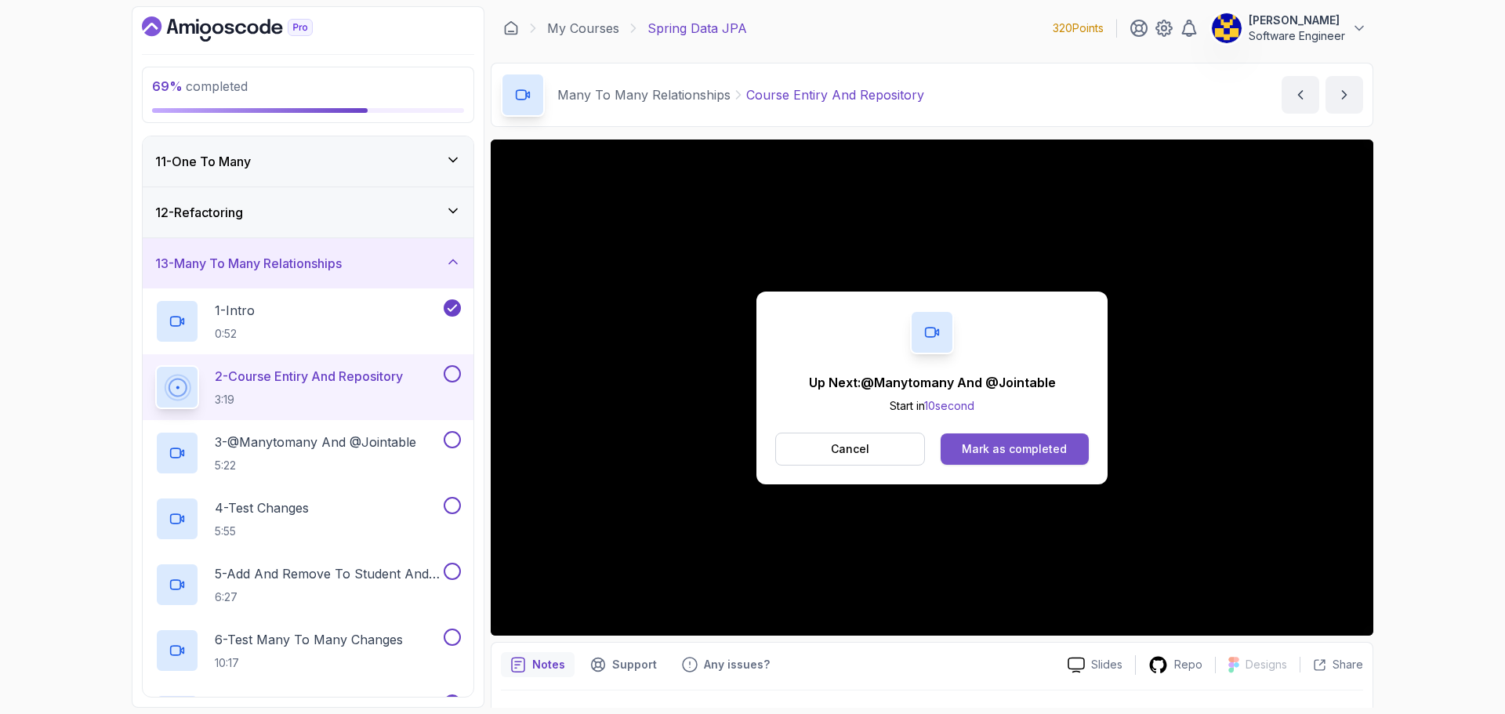
click at [1034, 450] on div "Mark as completed" at bounding box center [1014, 449] width 105 height 16
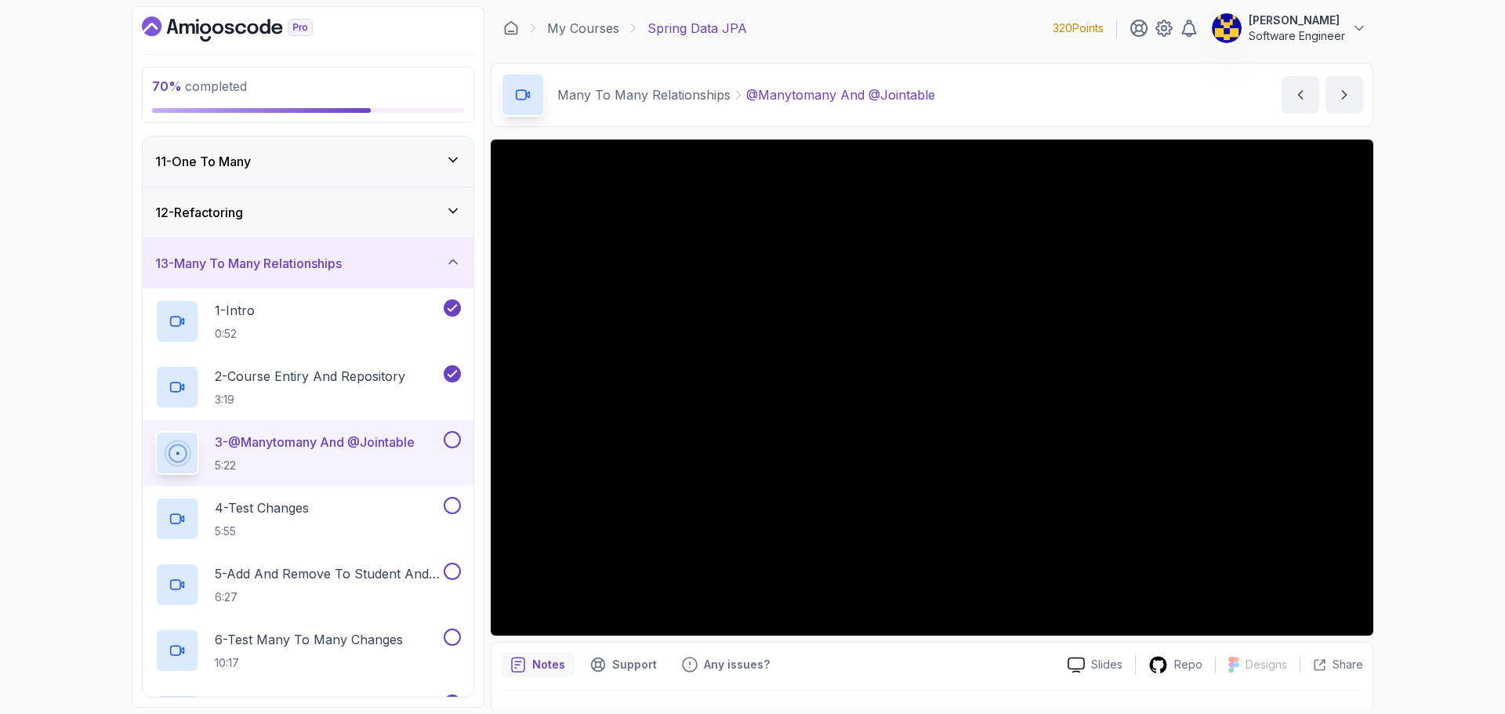
click at [1430, 442] on div "70 % completed 1 - Intro 2 - Environment Setup 3 - Getting Started 4 - Reposito…" at bounding box center [752, 357] width 1505 height 714
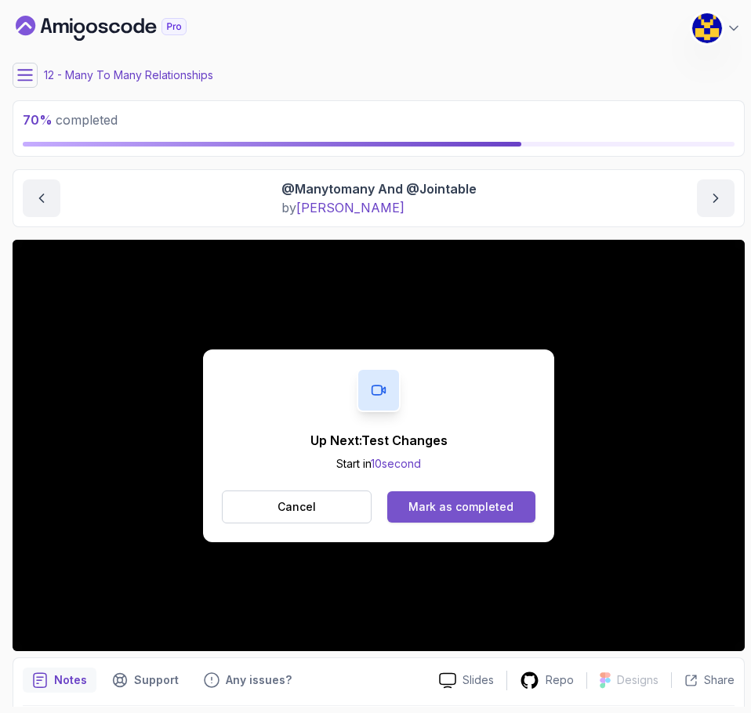
click at [456, 494] on button "Mark as completed" at bounding box center [461, 506] width 148 height 31
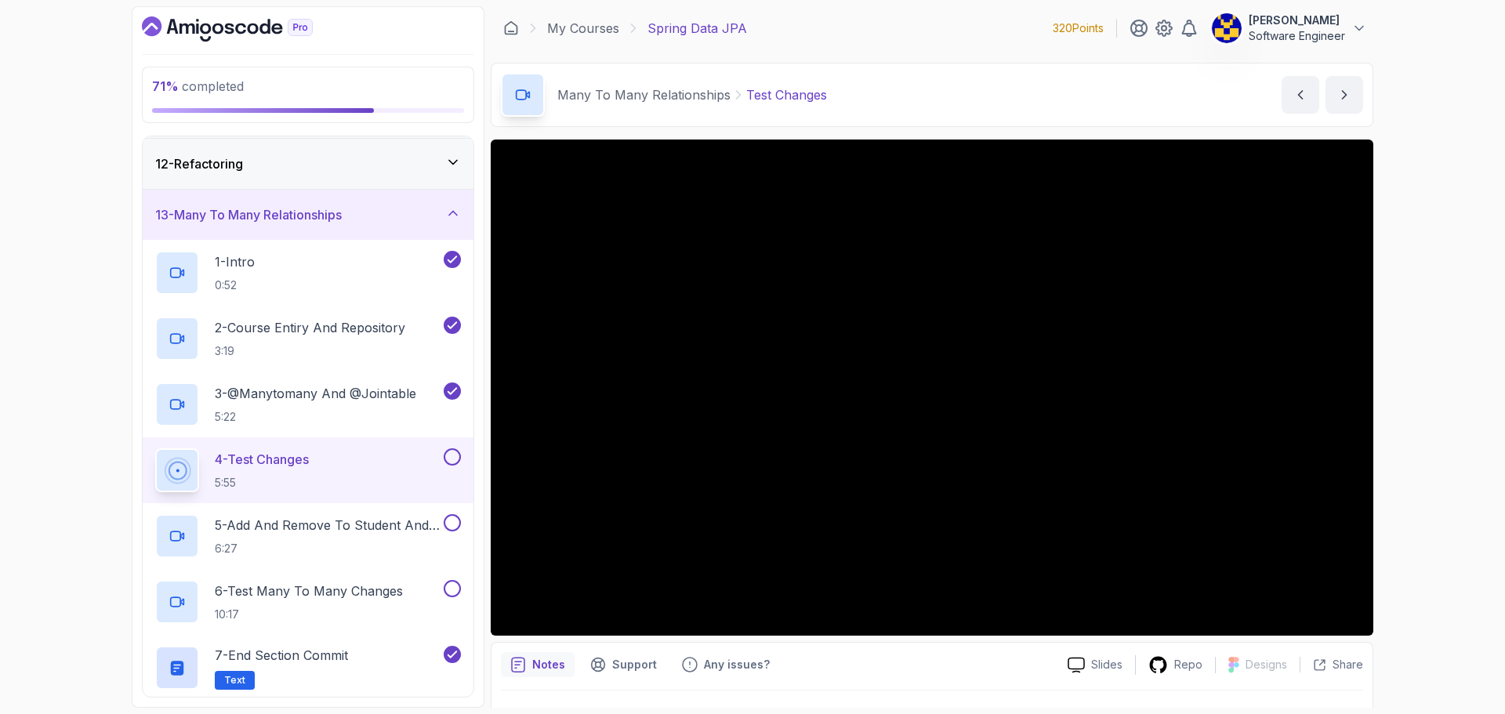
scroll to position [666, 0]
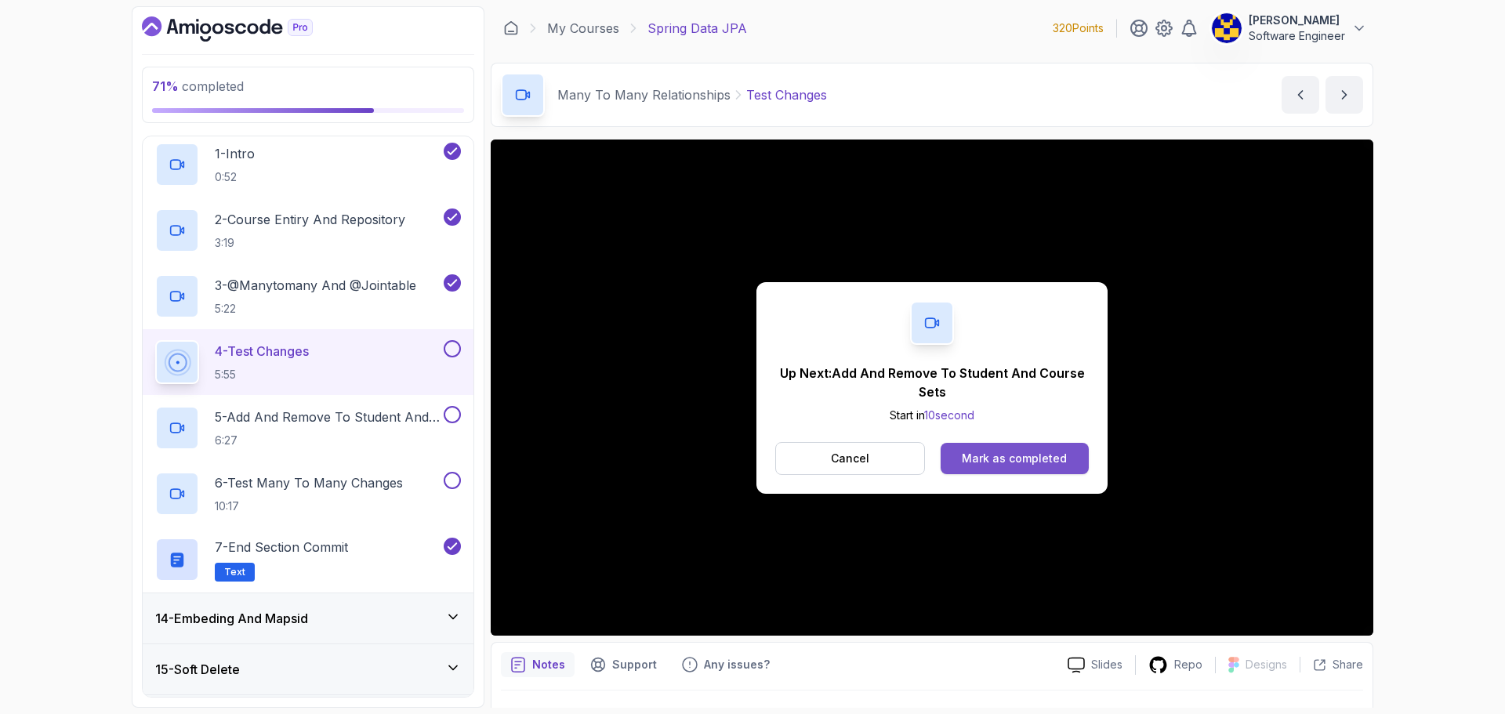
click at [1013, 451] on div "Mark as completed" at bounding box center [1014, 459] width 105 height 16
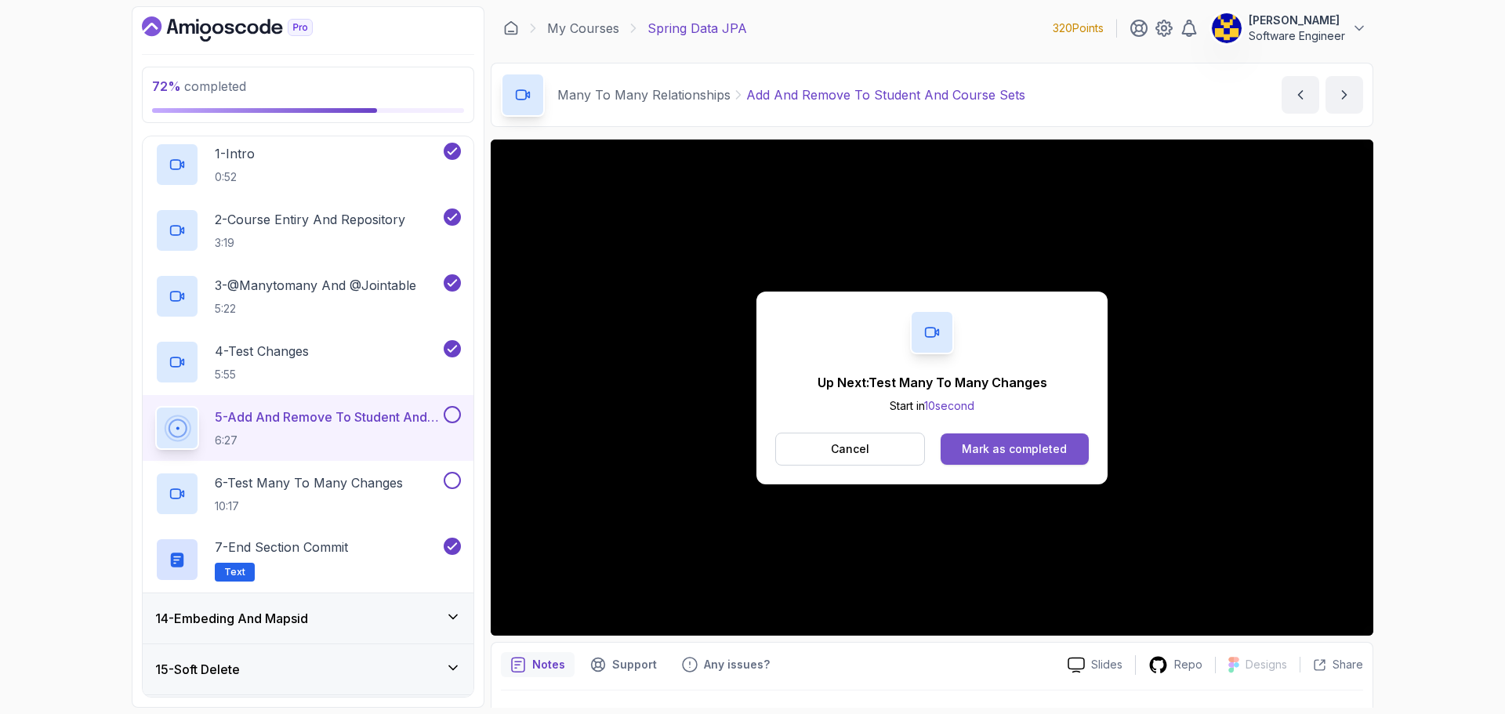
click at [1041, 450] on div "Mark as completed" at bounding box center [1014, 449] width 105 height 16
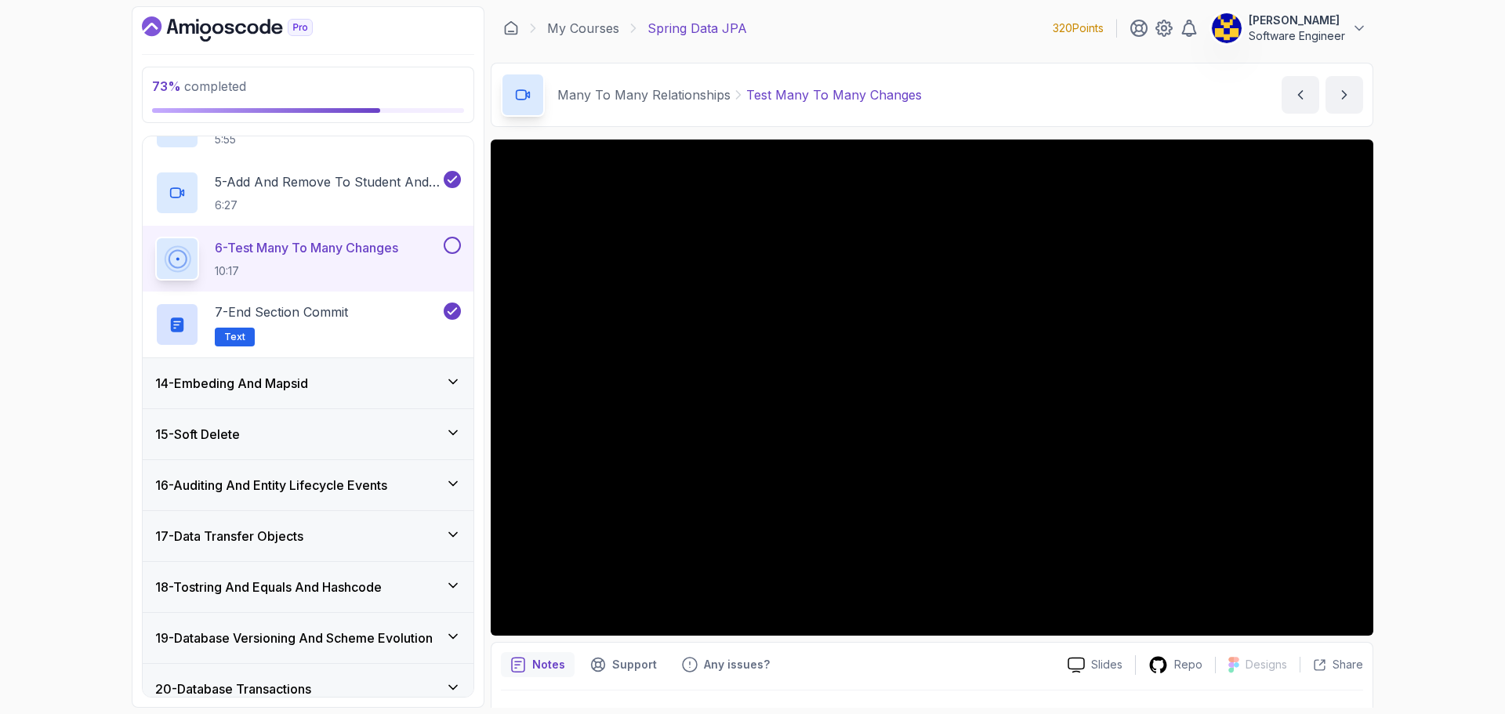
click at [290, 383] on h3 "14 - Embeding And Mapsid" at bounding box center [231, 383] width 153 height 19
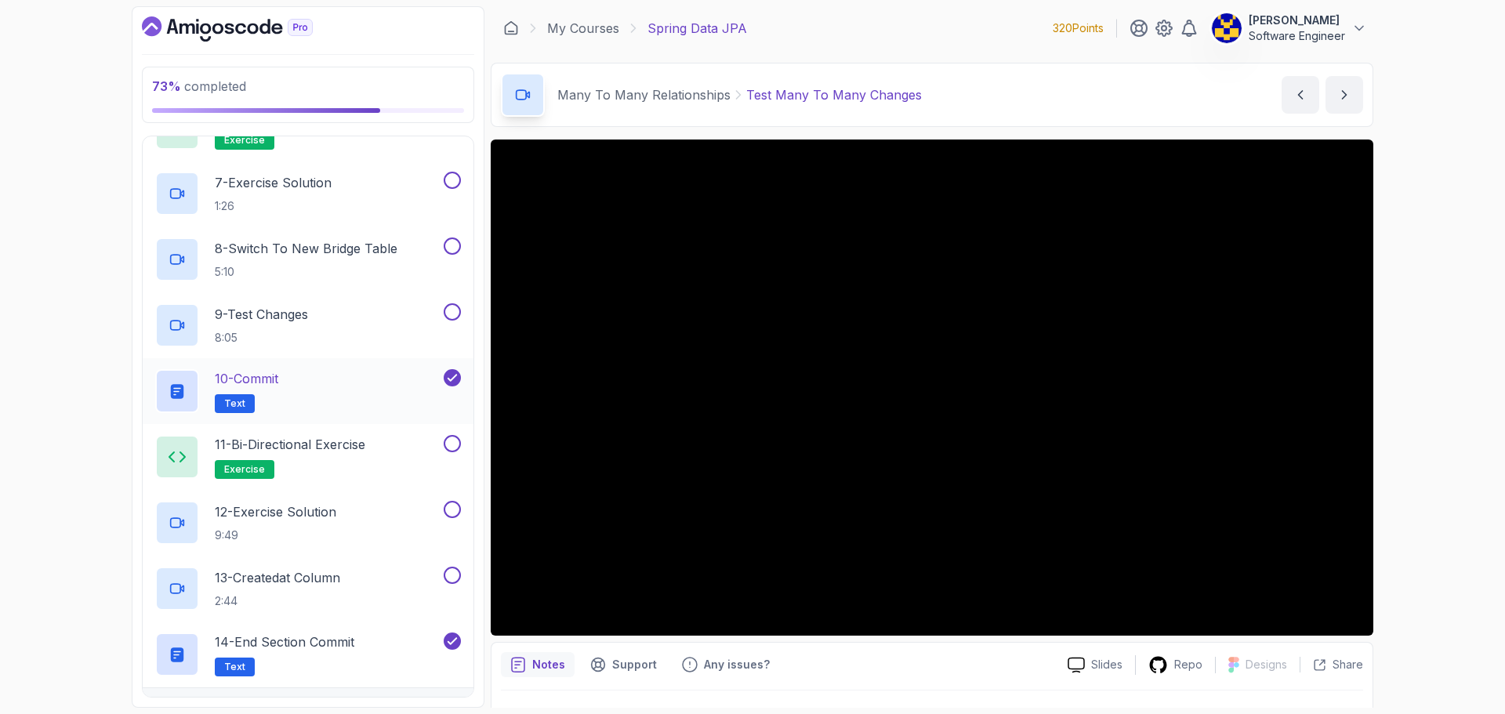
scroll to position [980, 0]
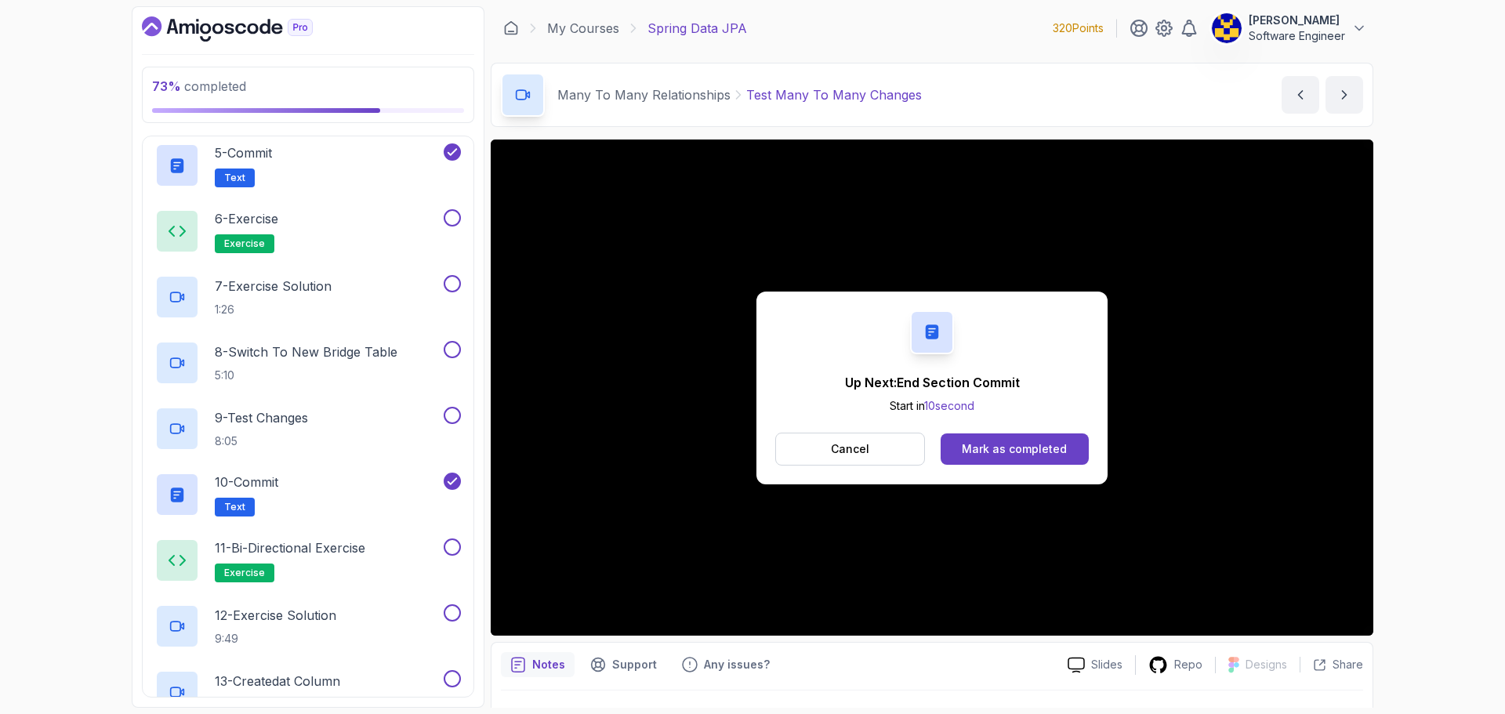
drag, startPoint x: 1021, startPoint y: 448, endPoint x: 955, endPoint y: 444, distance: 66.7
click at [1020, 448] on div "Mark as completed" at bounding box center [1014, 449] width 105 height 16
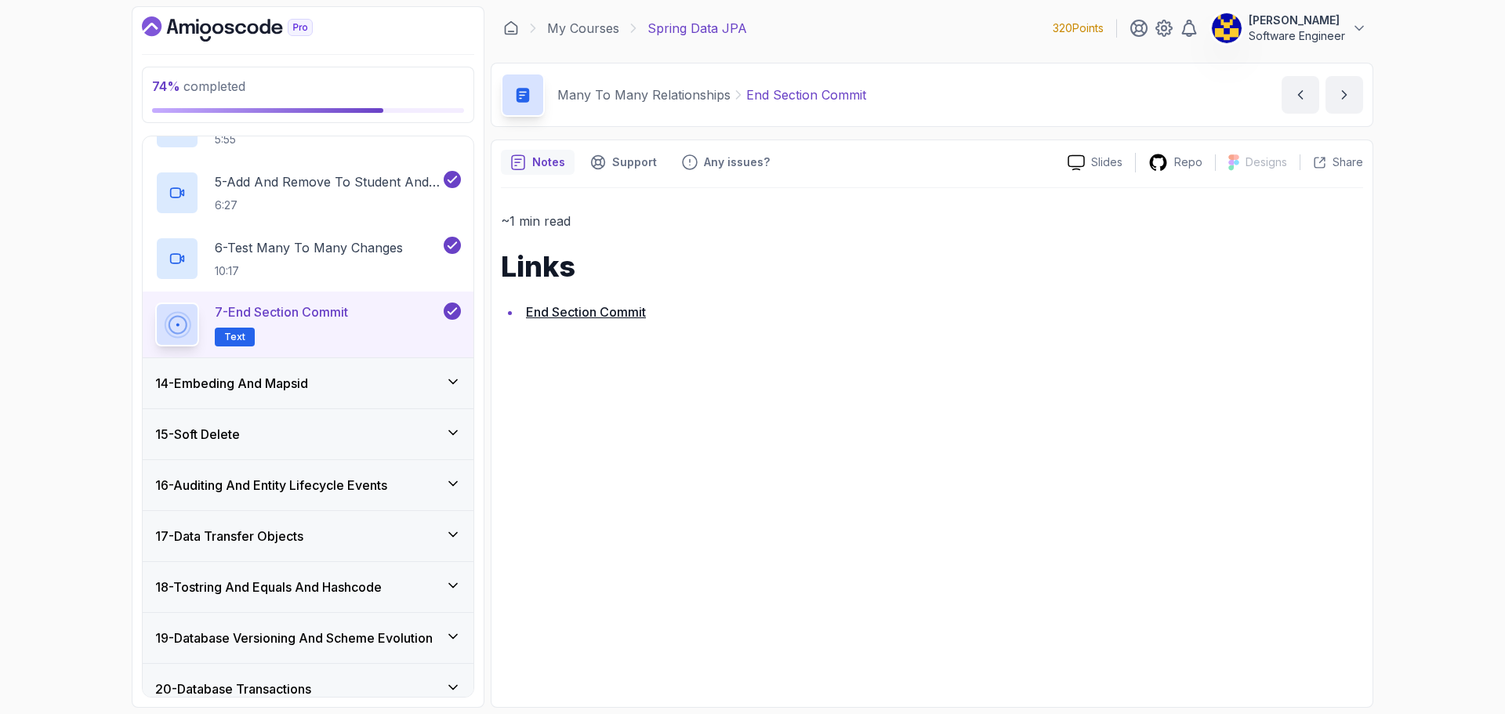
click at [317, 390] on div "14 - Embeding And Mapsid" at bounding box center [308, 383] width 306 height 19
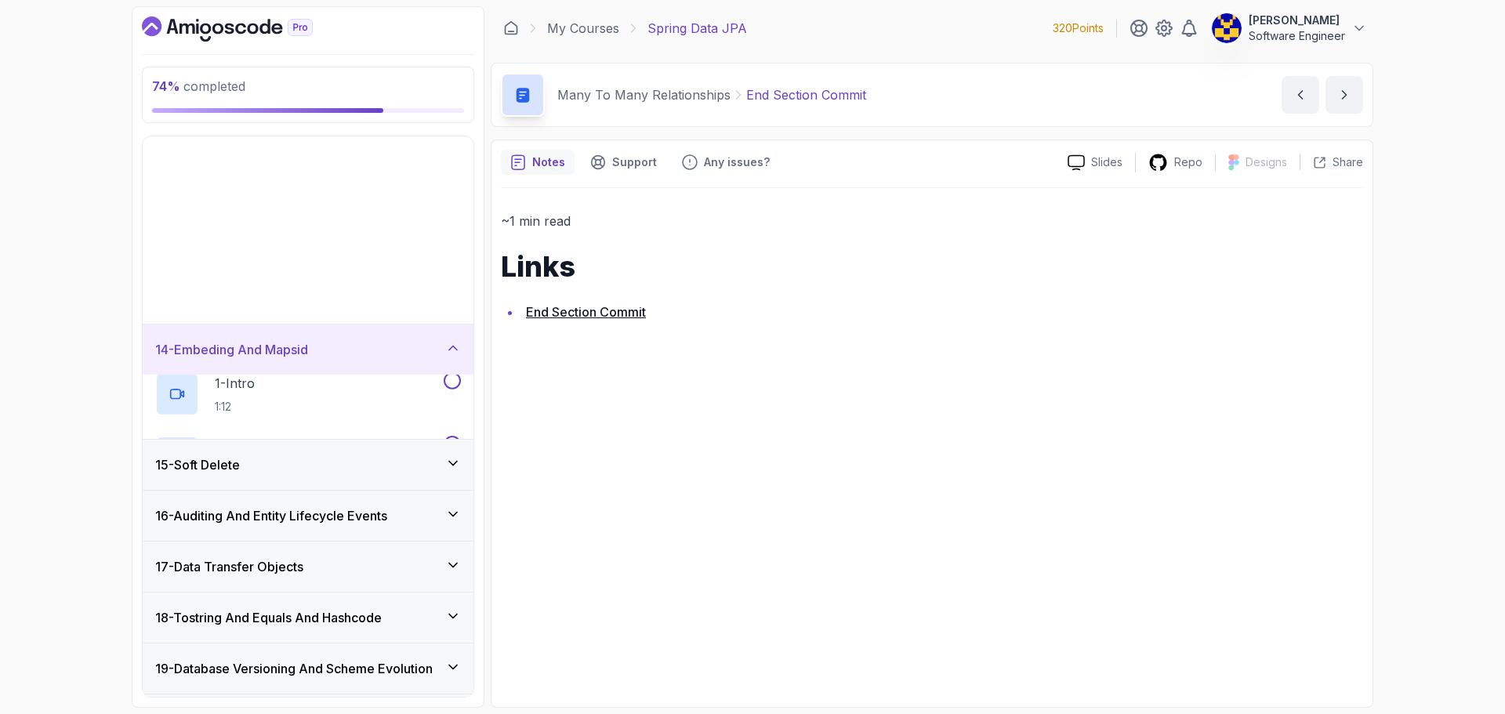
scroll to position [509, 0]
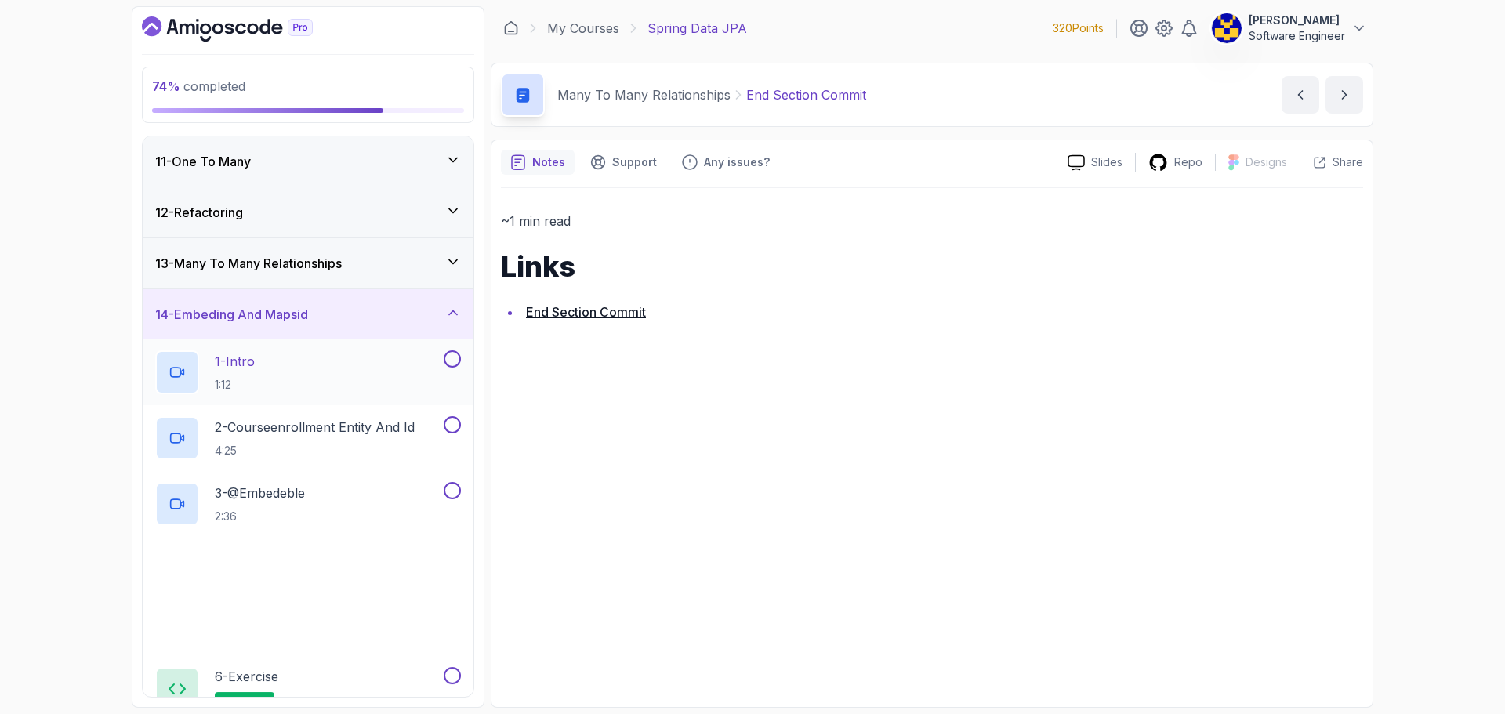
click at [324, 378] on div "1 - Intro 1:12" at bounding box center [297, 372] width 285 height 44
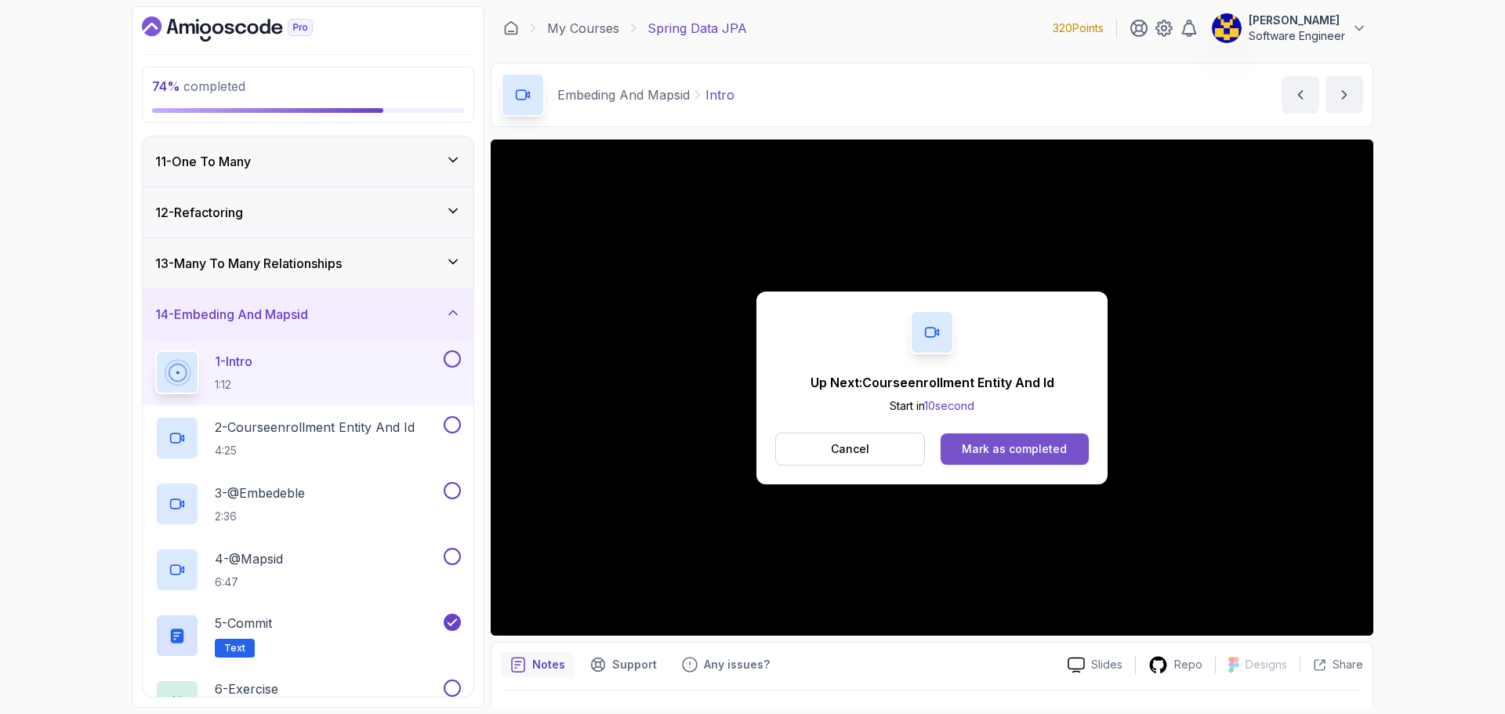
click at [1041, 451] on div "Mark as completed" at bounding box center [1014, 449] width 105 height 16
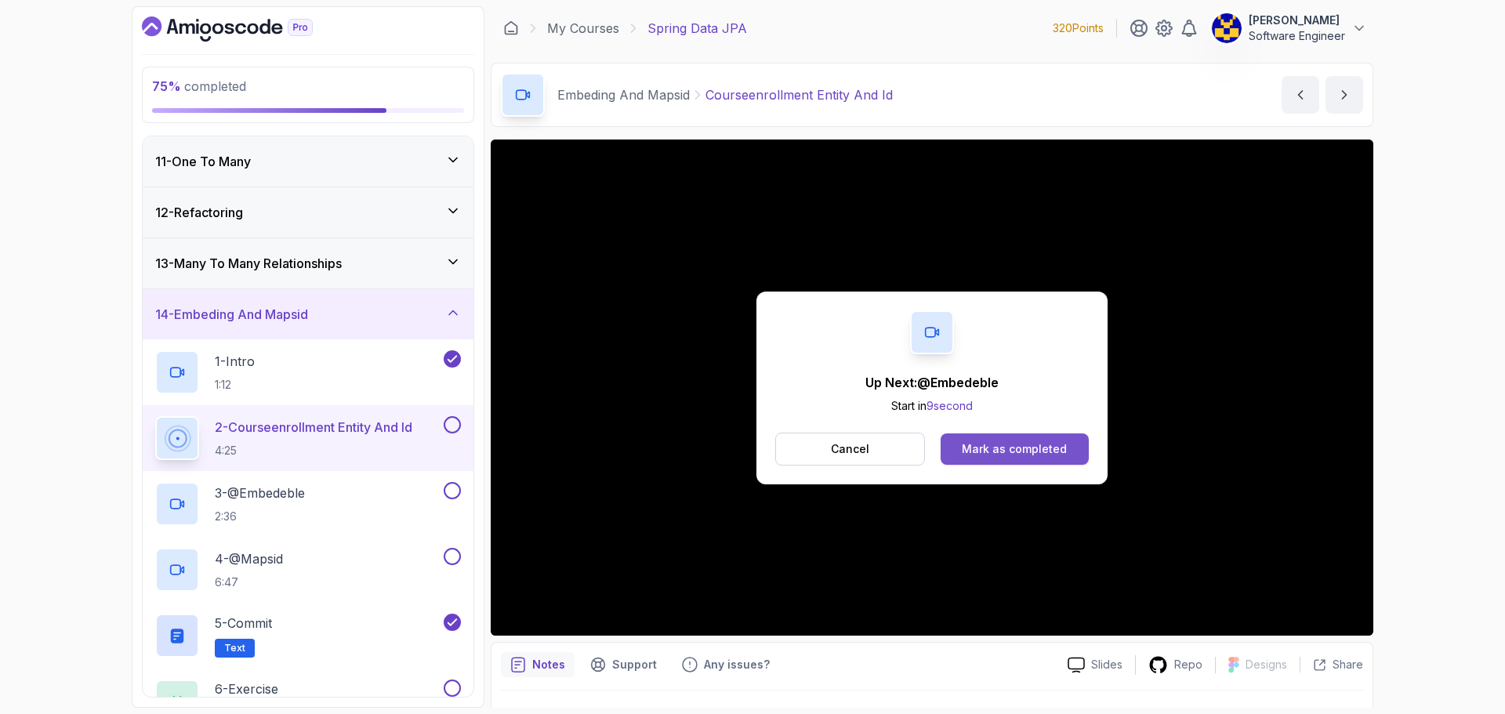
click at [1069, 450] on button "Mark as completed" at bounding box center [1015, 448] width 148 height 31
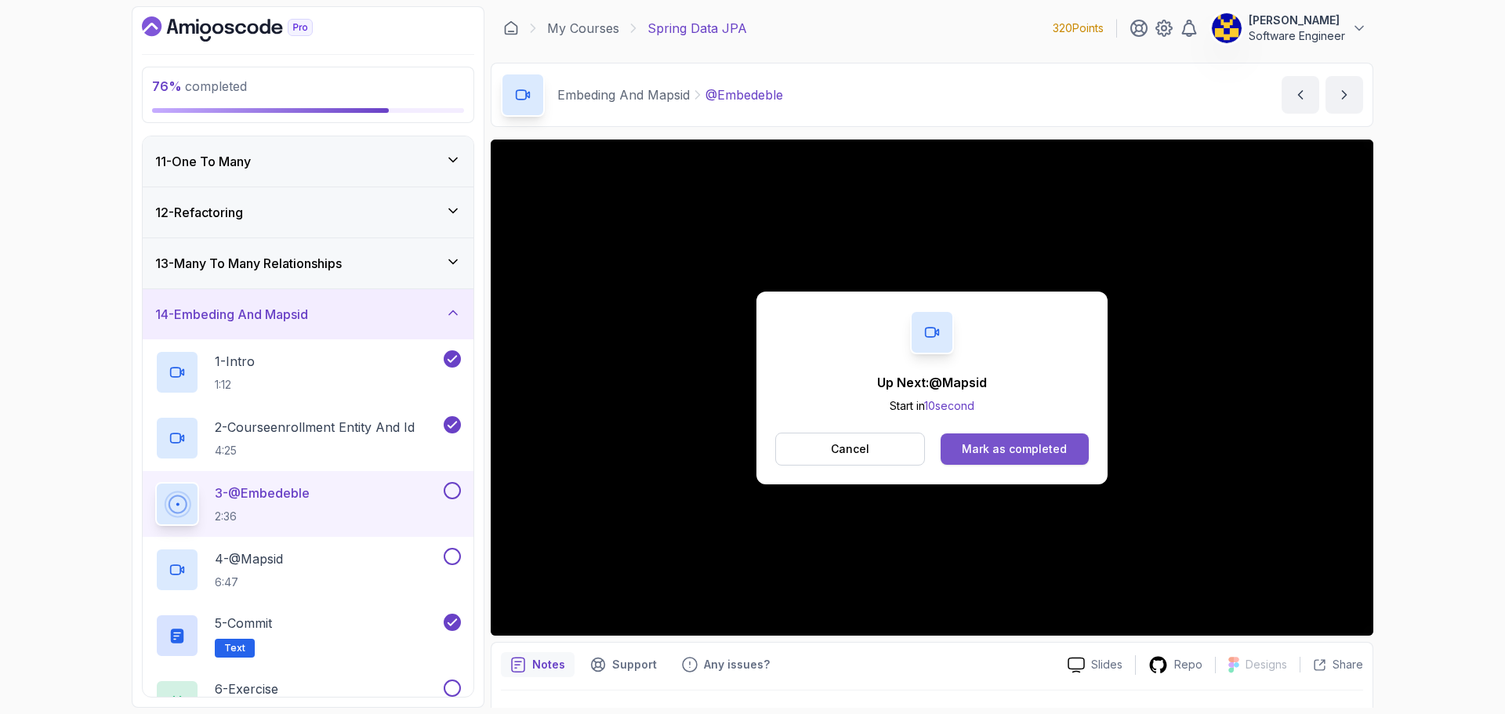
click at [1013, 451] on div "Mark as completed" at bounding box center [1014, 449] width 105 height 16
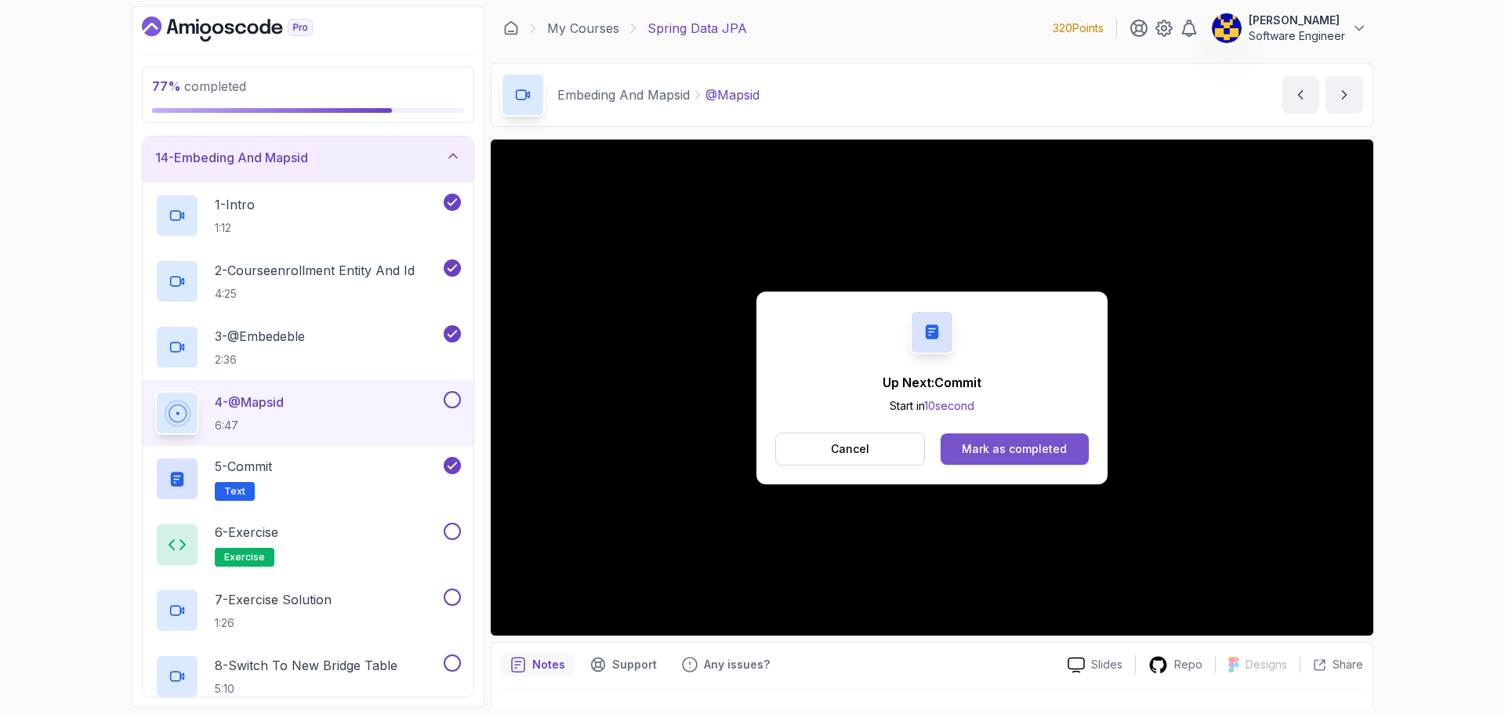
click at [1007, 437] on button "Mark as completed" at bounding box center [1015, 448] width 148 height 31
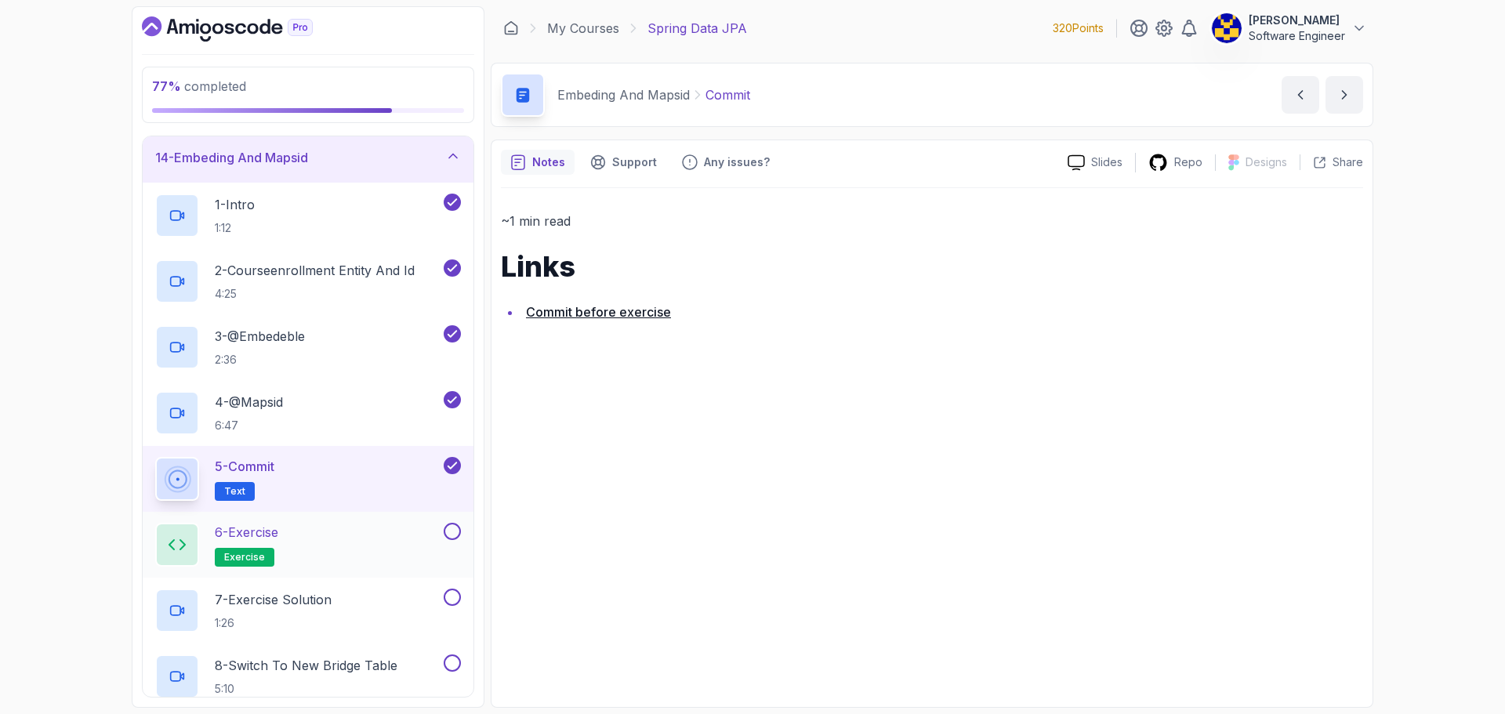
click at [399, 526] on div "6 - Exercise exercise" at bounding box center [297, 545] width 285 height 44
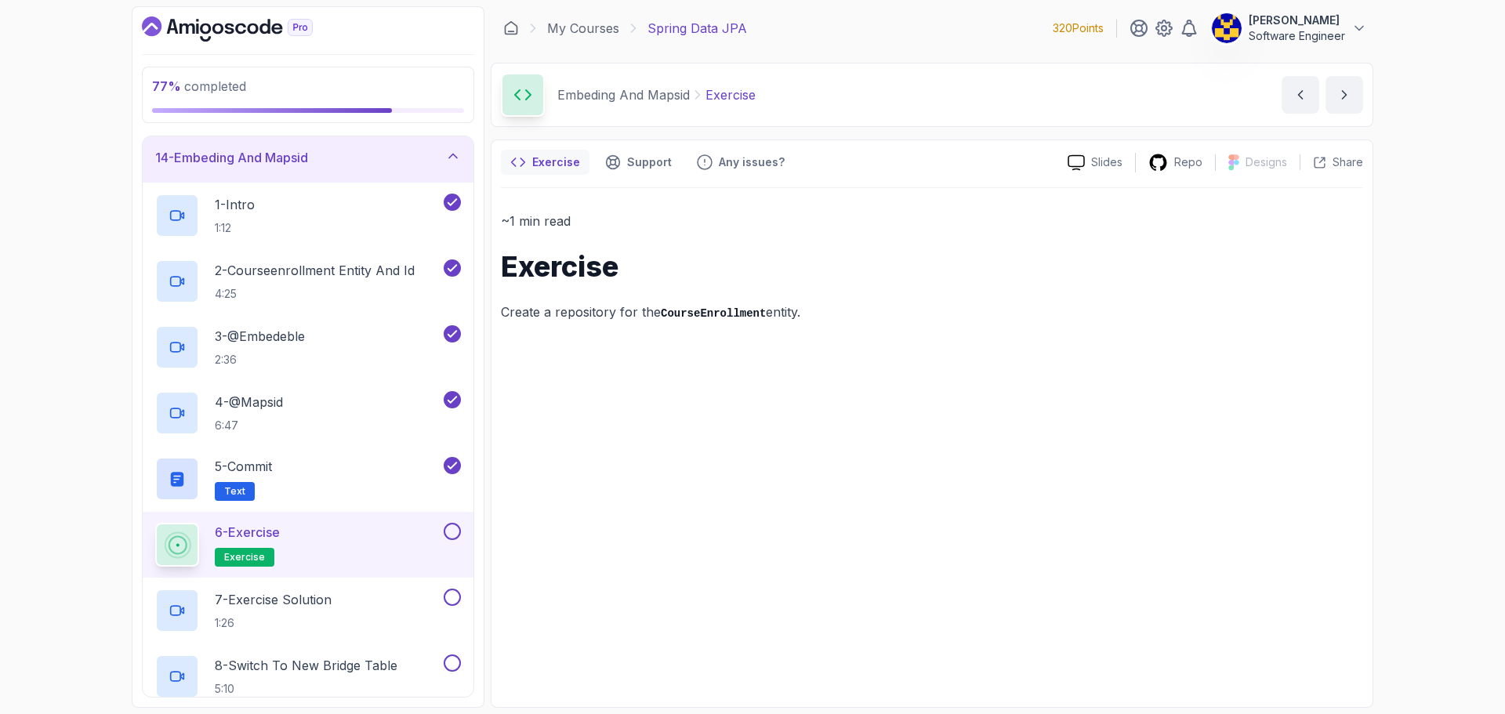
click at [450, 542] on button "6 - Exercise exercise" at bounding box center [308, 545] width 306 height 44
click at [456, 536] on button at bounding box center [452, 531] width 17 height 17
click at [388, 594] on div "7 - Exercise Solution 1:26" at bounding box center [297, 611] width 285 height 44
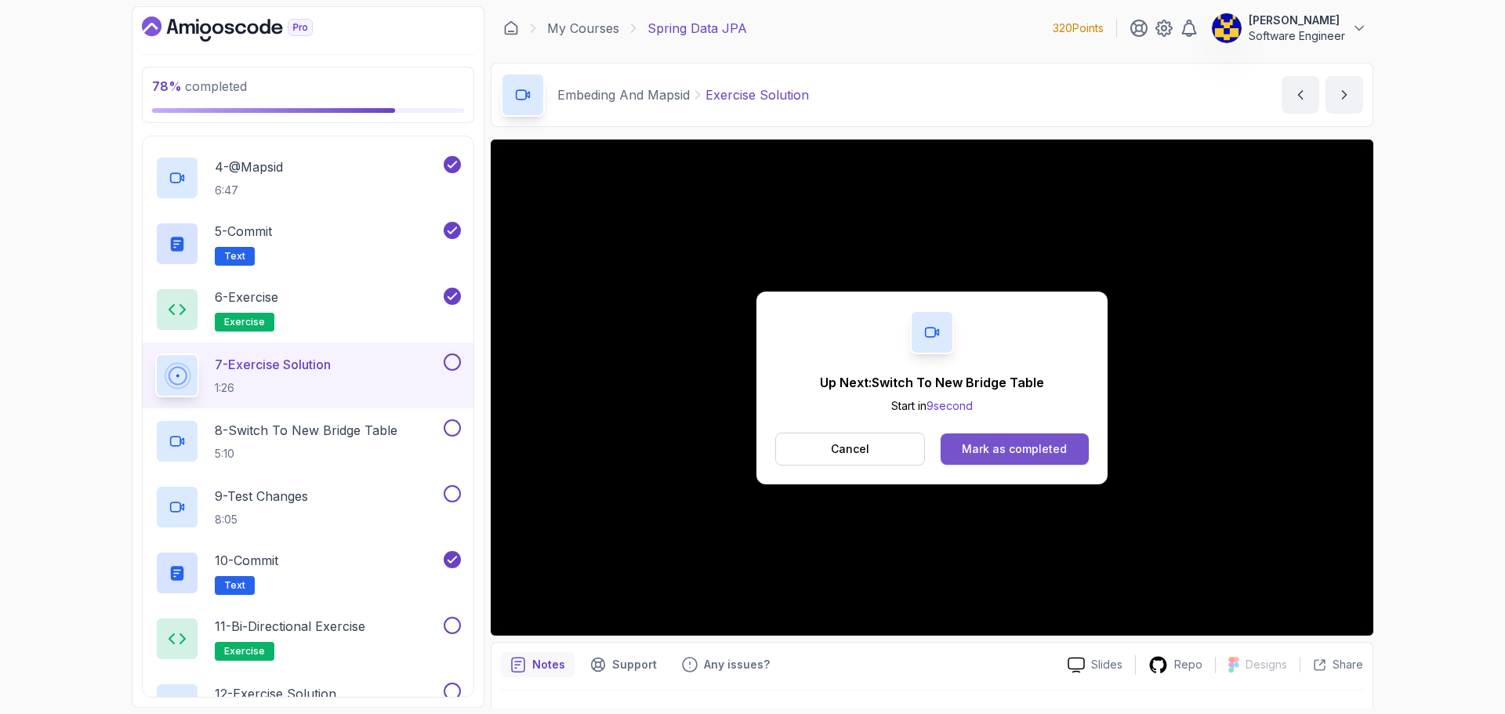
click at [1010, 451] on div "Mark as completed" at bounding box center [1014, 449] width 105 height 16
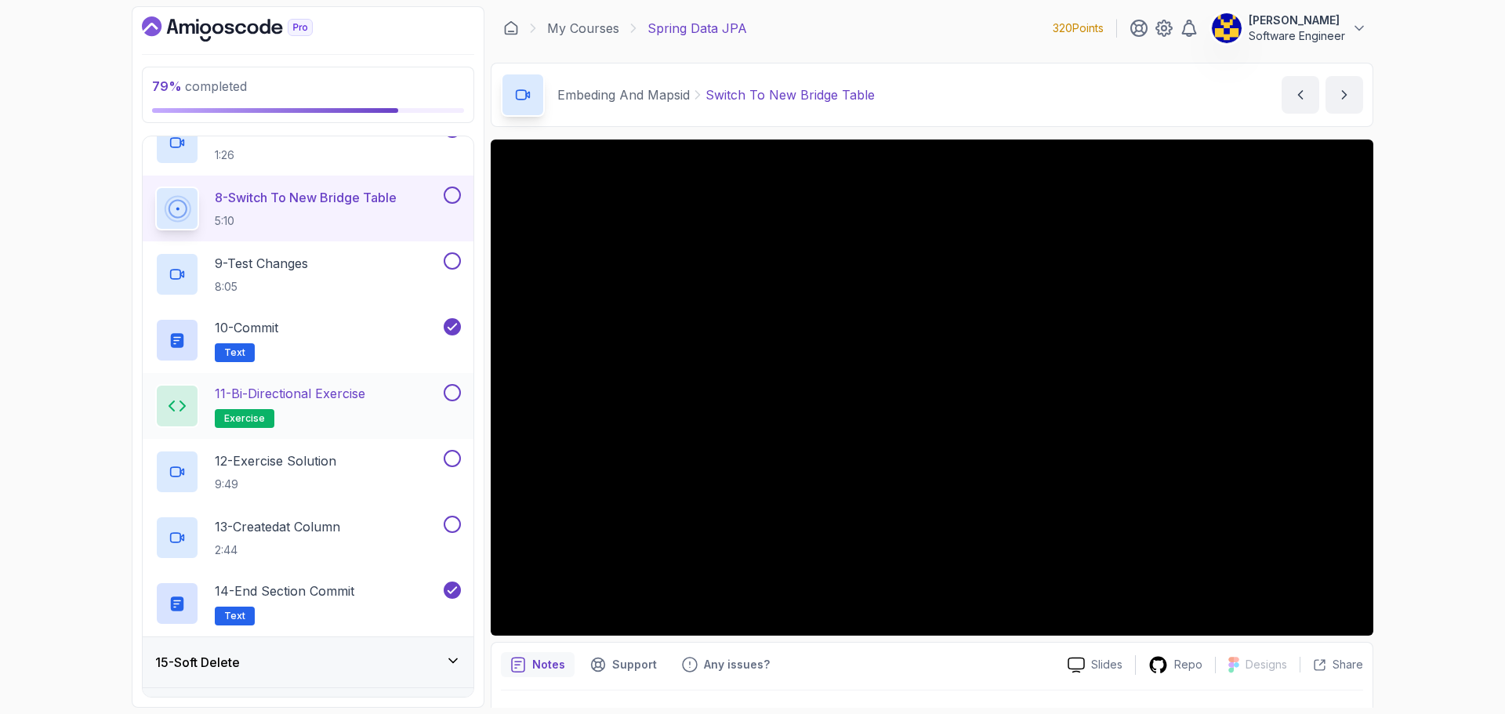
scroll to position [1137, 0]
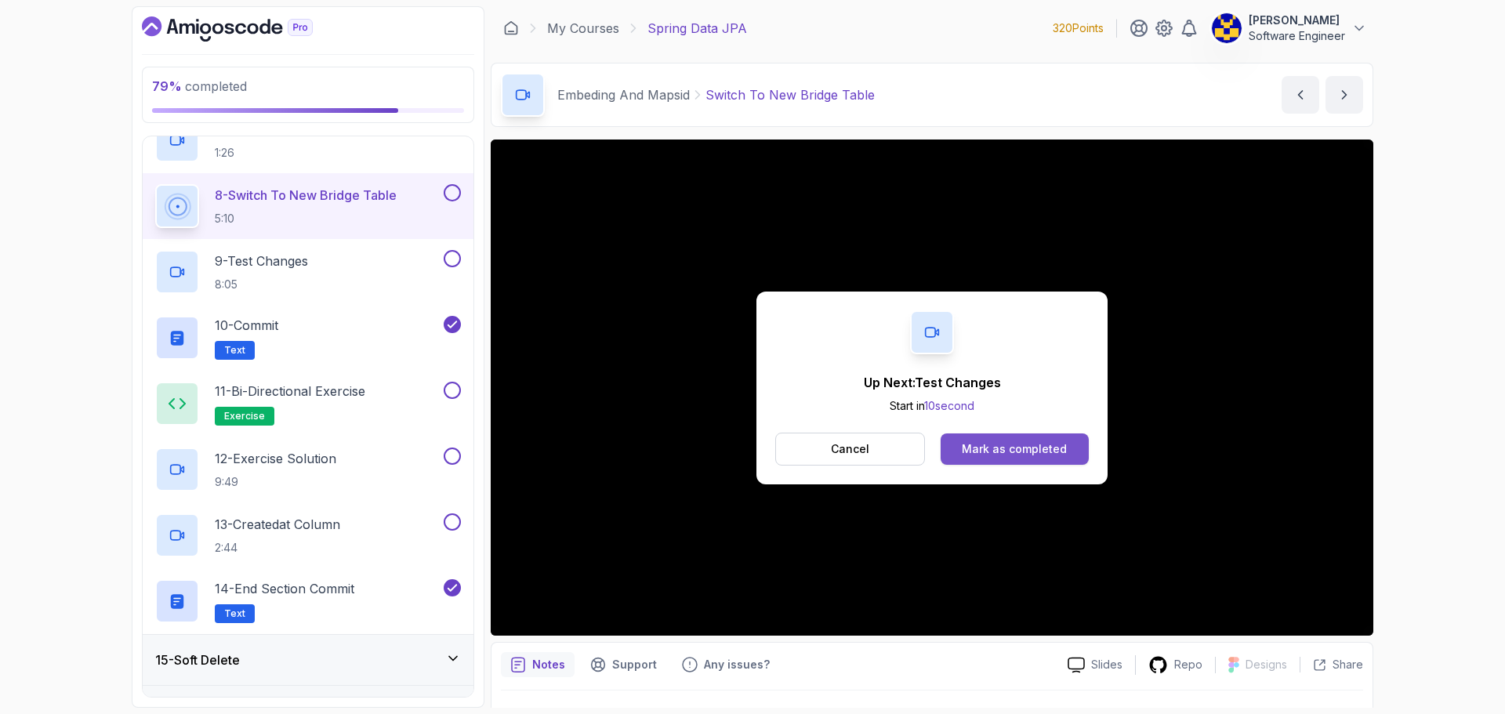
click at [1025, 437] on button "Mark as completed" at bounding box center [1015, 448] width 148 height 31
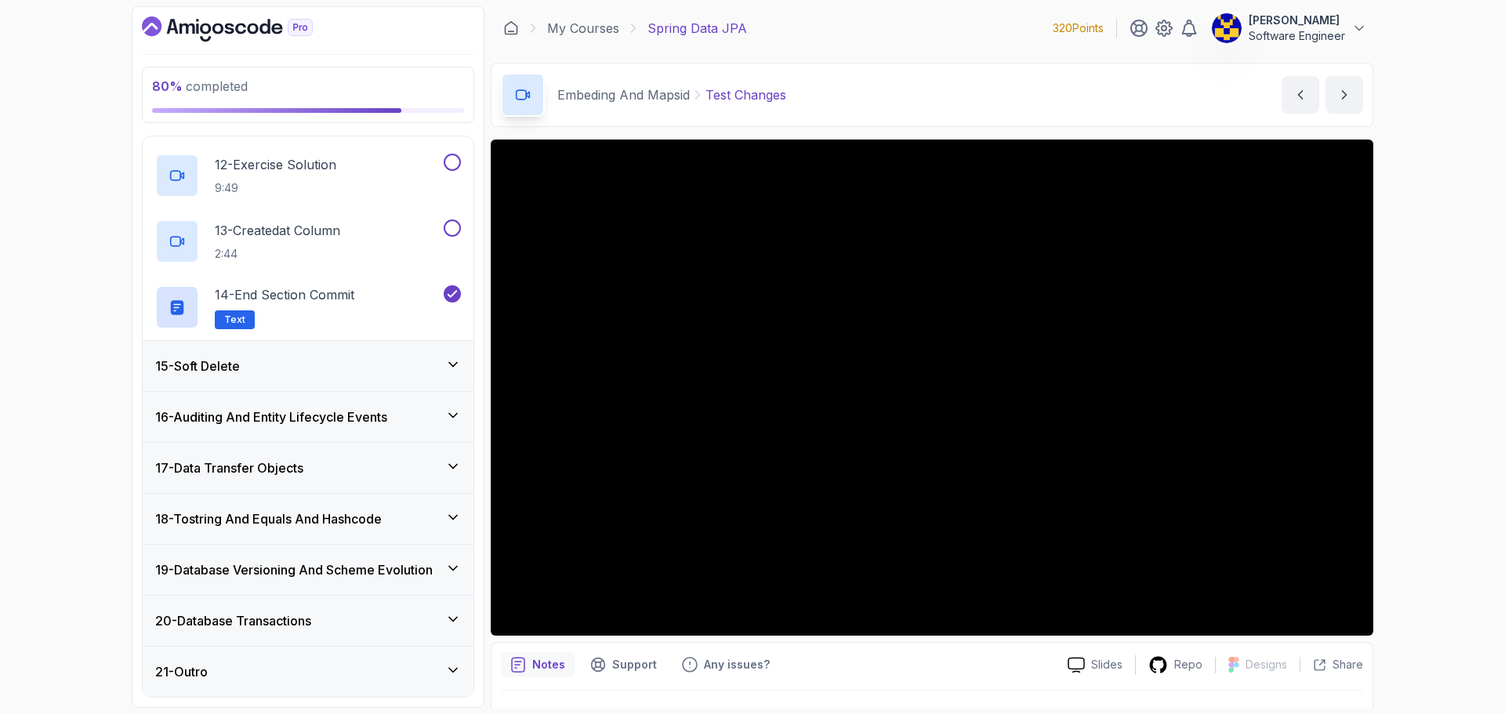
click at [317, 366] on div "15 - Soft Delete" at bounding box center [308, 366] width 306 height 19
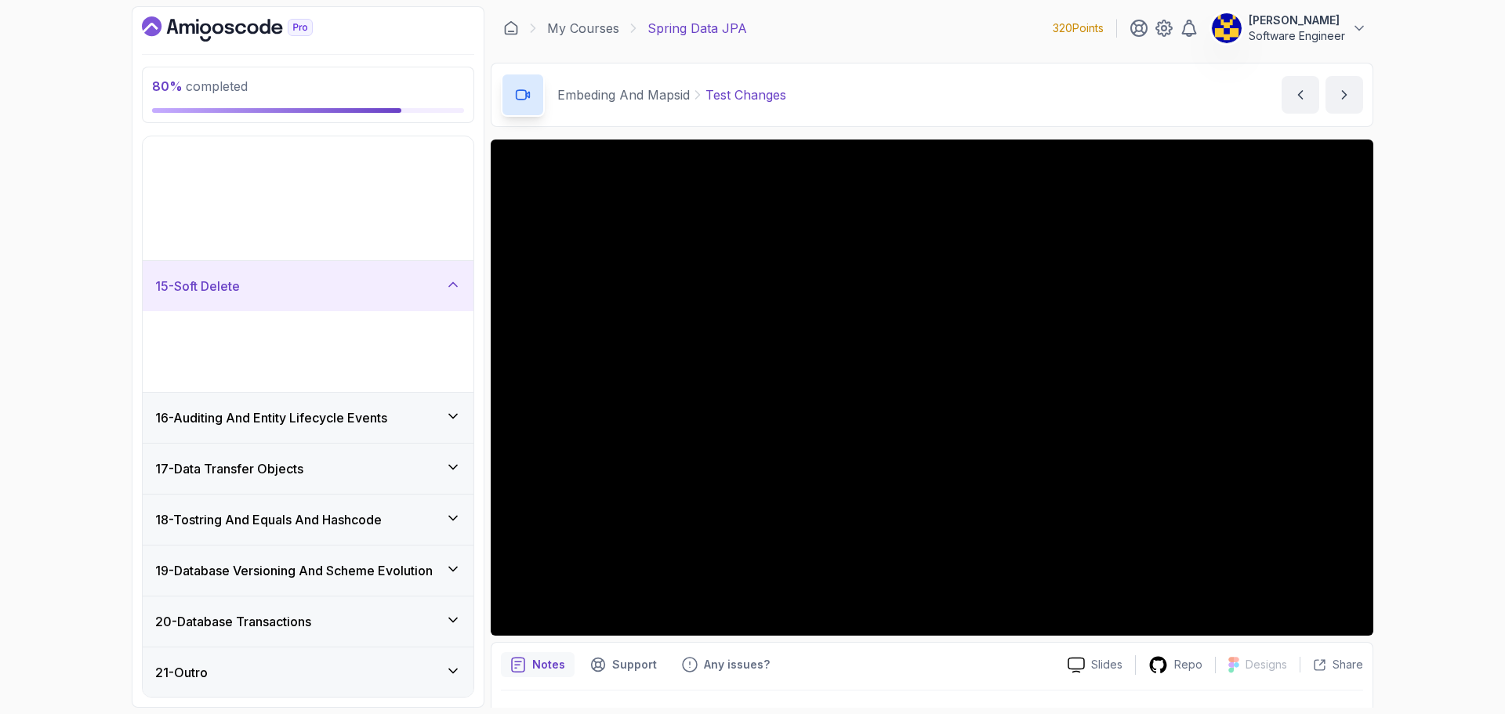
scroll to position [509, 0]
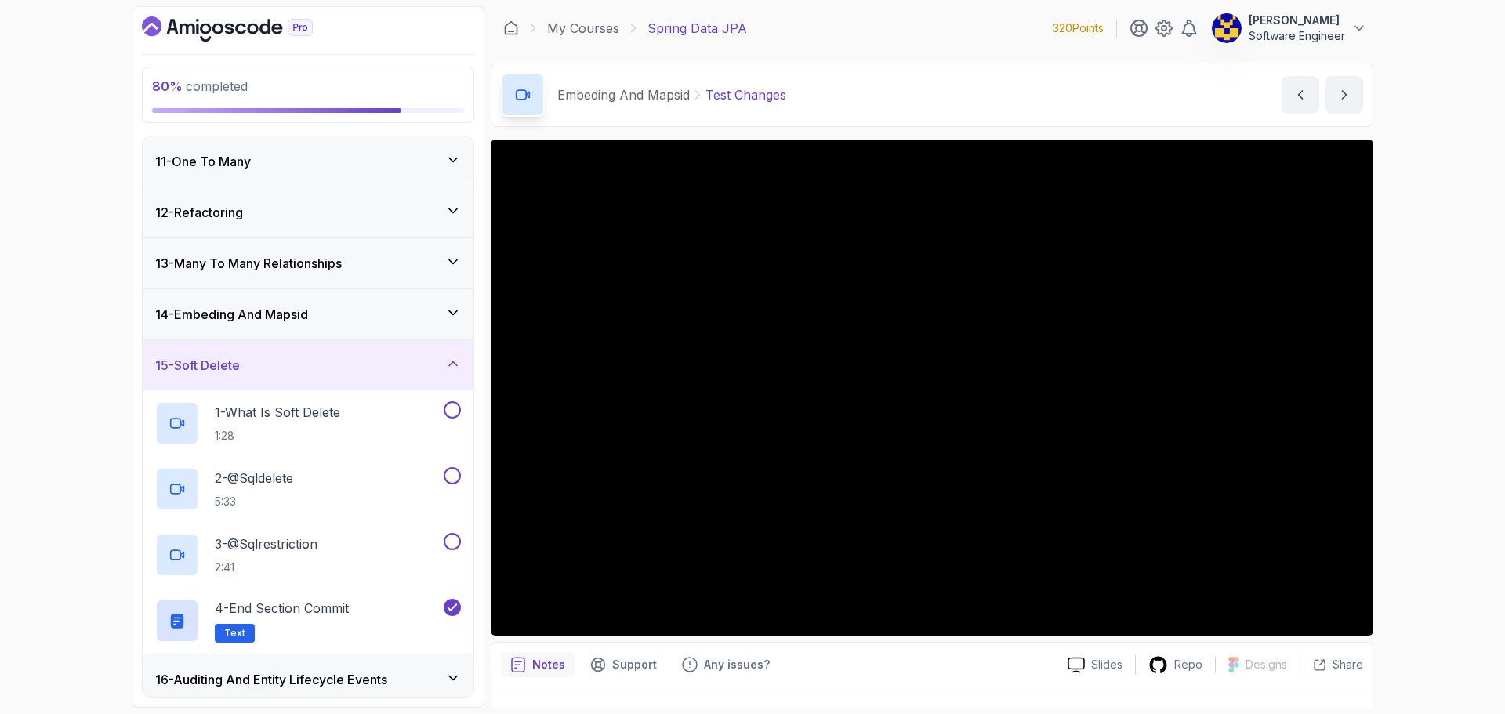
click at [317, 366] on div "15 - Soft Delete" at bounding box center [308, 365] width 306 height 19
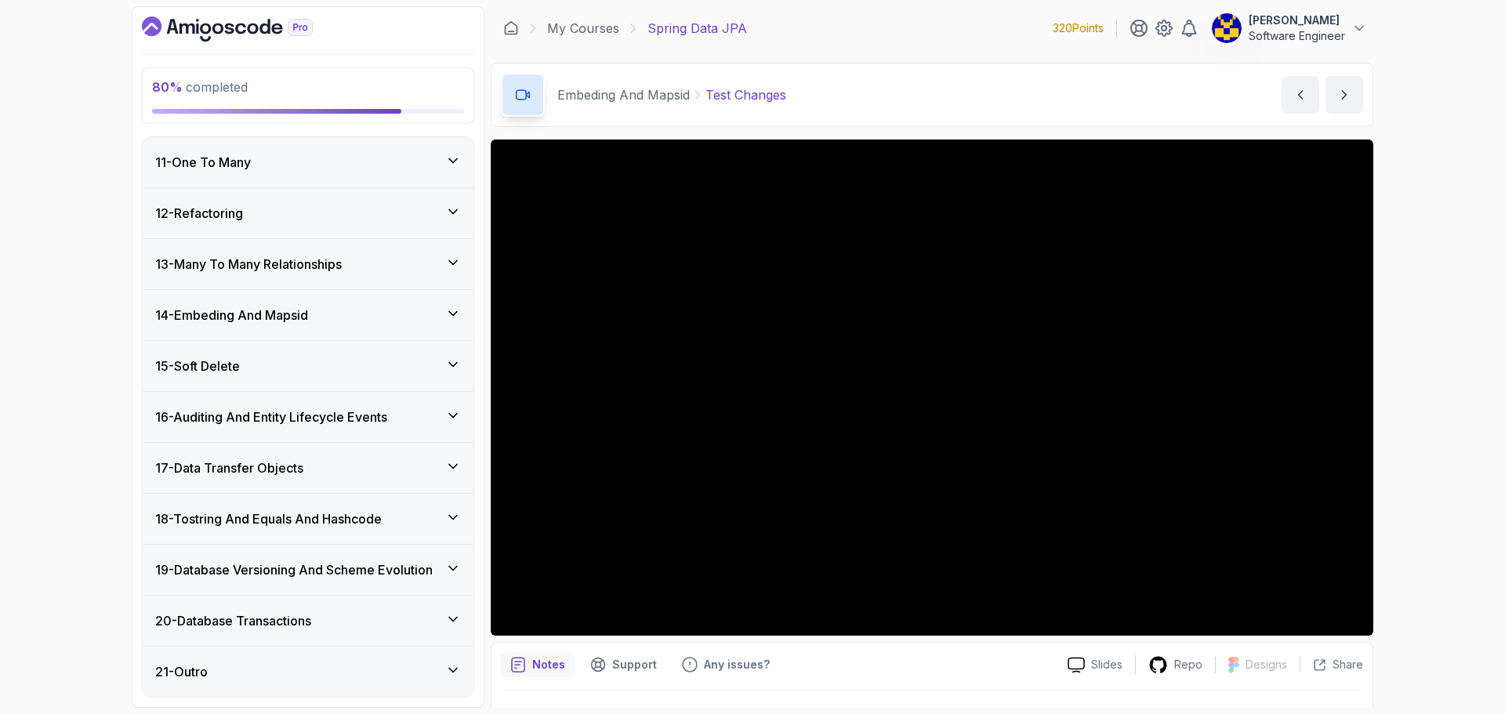
click at [360, 408] on h3 "16 - Auditing And Entity Lifecycle Events" at bounding box center [271, 417] width 232 height 19
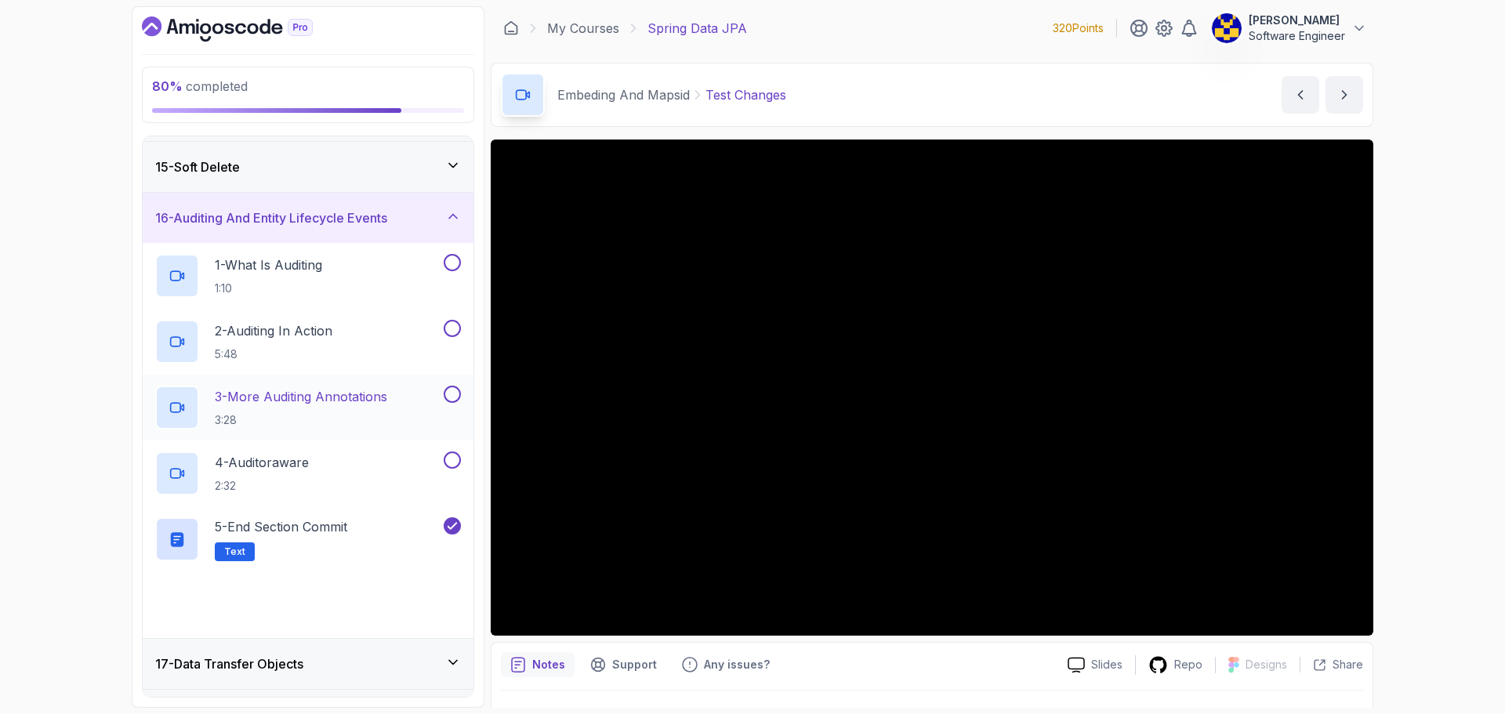
scroll to position [745, 0]
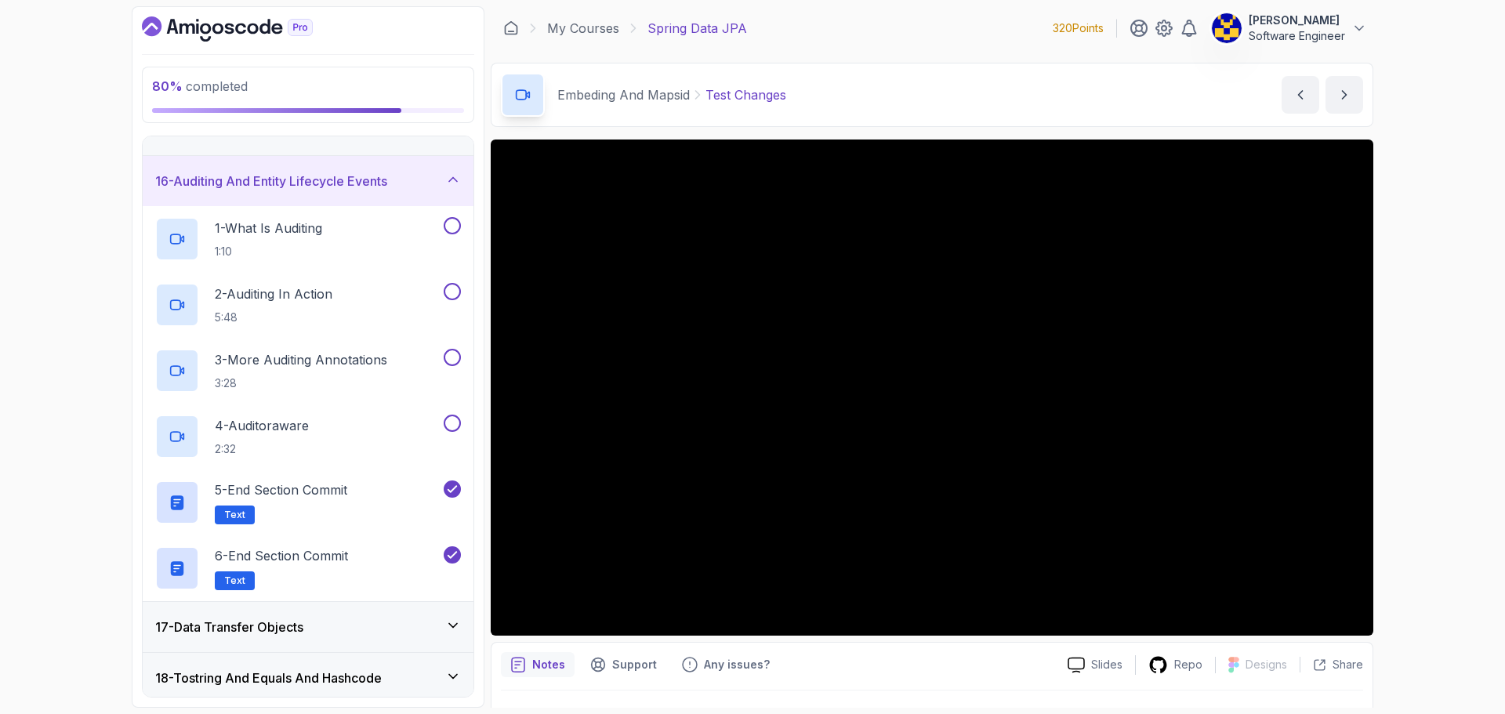
click at [317, 182] on h3 "16 - Auditing And Entity Lifecycle Events" at bounding box center [271, 181] width 232 height 19
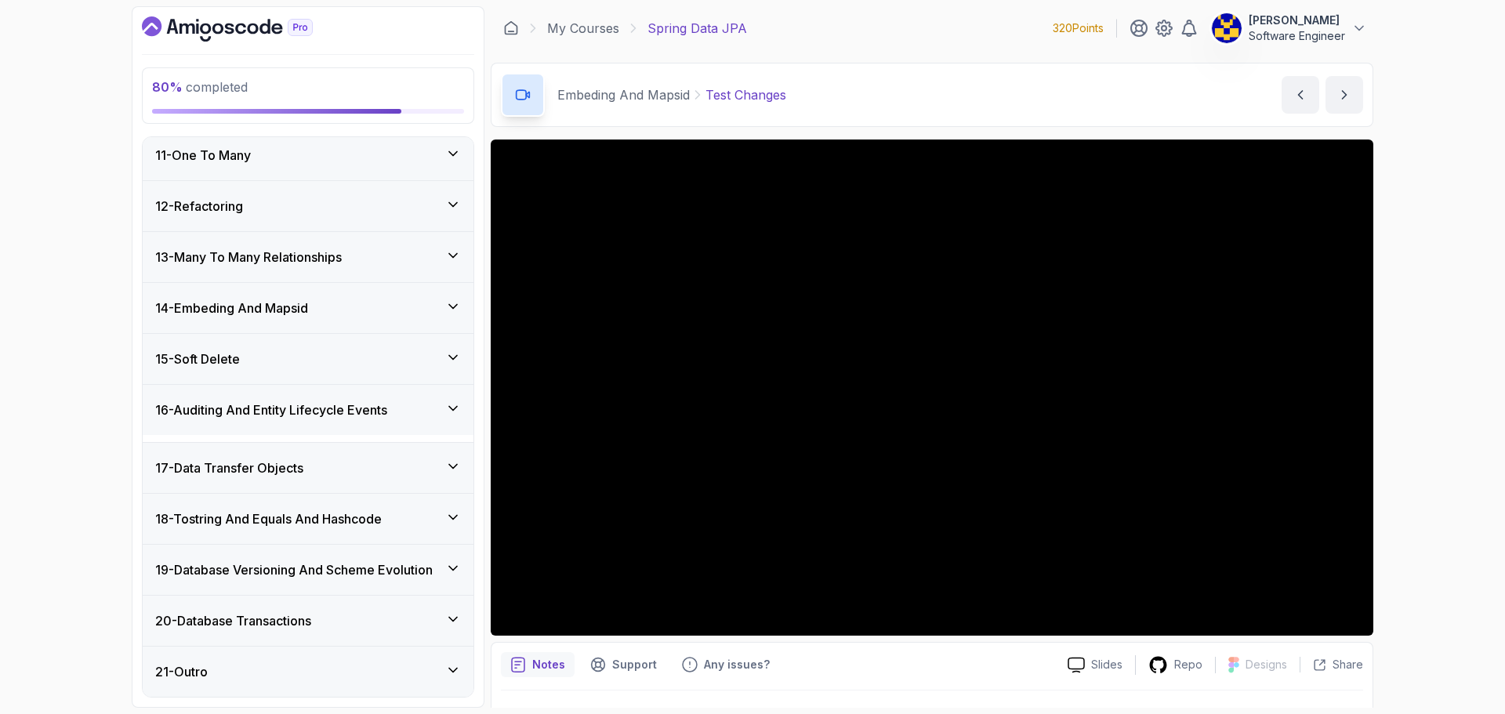
scroll to position [509, 0]
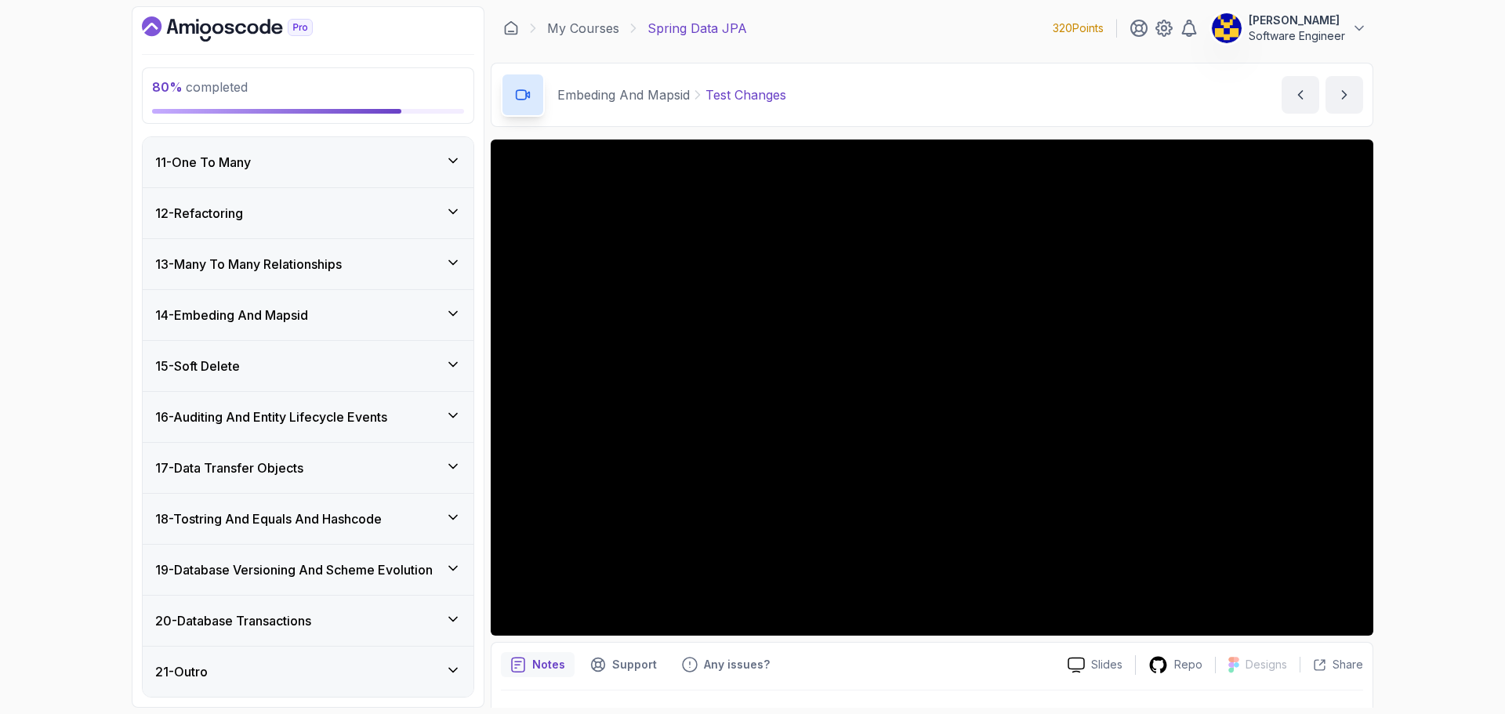
click at [339, 513] on h3 "18 - Tostring And Equals And Hashcode" at bounding box center [268, 518] width 227 height 19
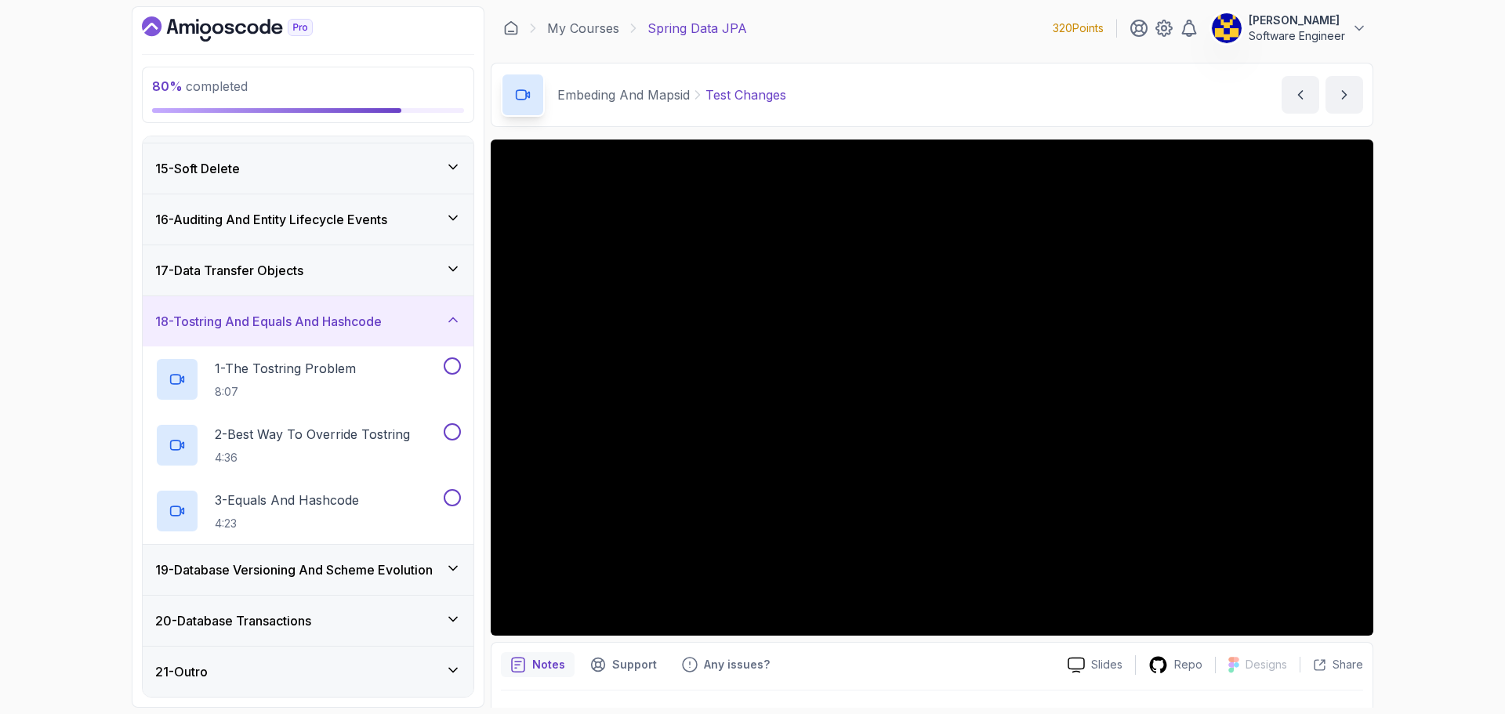
click at [327, 325] on h3 "18 - Tostring And Equals And Hashcode" at bounding box center [268, 321] width 227 height 19
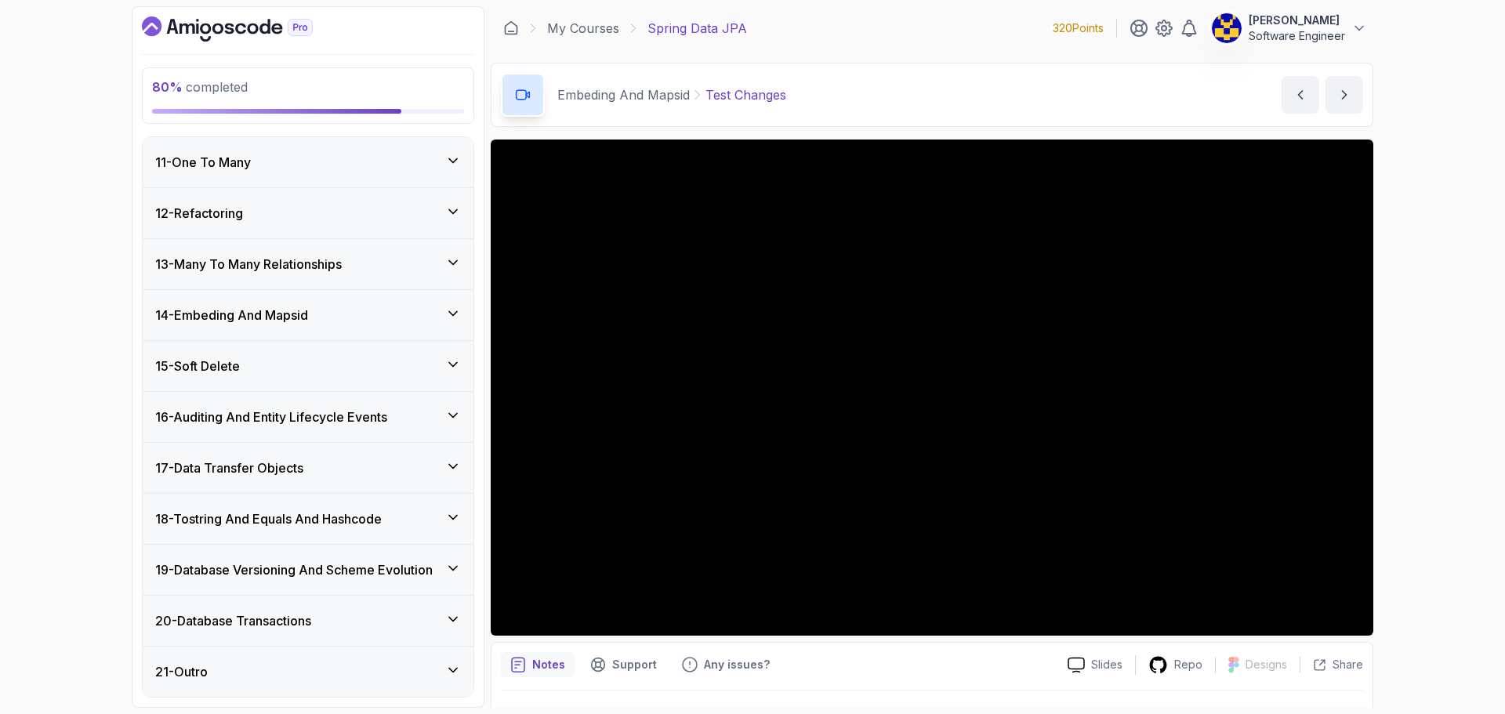
click at [343, 575] on h3 "19 - Database Versioning And Scheme Evolution" at bounding box center [293, 569] width 277 height 19
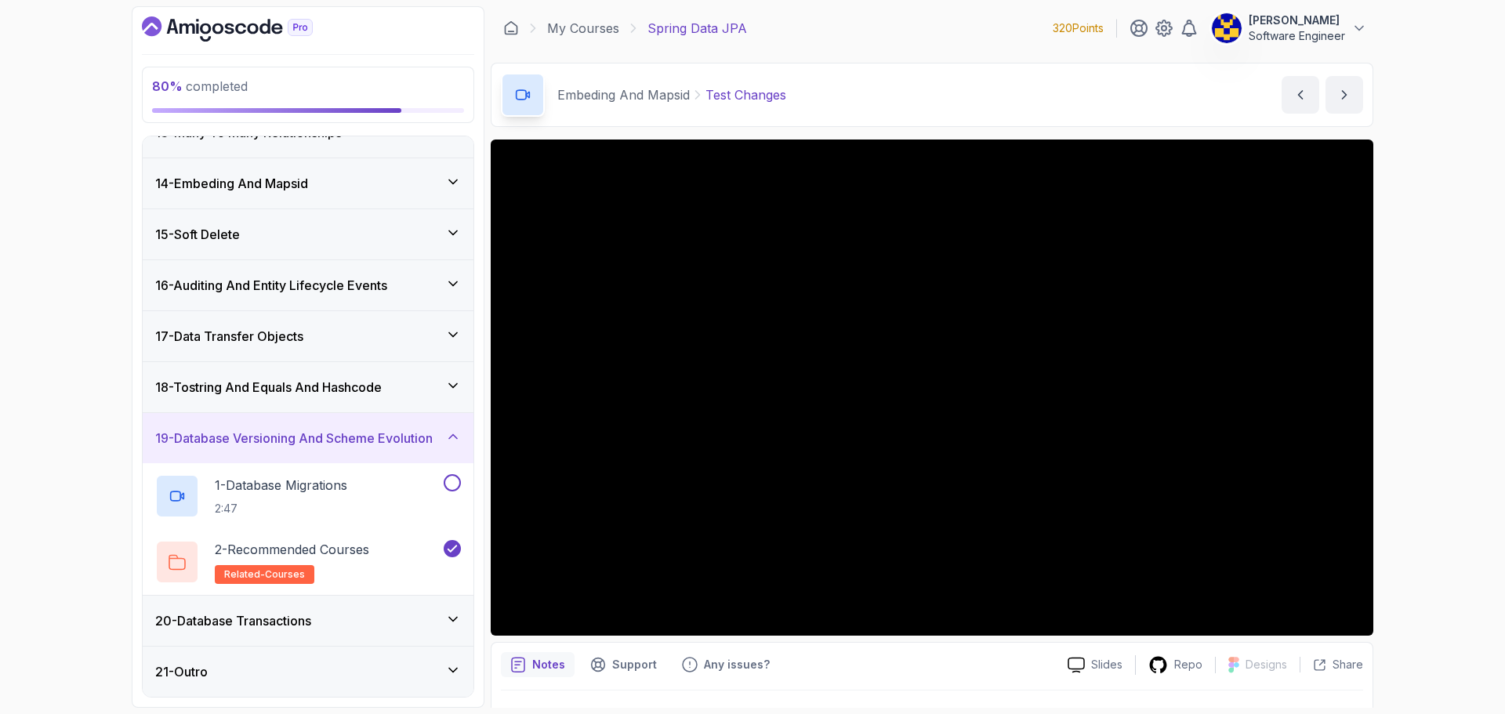
click at [341, 440] on h3 "19 - Database Versioning And Scheme Evolution" at bounding box center [293, 438] width 277 height 19
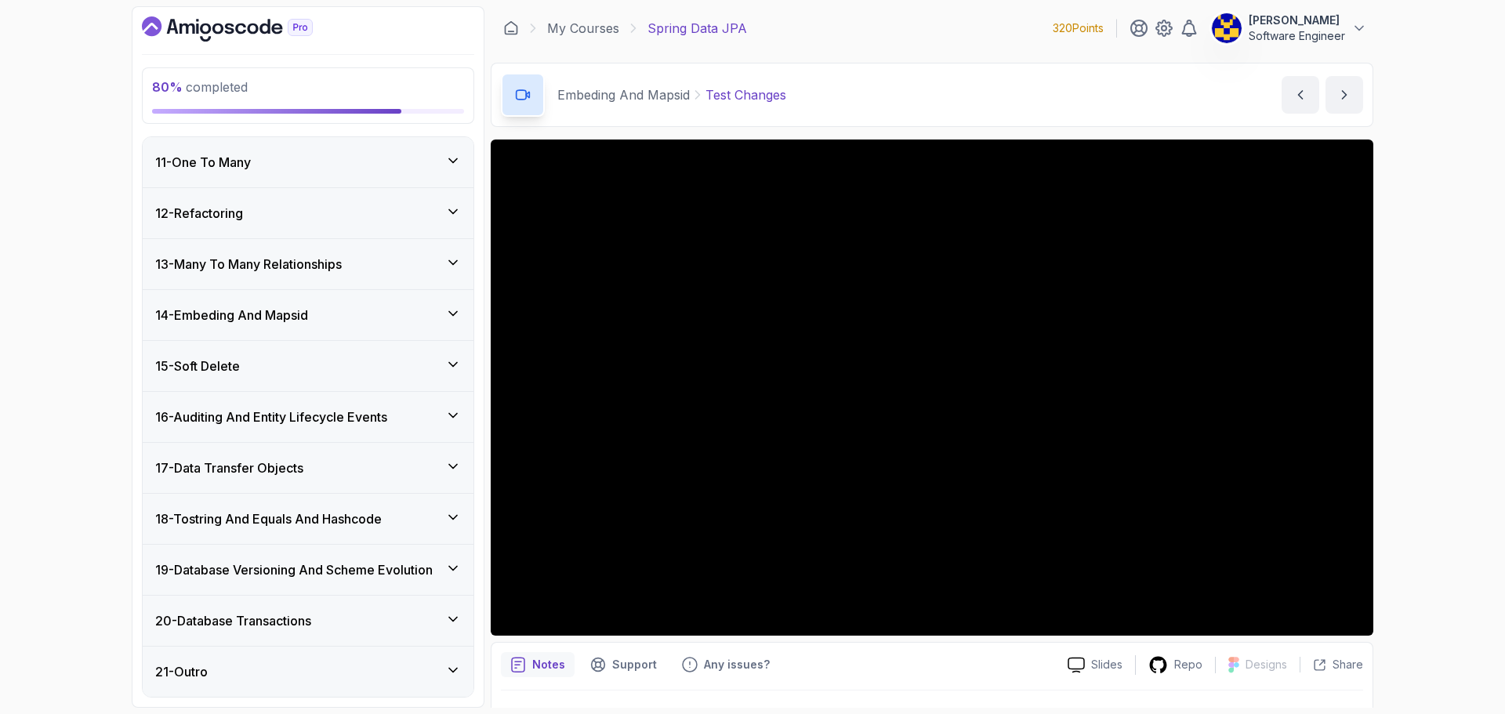
click at [348, 618] on div "20 - Database Transactions" at bounding box center [308, 620] width 306 height 19
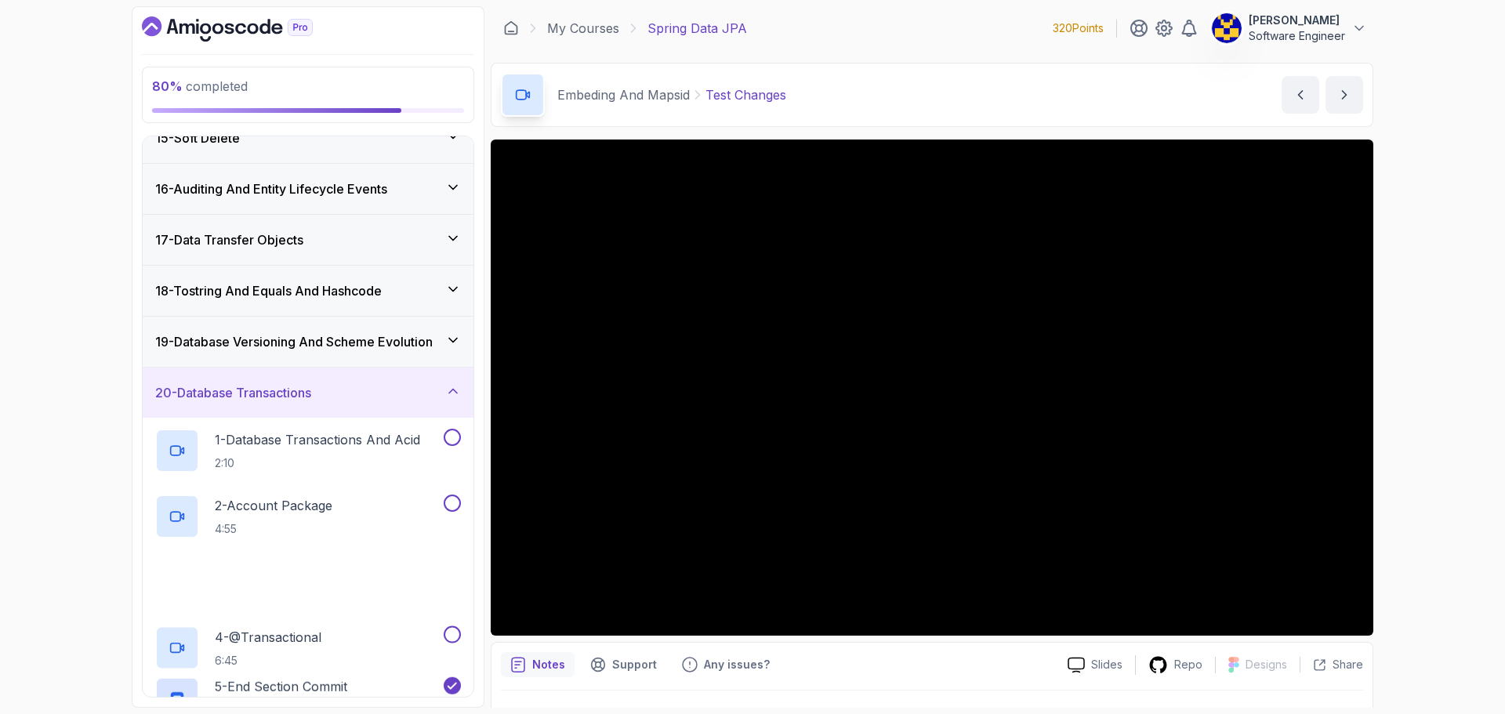
scroll to position [823, 0]
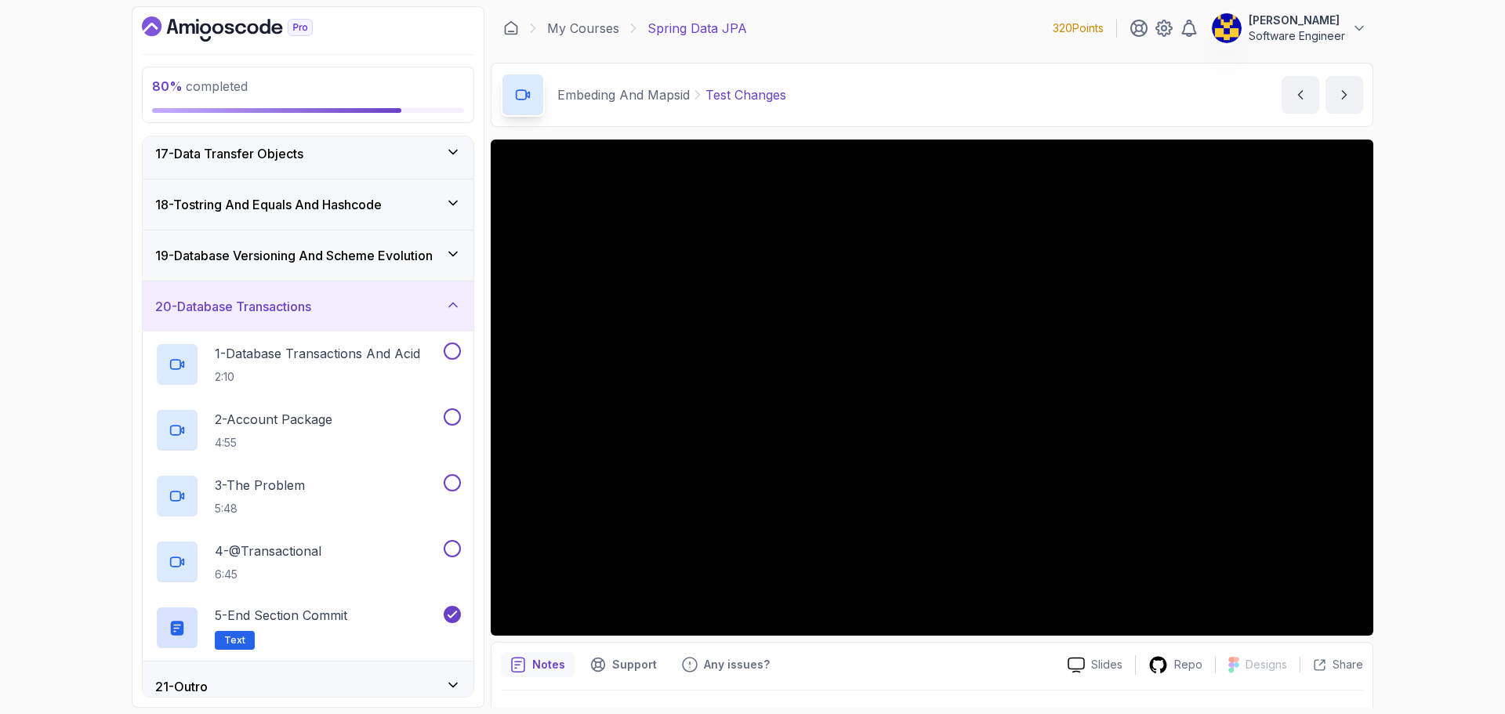
click at [347, 320] on div "20 - Database Transactions" at bounding box center [308, 306] width 331 height 50
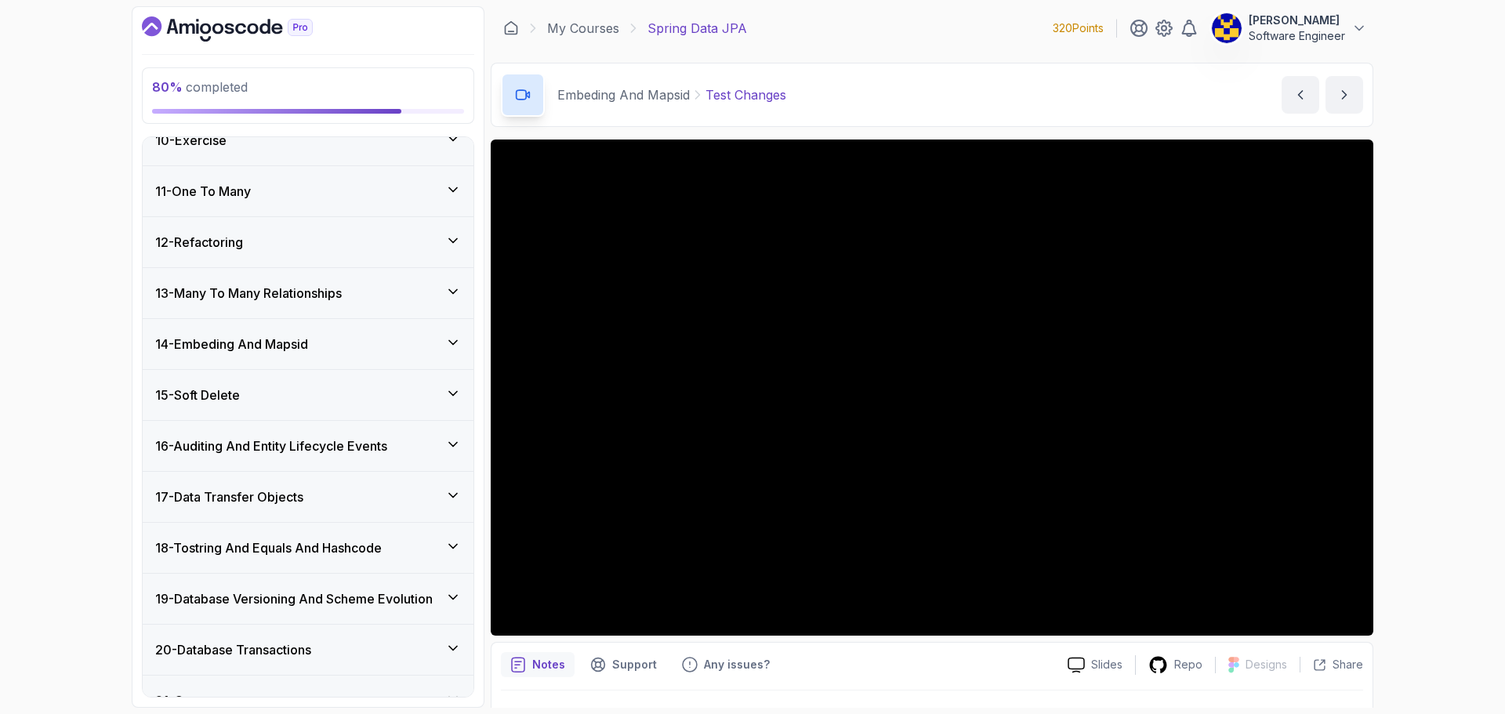
scroll to position [509, 0]
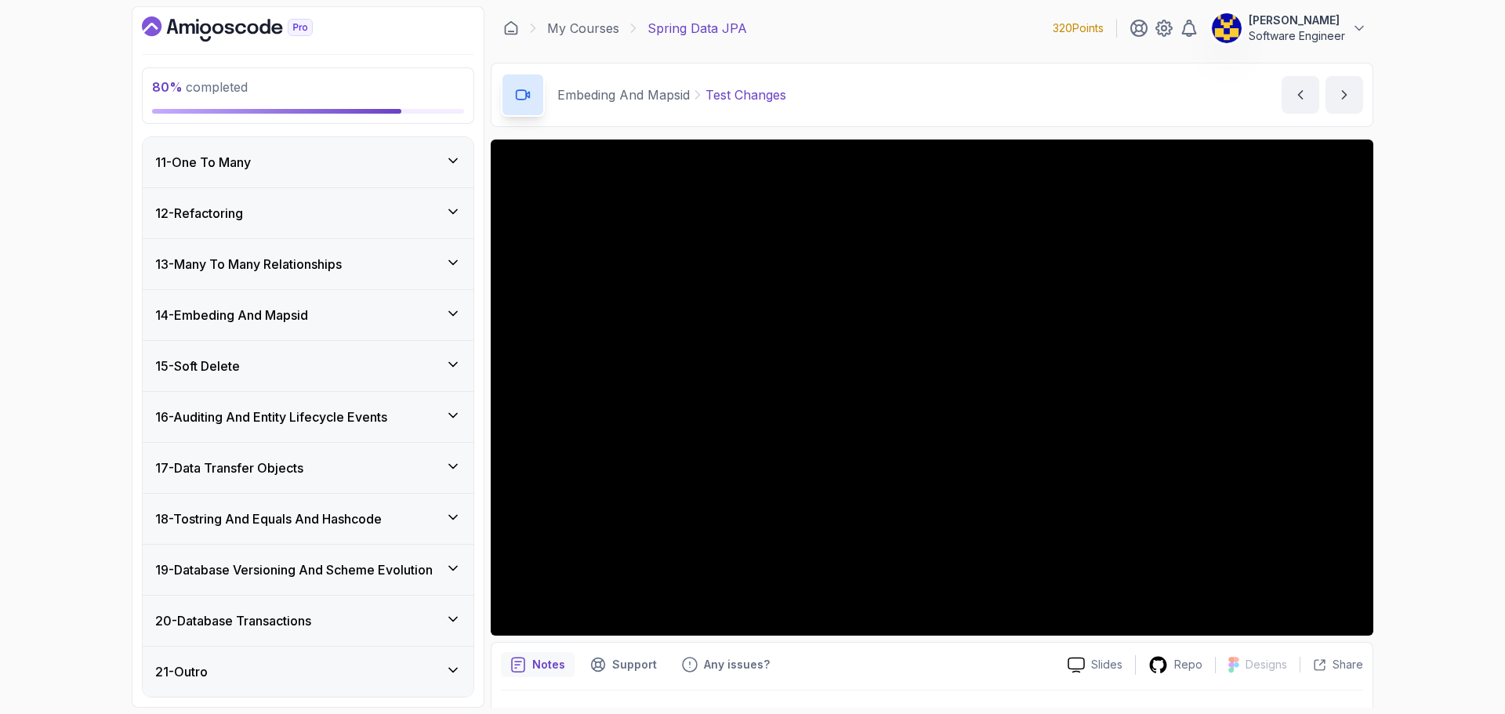
click at [263, 321] on h3 "14 - Embeding And Mapsid" at bounding box center [231, 315] width 153 height 19
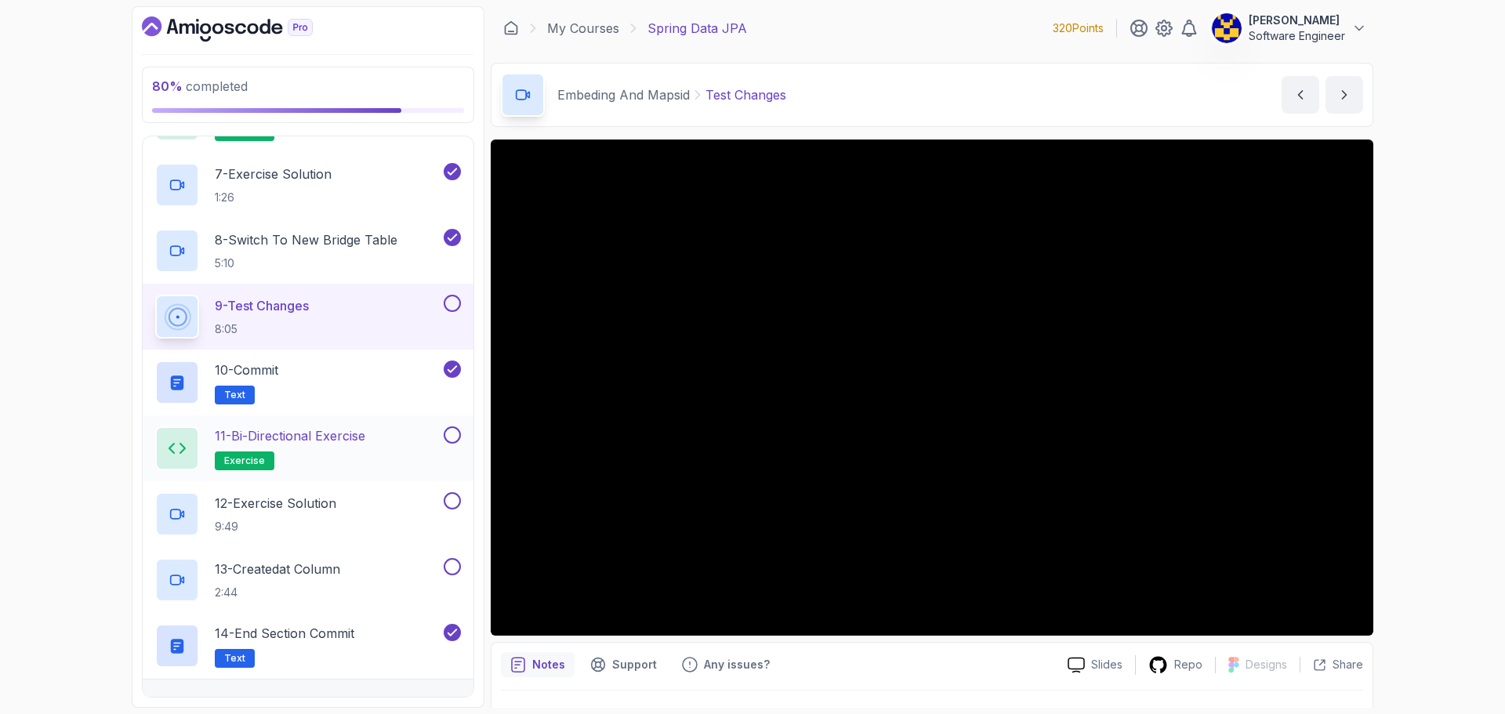
scroll to position [1137, 0]
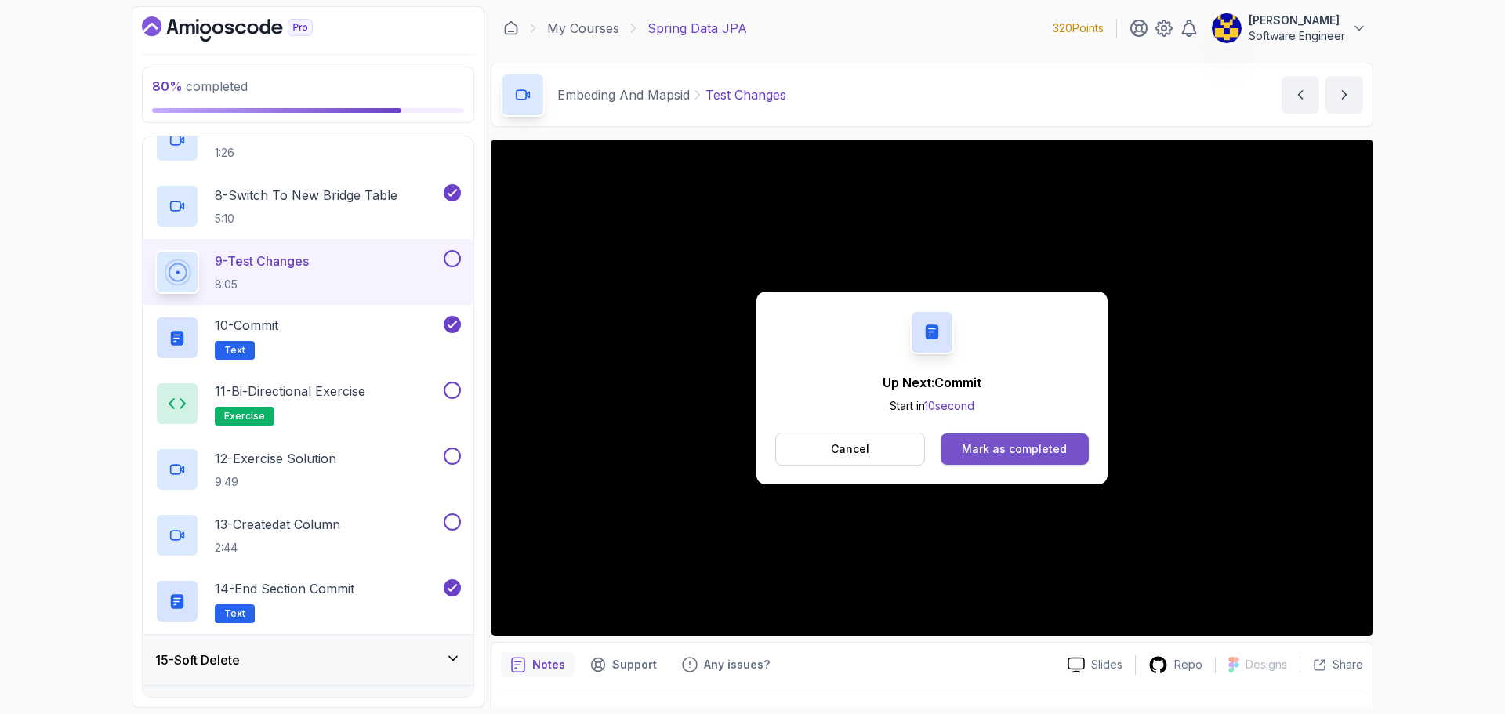
click at [1001, 449] on div "Mark as completed" at bounding box center [1014, 449] width 105 height 16
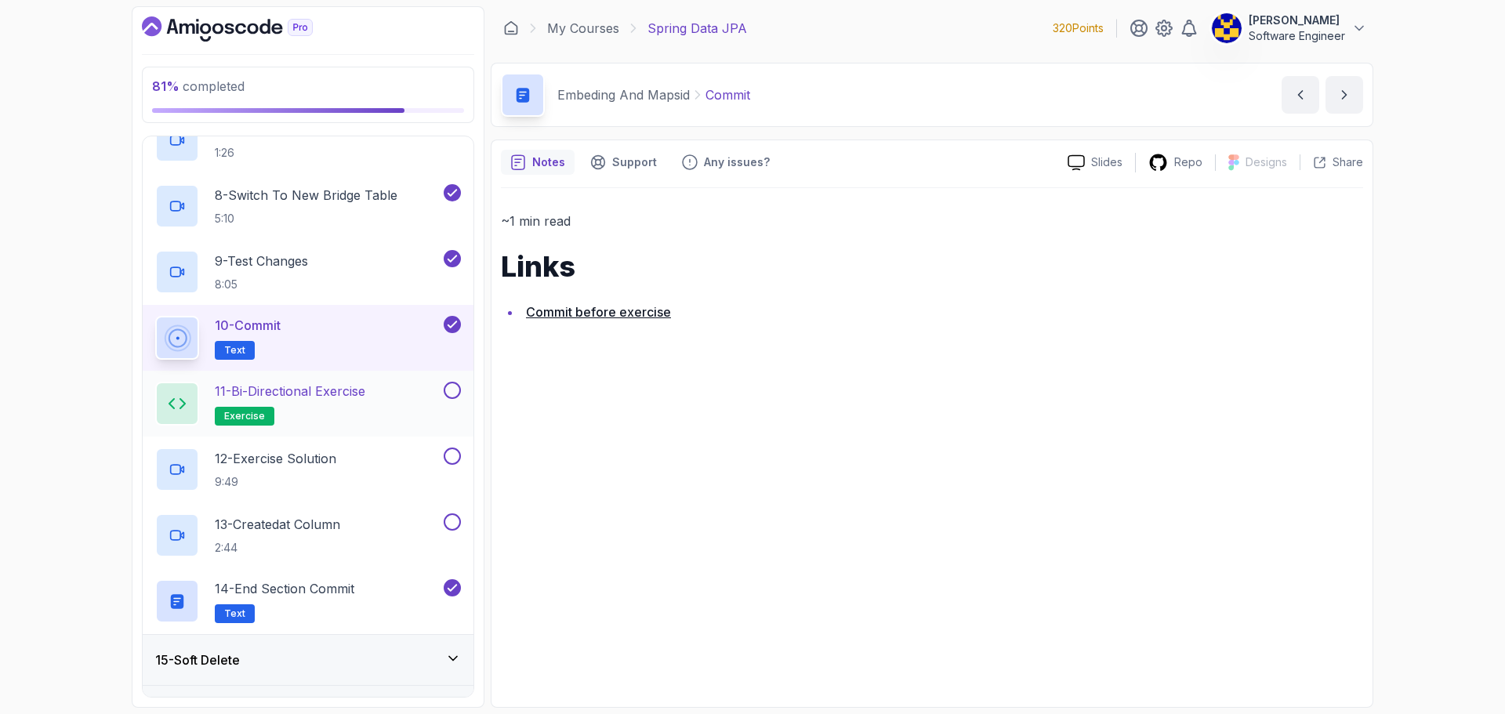
click at [377, 398] on div "11 - Bi-directional Exercise exercise" at bounding box center [297, 404] width 285 height 44
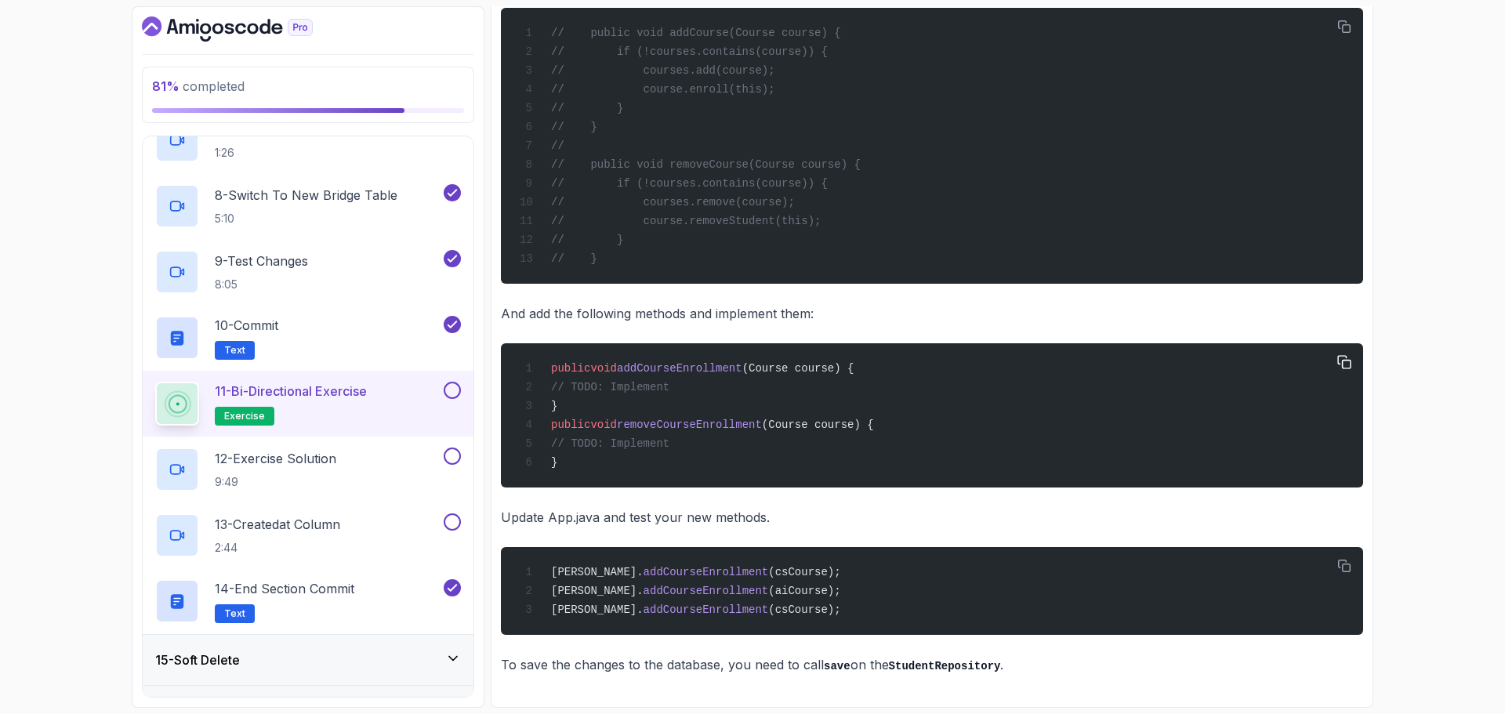
scroll to position [829, 0]
click at [456, 397] on button at bounding box center [452, 390] width 17 height 17
click at [358, 475] on div "12 - Exercise Solution 9:49" at bounding box center [297, 470] width 285 height 44
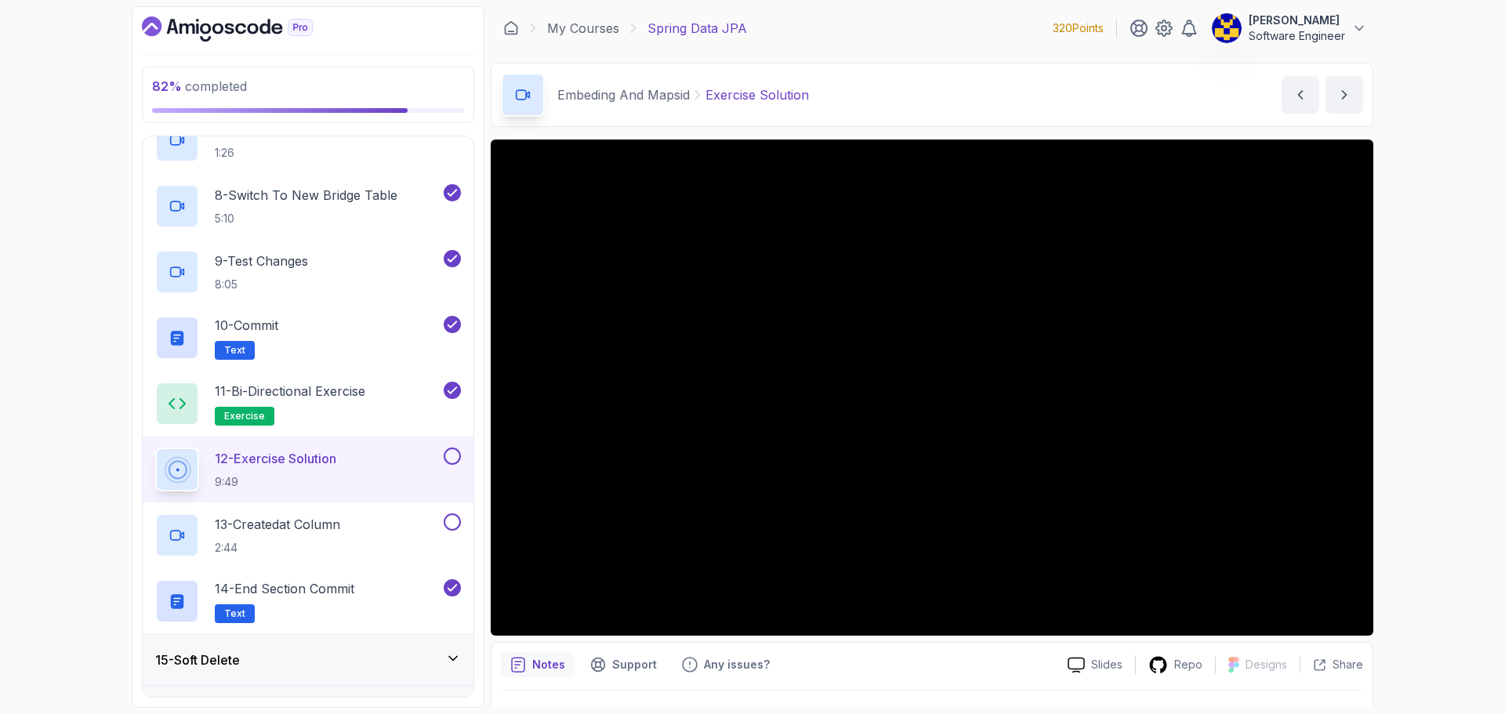
click at [458, 459] on button at bounding box center [452, 456] width 17 height 17
click at [369, 523] on div "13 - Createdat Column 2:44" at bounding box center [297, 535] width 285 height 44
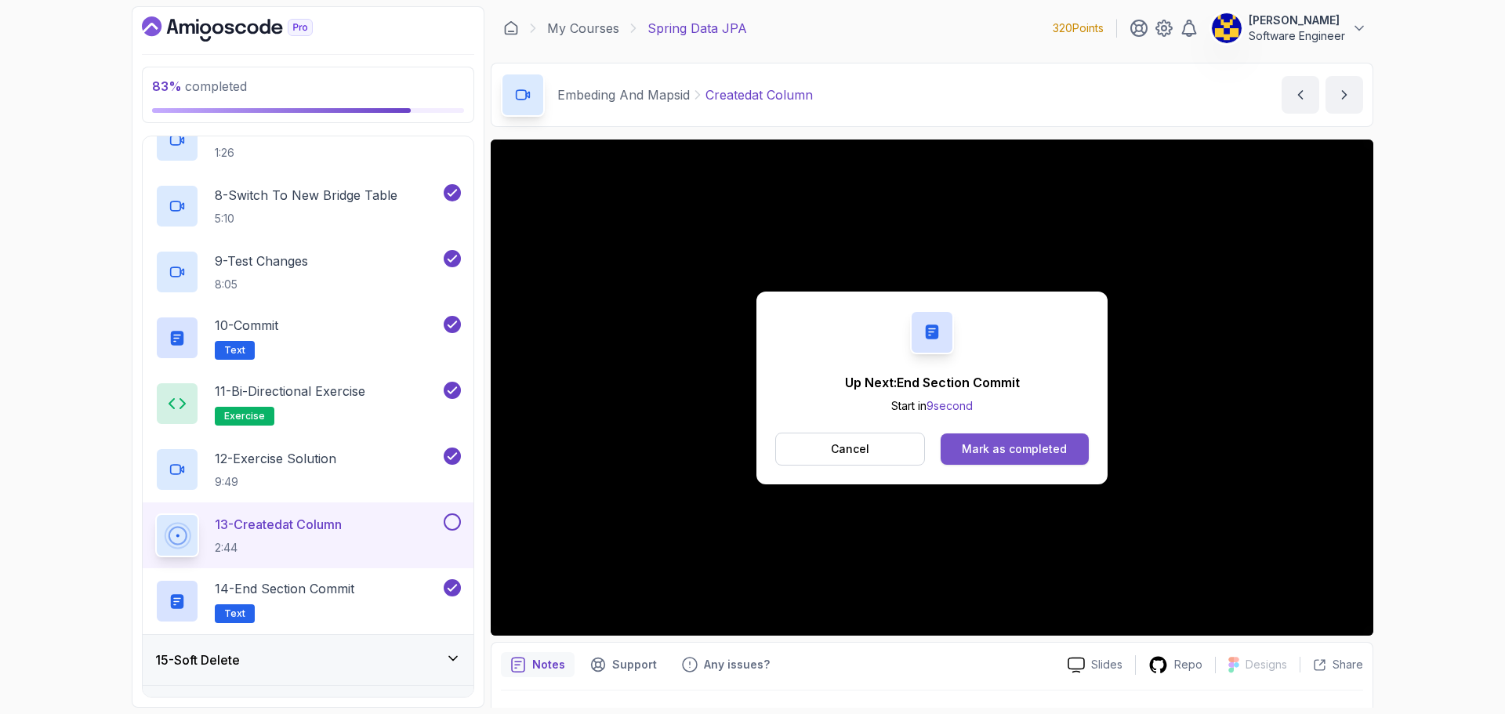
click at [1014, 444] on div "Mark as completed" at bounding box center [1014, 449] width 105 height 16
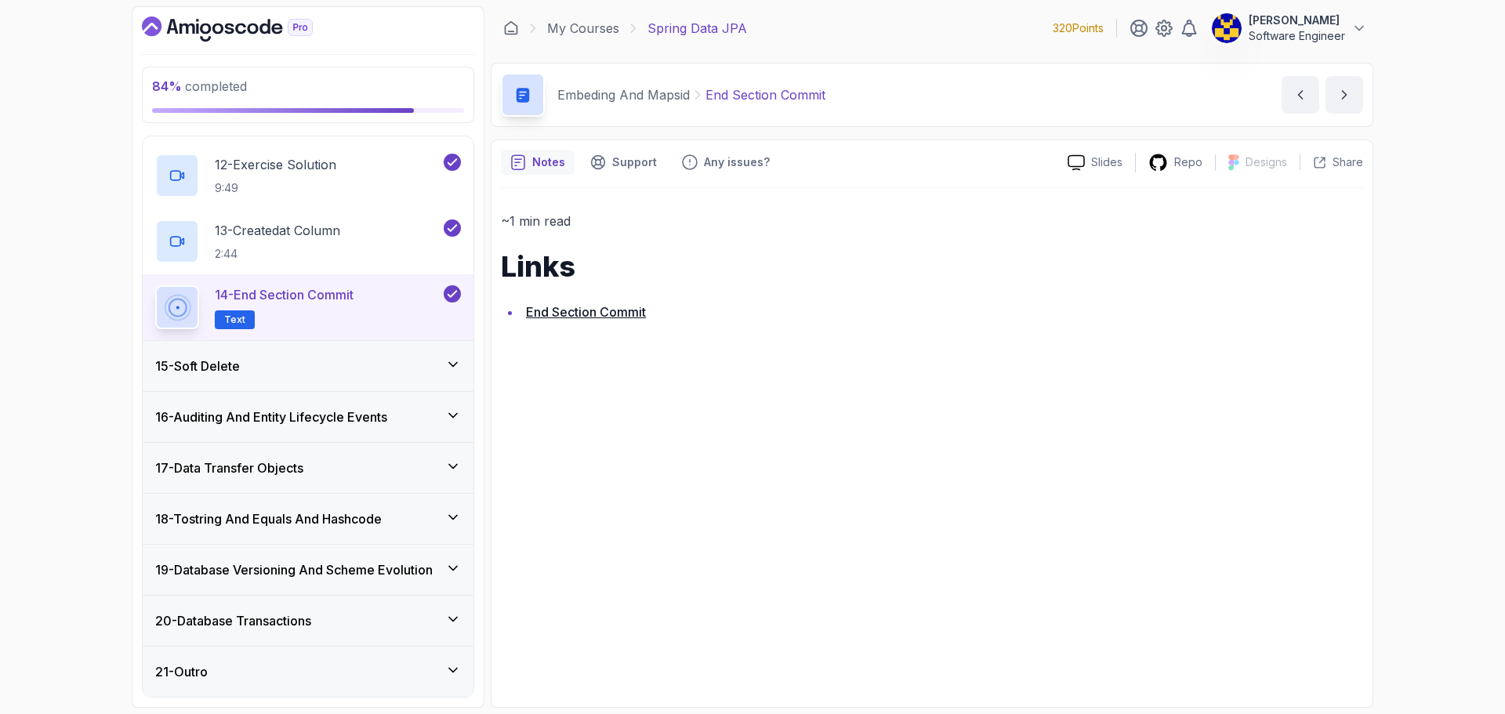
click at [328, 368] on div "15 - Soft Delete" at bounding box center [308, 366] width 306 height 19
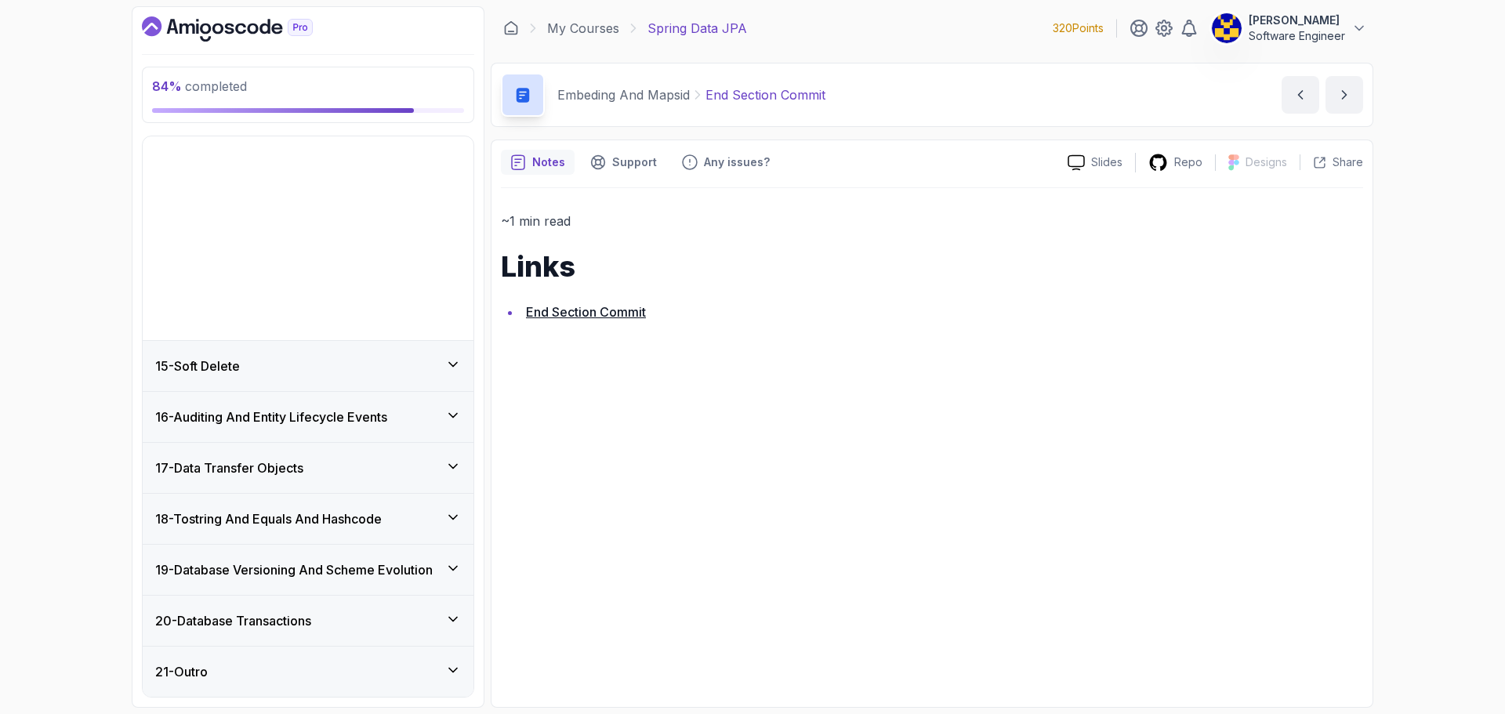
scroll to position [509, 0]
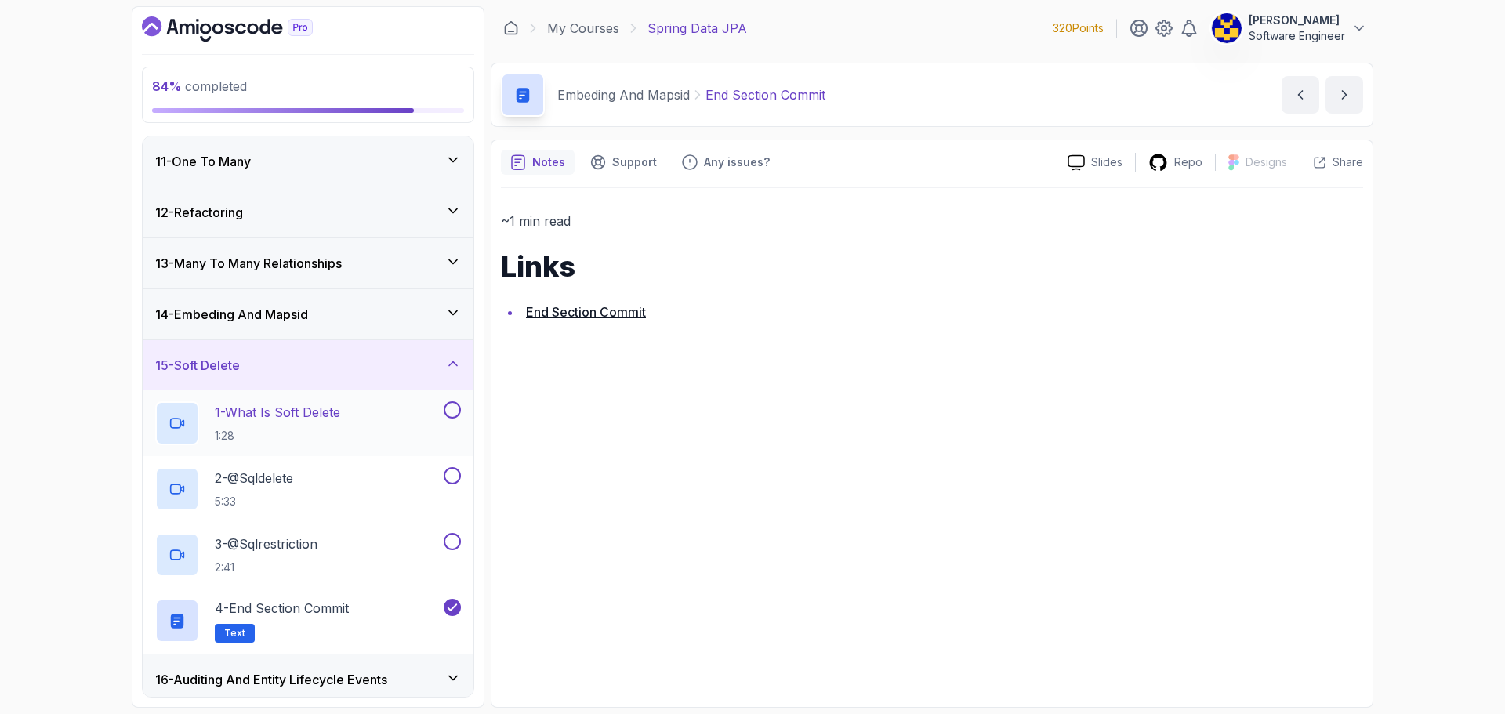
click at [329, 413] on p "1 - What Is Soft Delete" at bounding box center [277, 412] width 125 height 19
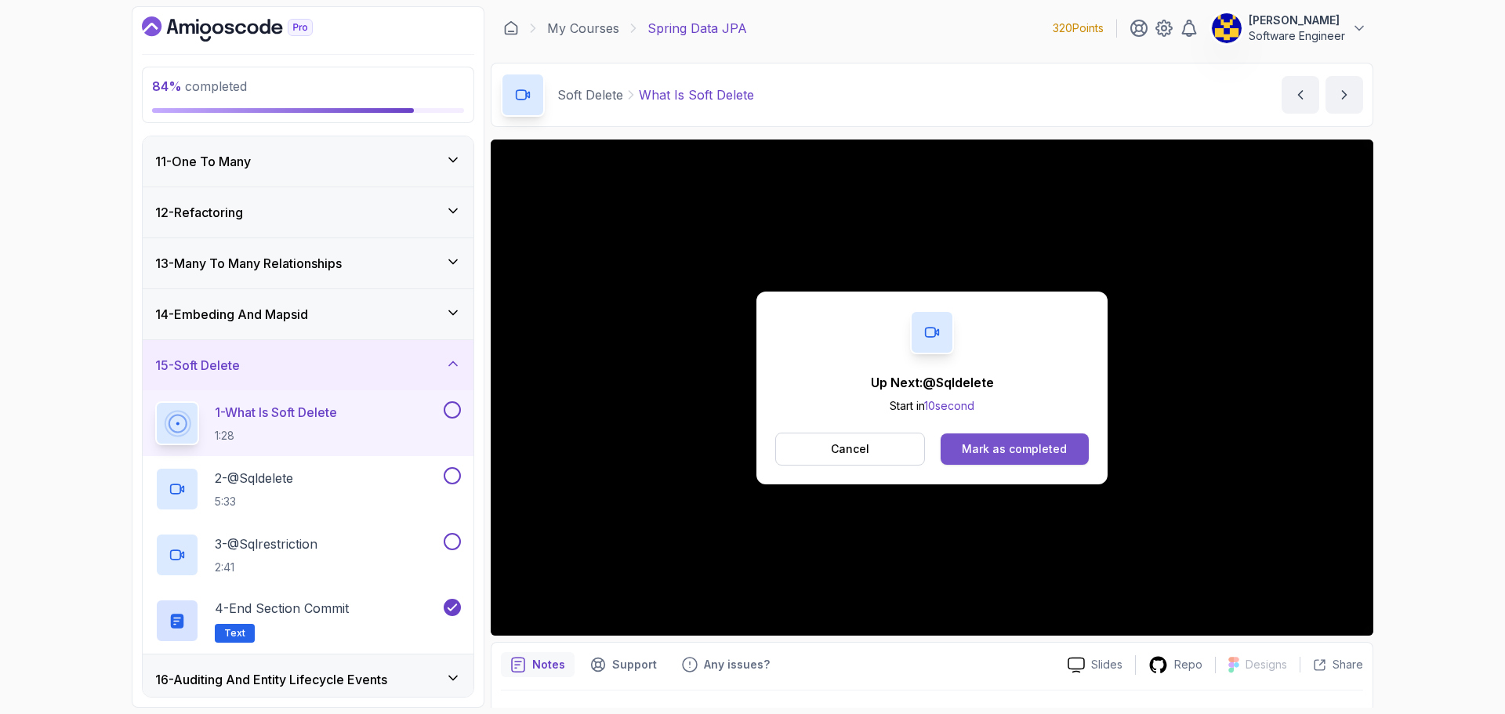
click at [1014, 447] on div "Mark as completed" at bounding box center [1014, 449] width 105 height 16
